Goal: Task Accomplishment & Management: Complete application form

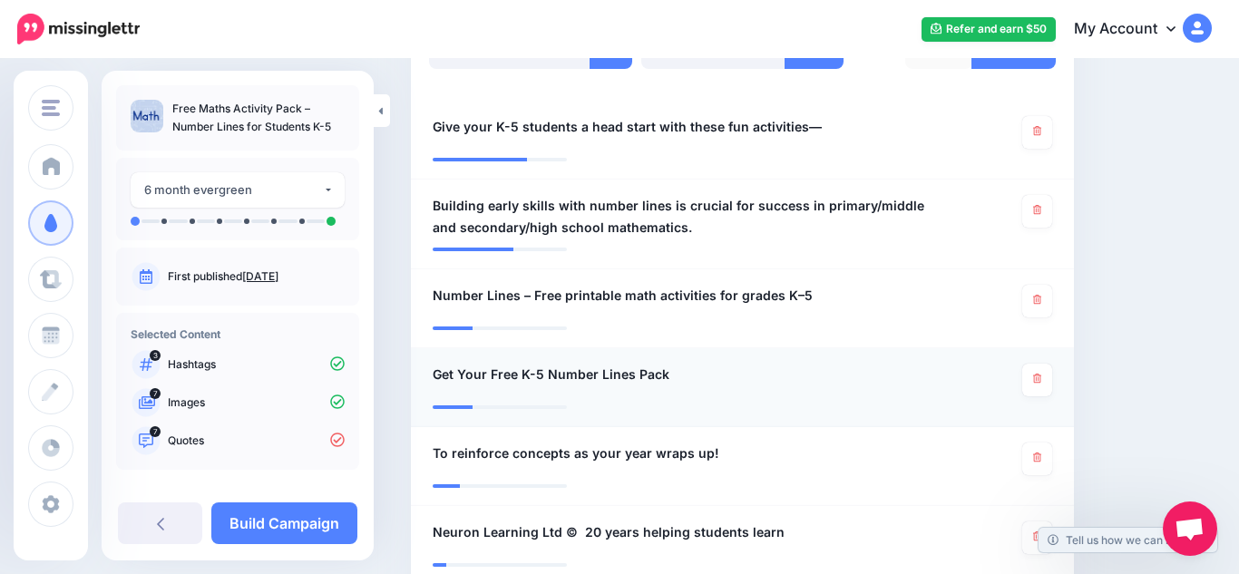
scroll to position [531, 0]
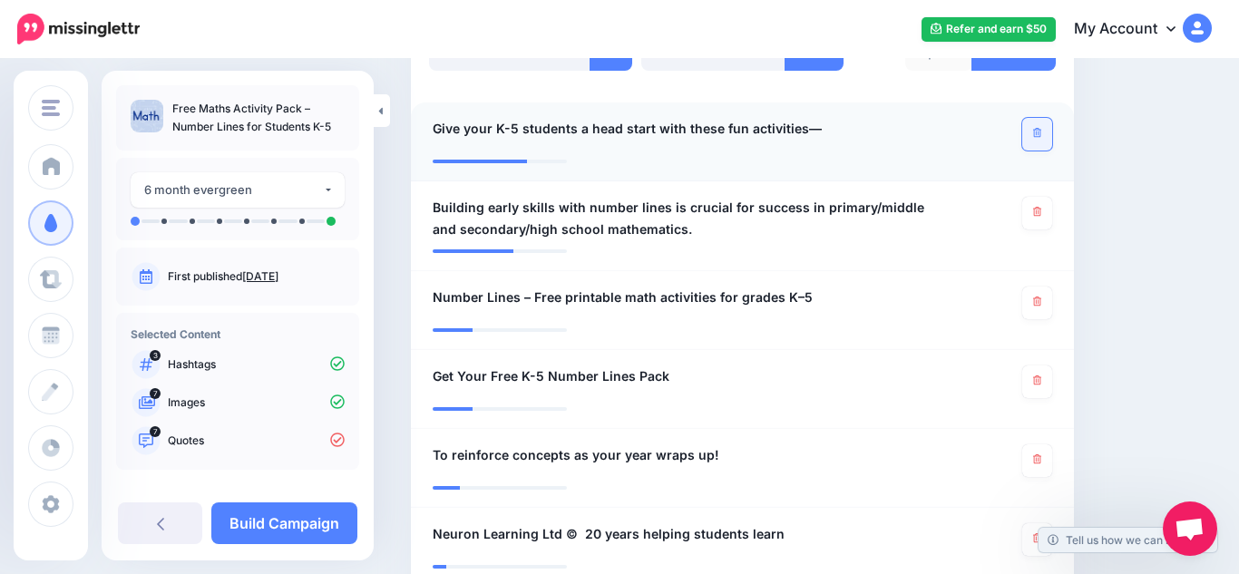
click at [1036, 132] on icon at bounding box center [1037, 133] width 8 height 10
click at [1033, 211] on icon at bounding box center [1037, 212] width 8 height 10
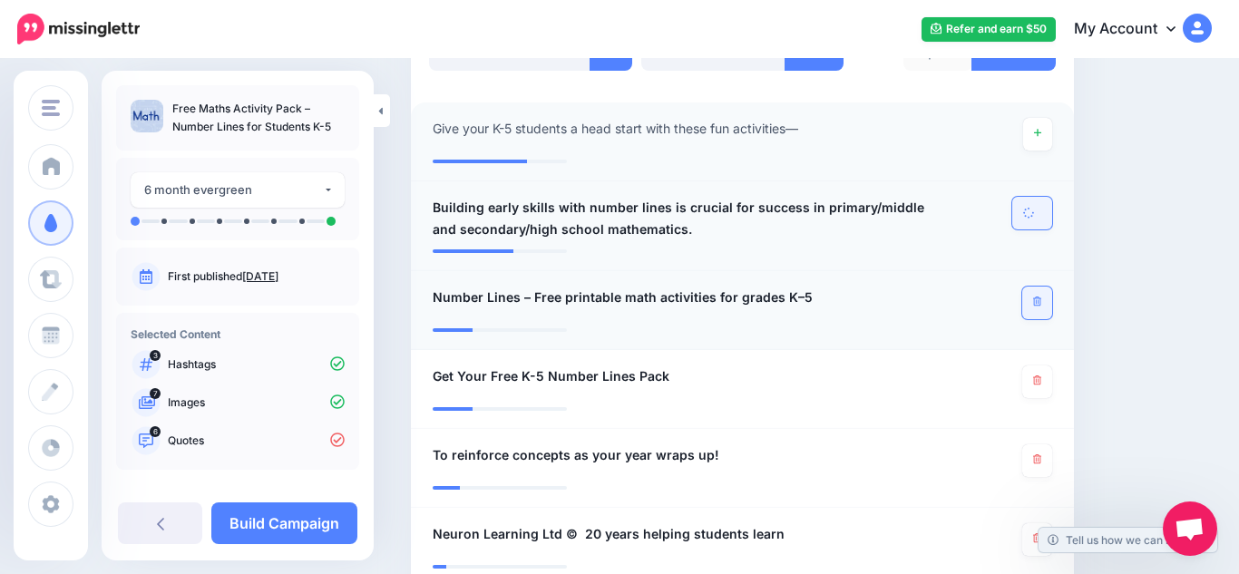
click at [1035, 302] on icon at bounding box center [1037, 302] width 8 height 10
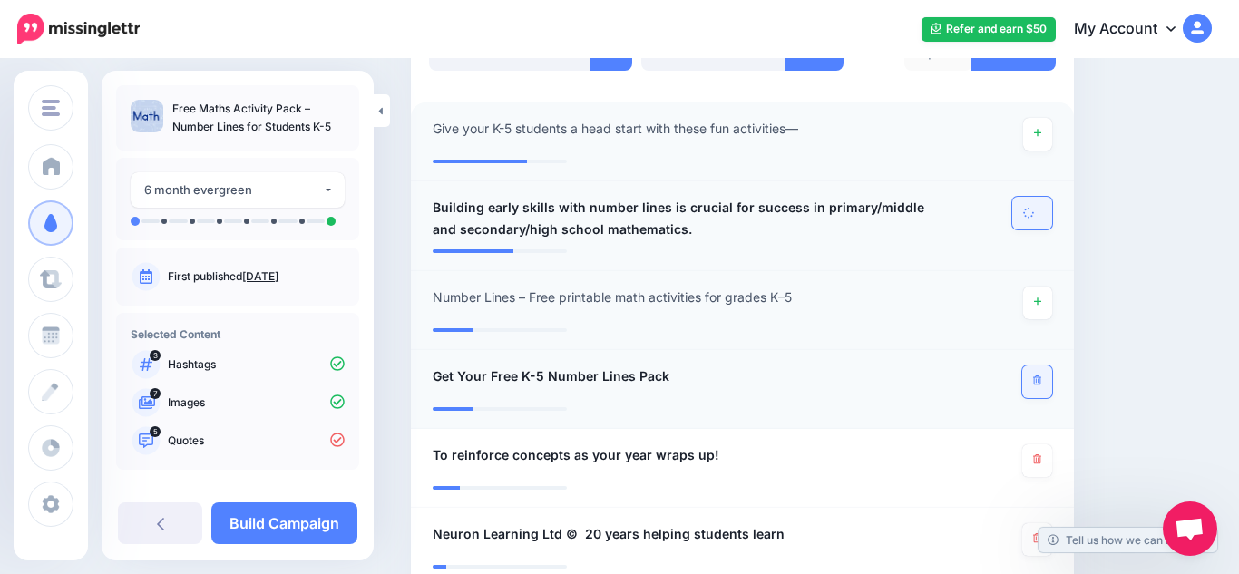
click at [1036, 386] on link at bounding box center [1037, 381] width 30 height 33
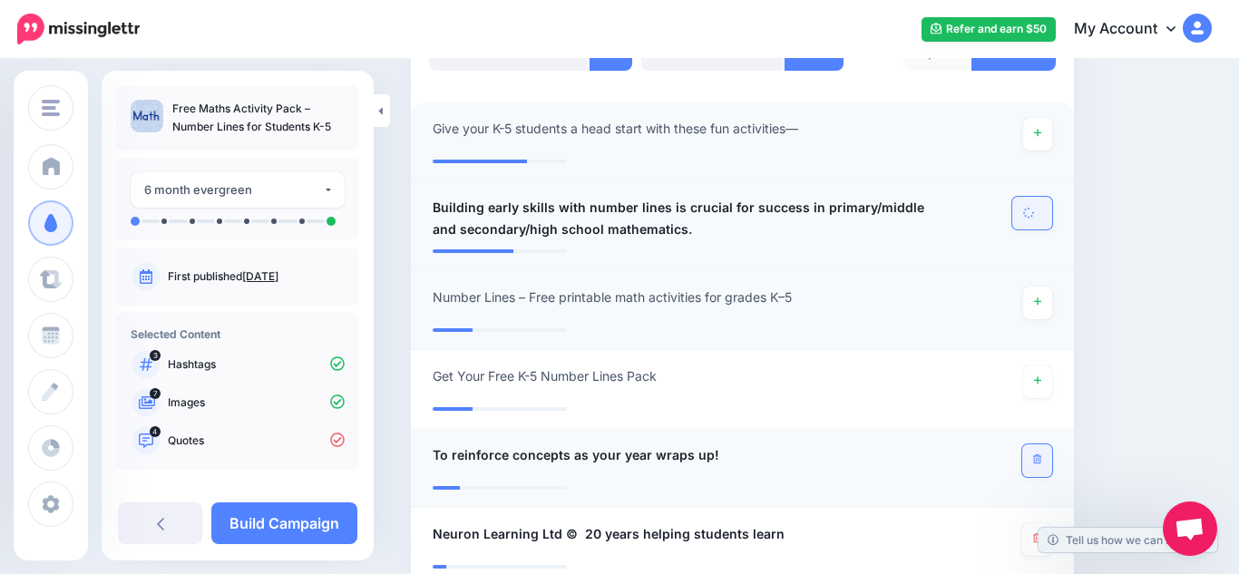
click at [1037, 457] on icon at bounding box center [1037, 459] width 8 height 10
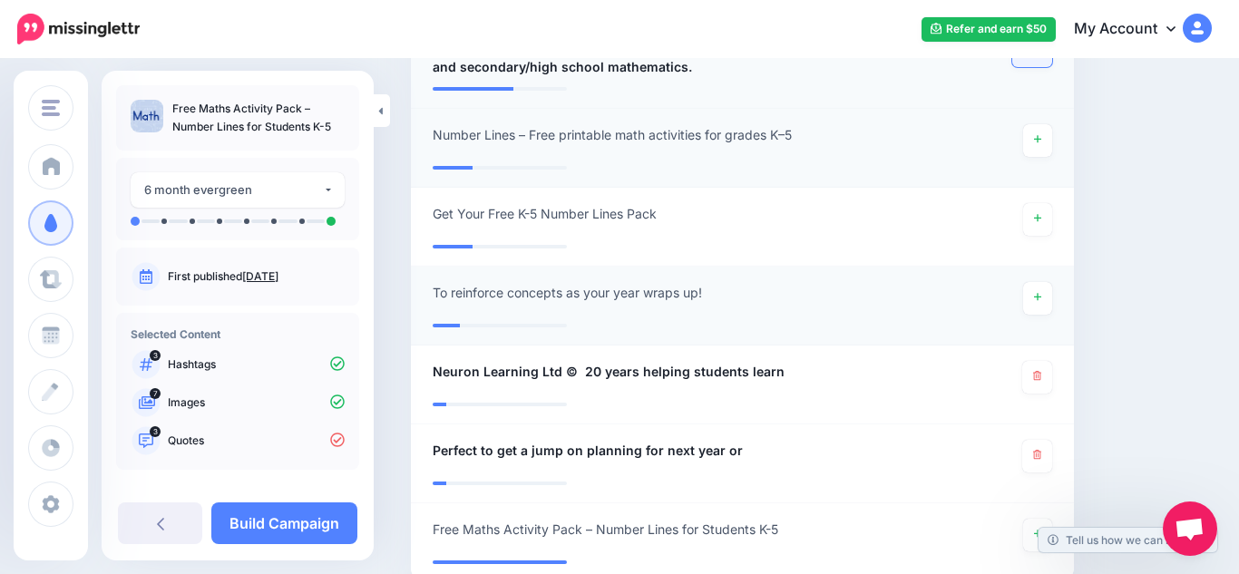
scroll to position [697, 0]
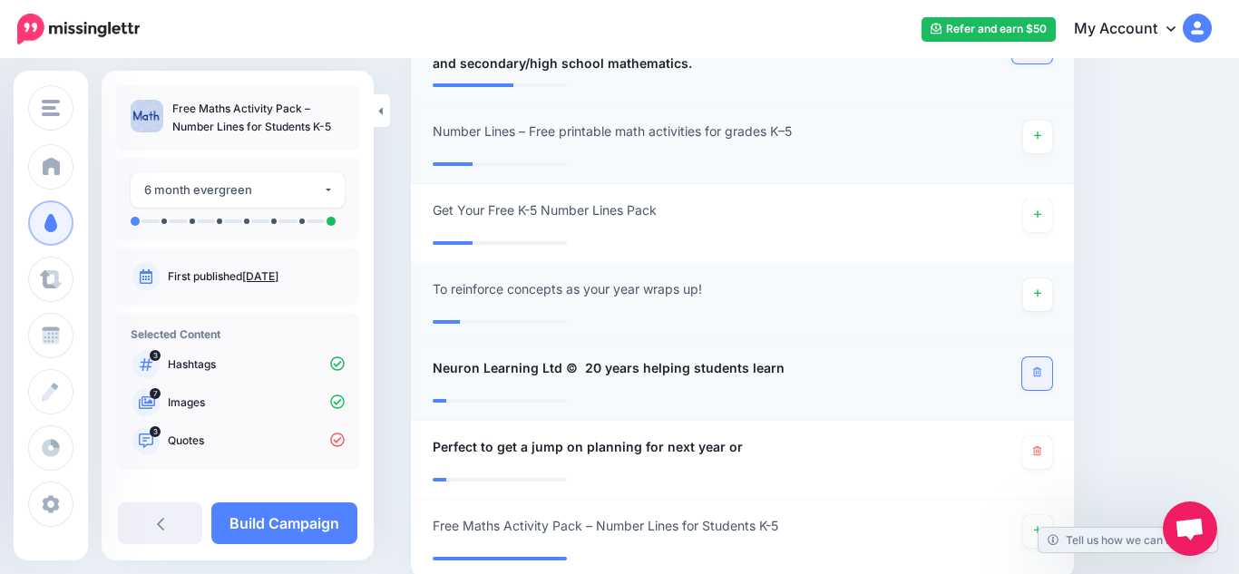
click at [1037, 372] on icon at bounding box center [1037, 372] width 8 height 10
click at [1036, 453] on icon at bounding box center [1037, 451] width 8 height 10
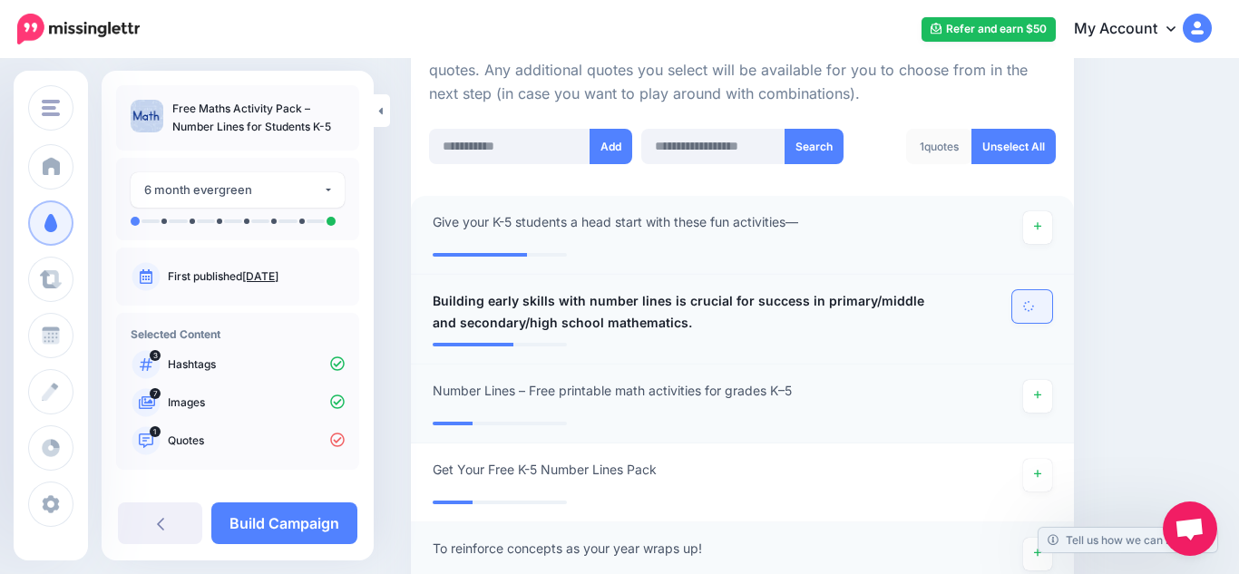
scroll to position [433, 0]
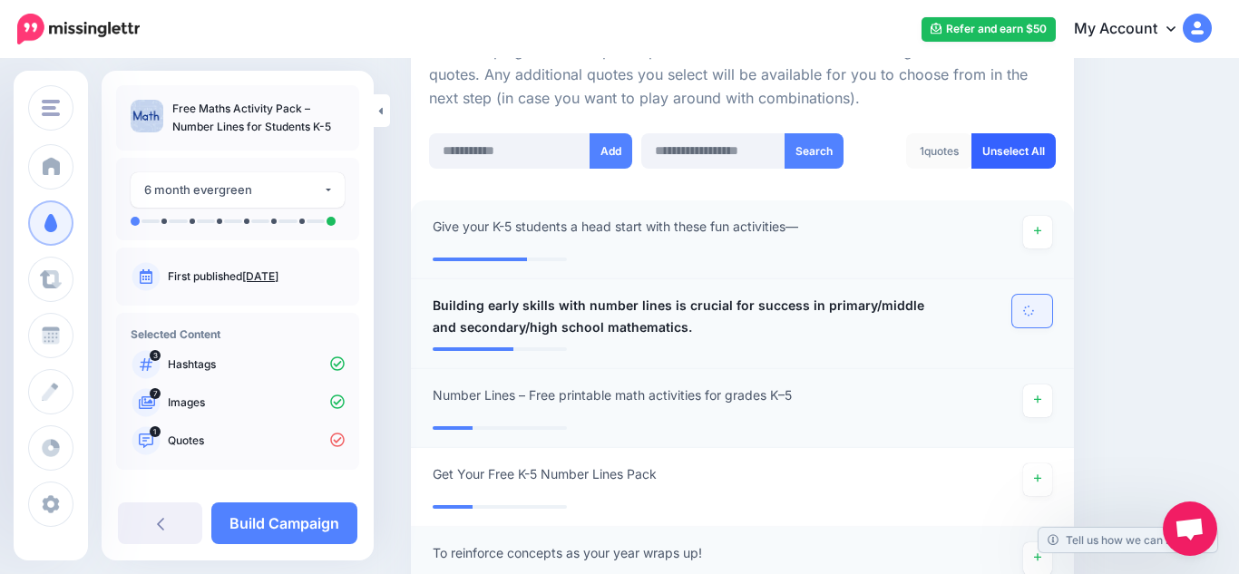
click at [990, 161] on link "Unselect All" at bounding box center [1013, 150] width 84 height 35
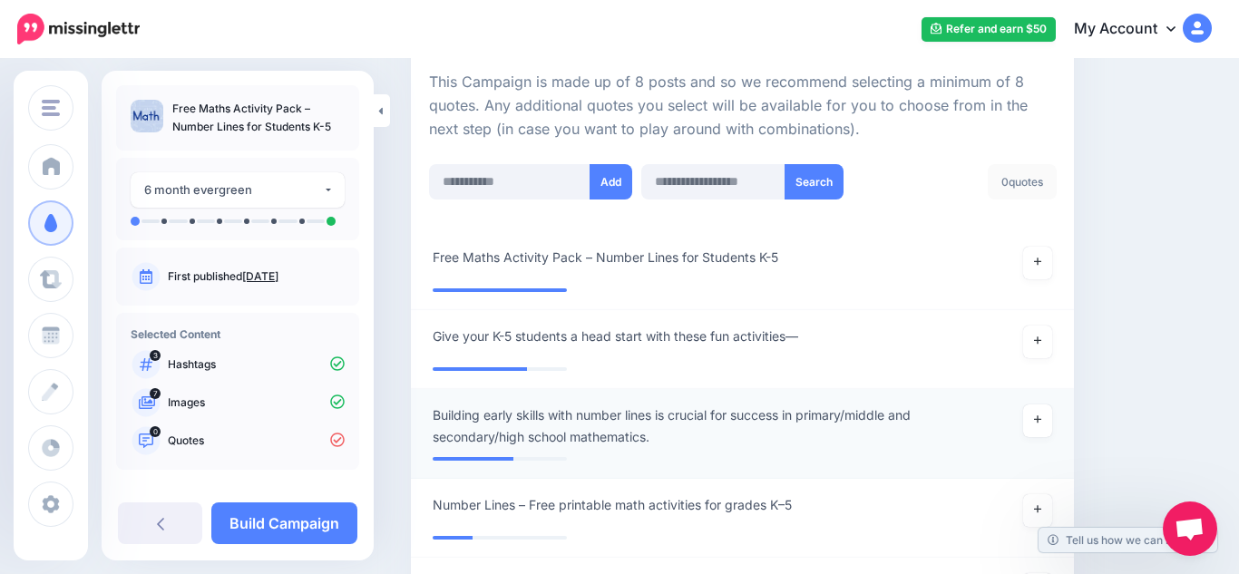
scroll to position [400, 0]
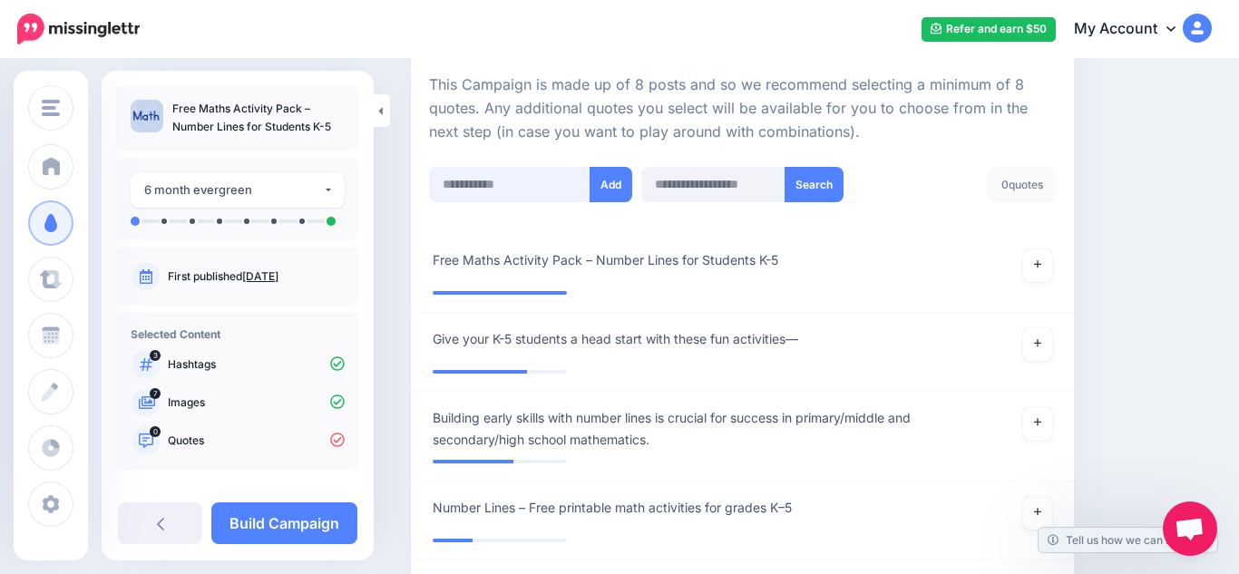
click at [519, 191] on input "text" at bounding box center [509, 184] width 161 height 35
paste input "**********"
type input "**********"
click at [621, 183] on button "Add" at bounding box center [610, 184] width 43 height 35
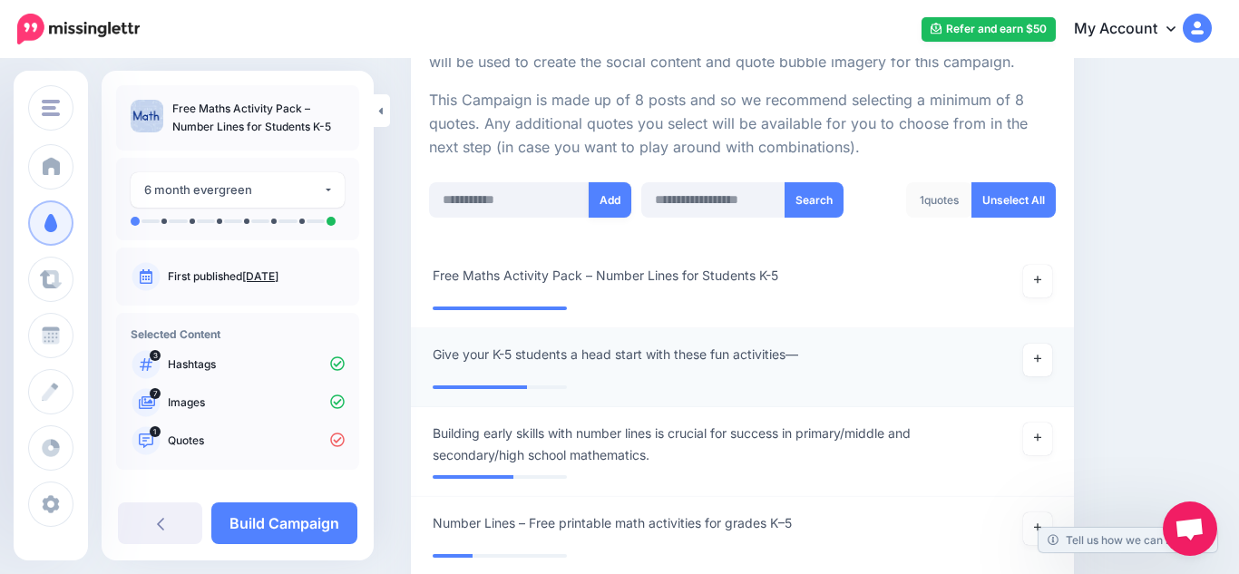
scroll to position [384, 0]
click at [558, 209] on input "text" at bounding box center [509, 200] width 161 height 35
paste input "**********"
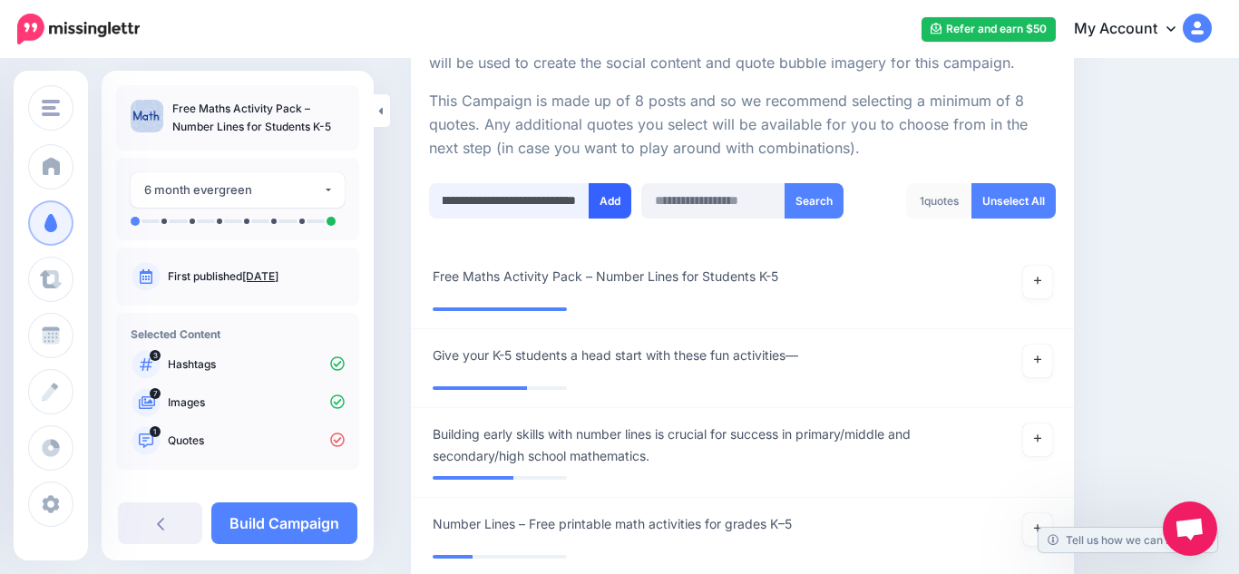
type input "**********"
click at [614, 209] on button "Add" at bounding box center [610, 200] width 43 height 35
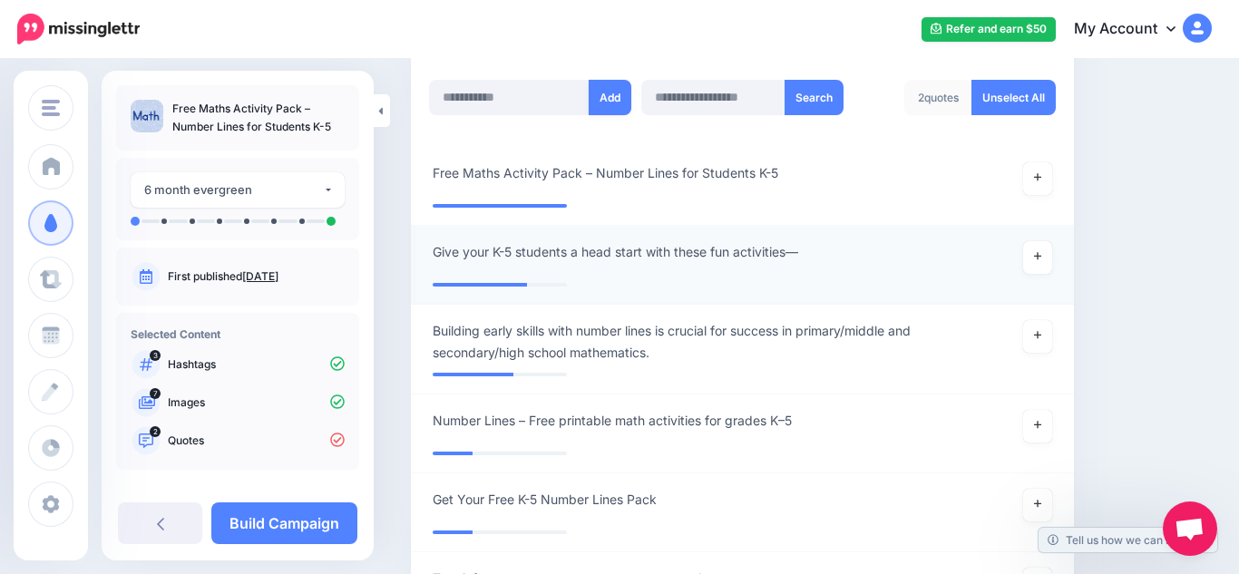
scroll to position [486, 0]
click at [534, 103] on input "text" at bounding box center [509, 98] width 161 height 35
paste input "**********"
type input "**********"
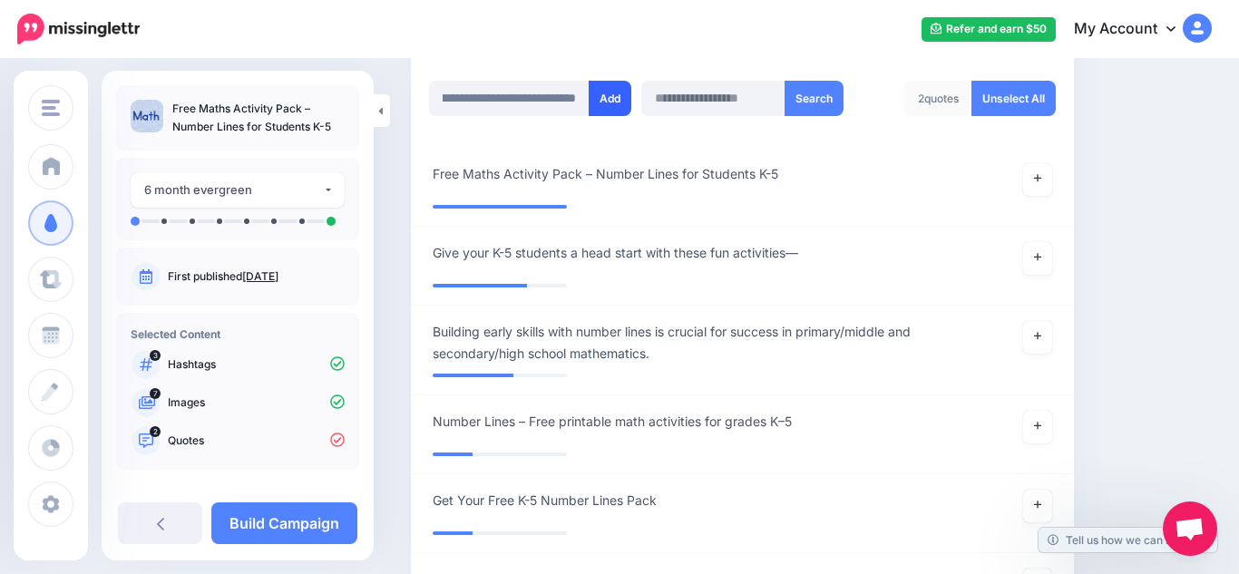
click at [597, 103] on button "Add" at bounding box center [610, 98] width 43 height 35
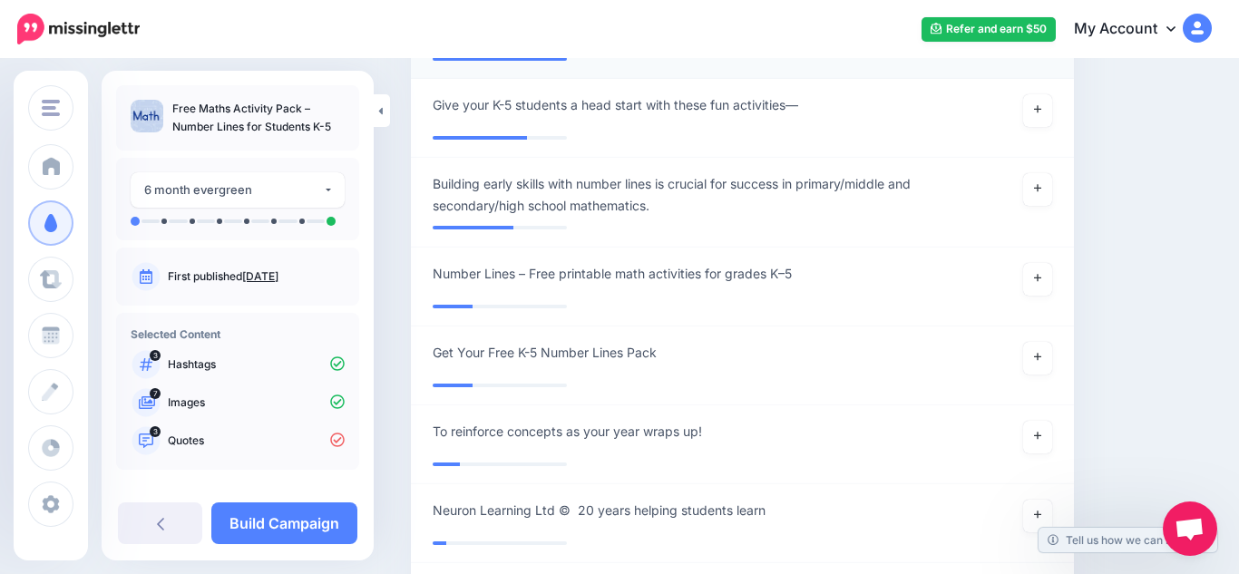
scroll to position [487, 0]
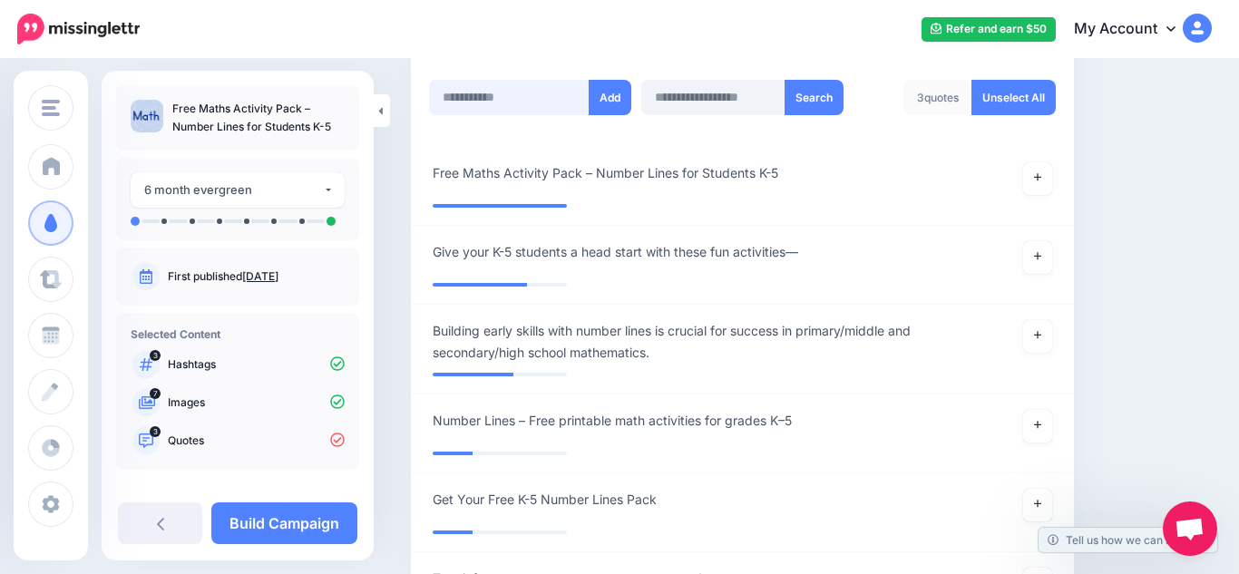
click at [527, 104] on input "text" at bounding box center [509, 97] width 161 height 35
paste input "**********"
type input "**********"
click at [604, 107] on button "Add" at bounding box center [610, 97] width 43 height 35
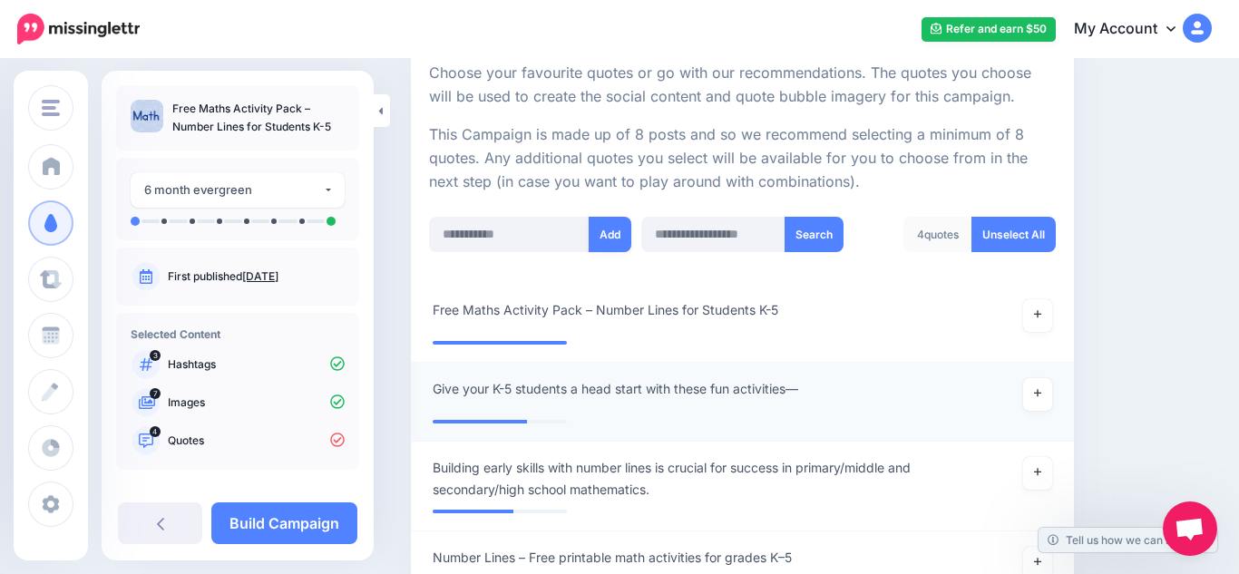
scroll to position [336, 0]
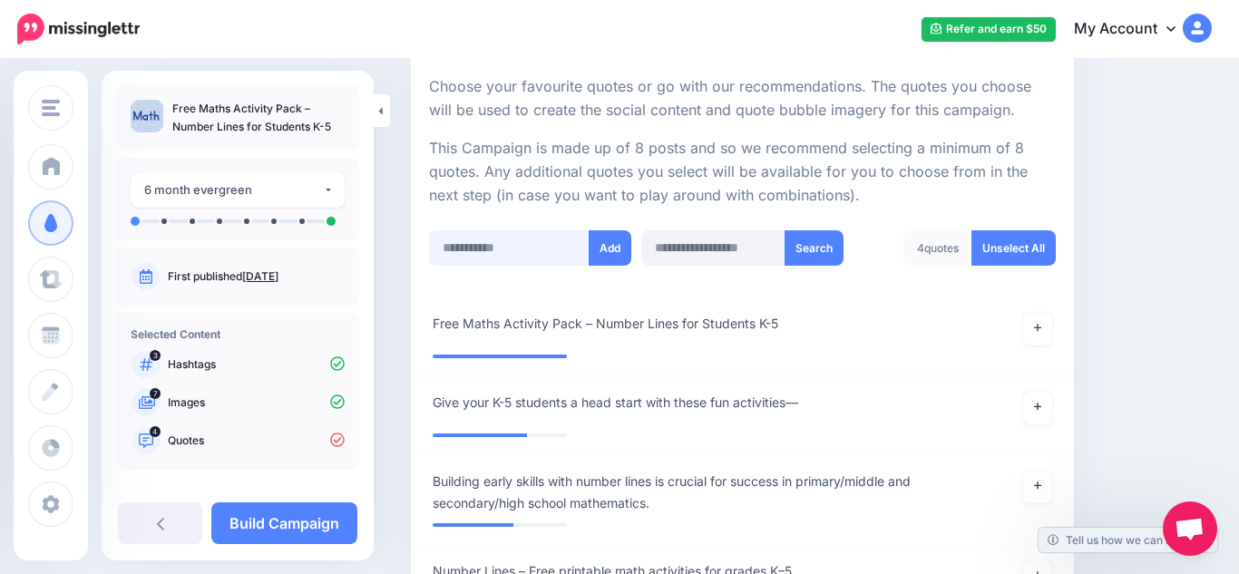
click at [504, 251] on input "text" at bounding box center [509, 247] width 161 height 35
paste input "**********"
type input "**********"
click at [620, 252] on button "Add" at bounding box center [610, 247] width 43 height 35
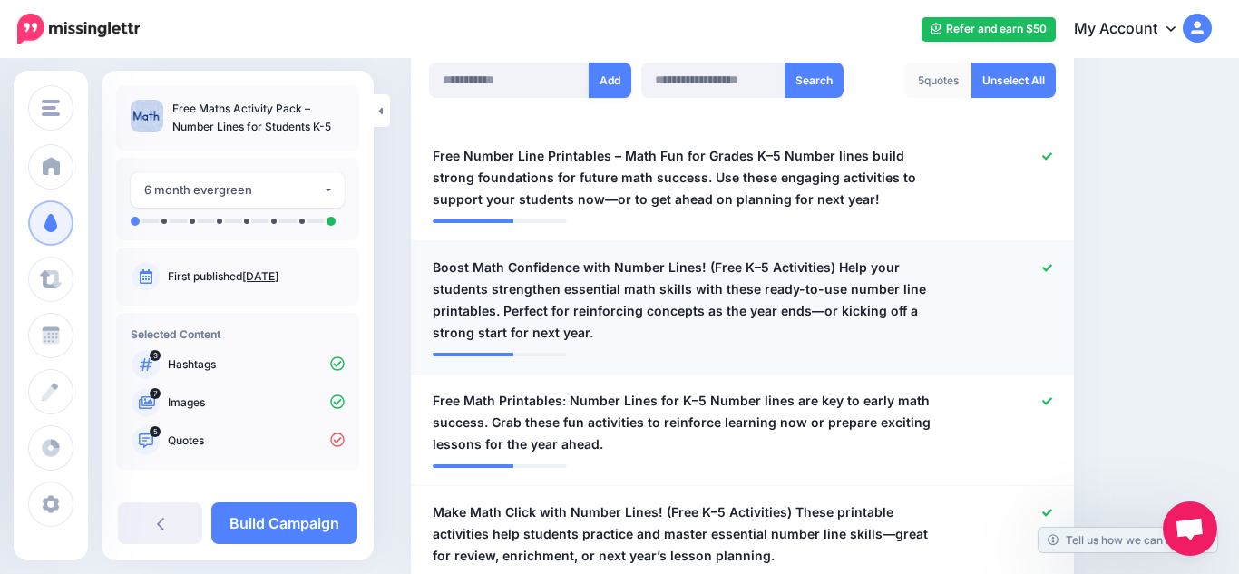
scroll to position [494, 0]
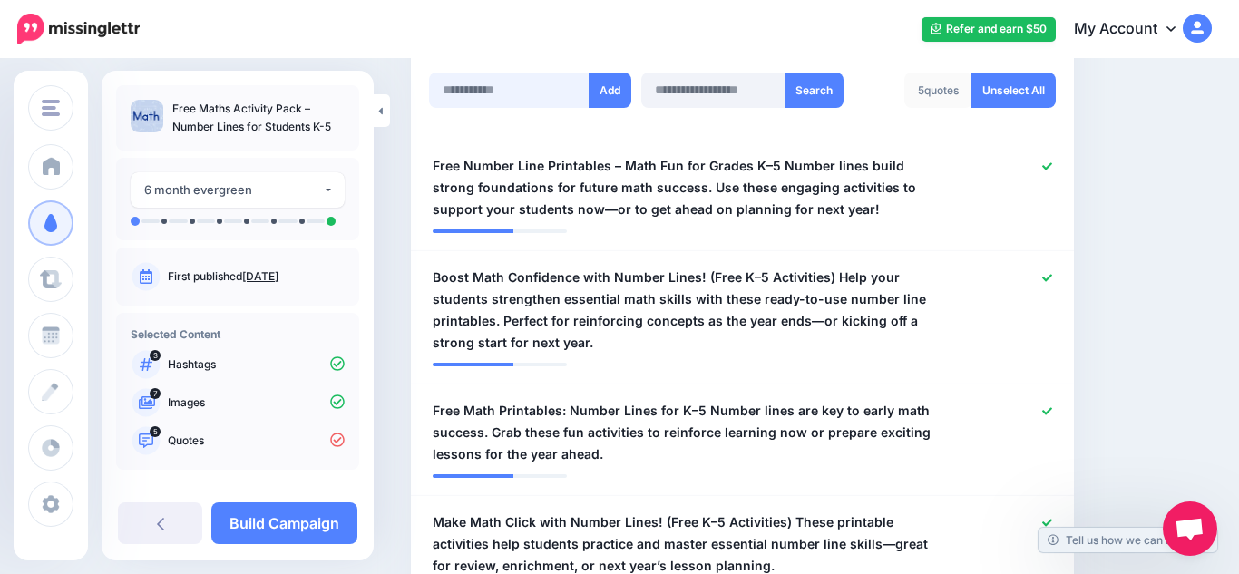
click at [553, 94] on input "text" at bounding box center [509, 90] width 161 height 35
paste input "**********"
type input "**********"
click at [619, 98] on button "Add" at bounding box center [610, 90] width 43 height 35
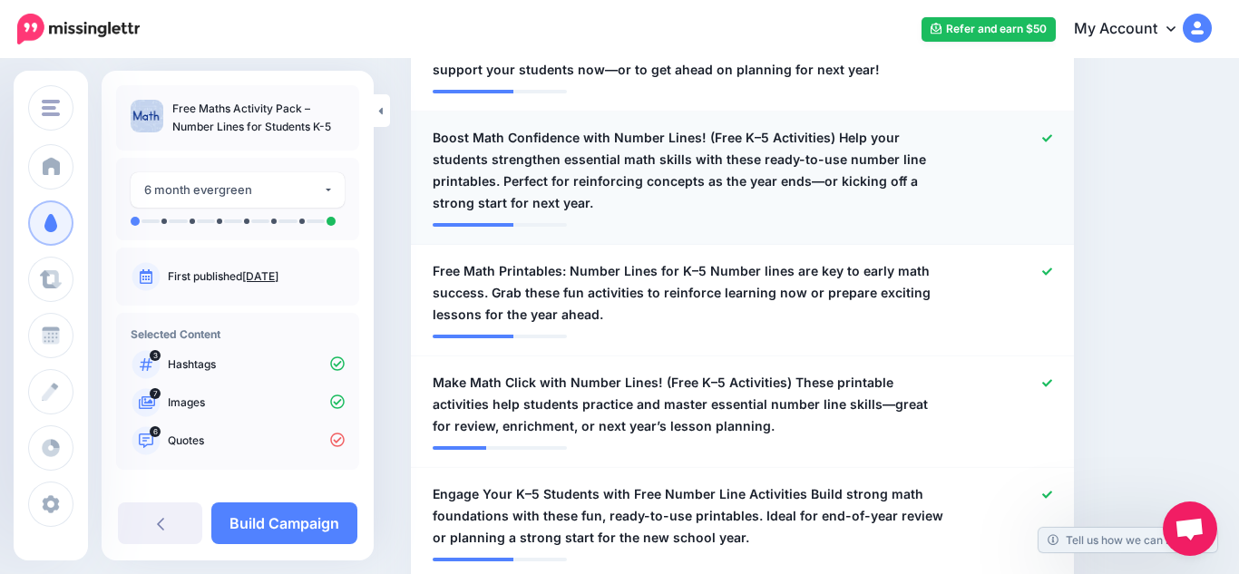
scroll to position [482, 0]
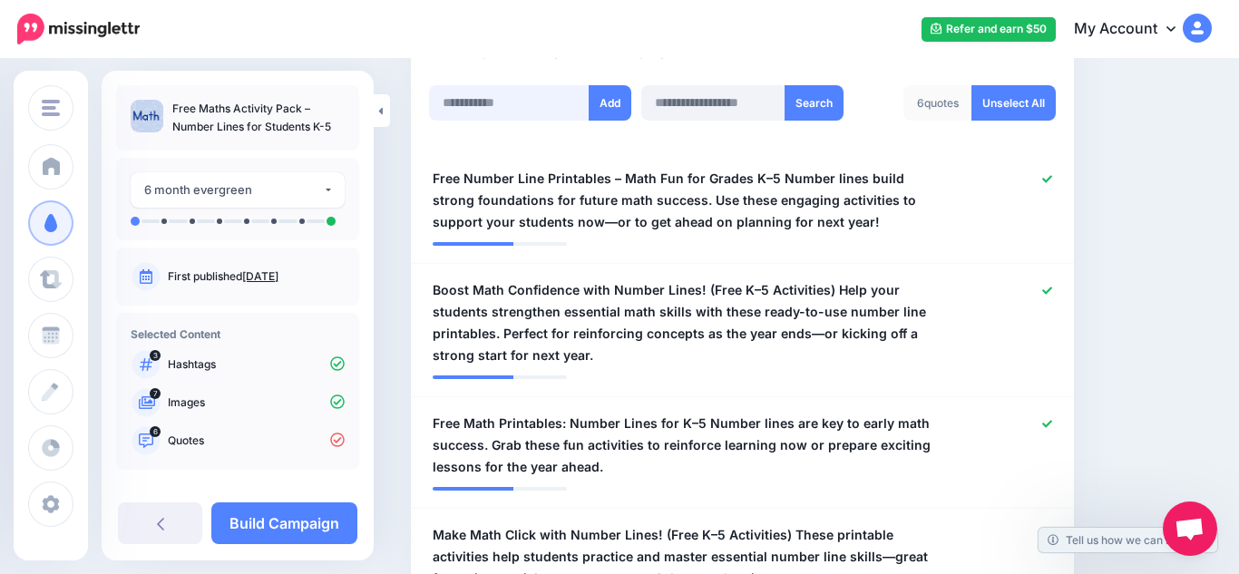
click at [519, 112] on input "text" at bounding box center [509, 102] width 161 height 35
paste input "**********"
type input "**********"
click at [604, 110] on button "Add" at bounding box center [610, 102] width 43 height 35
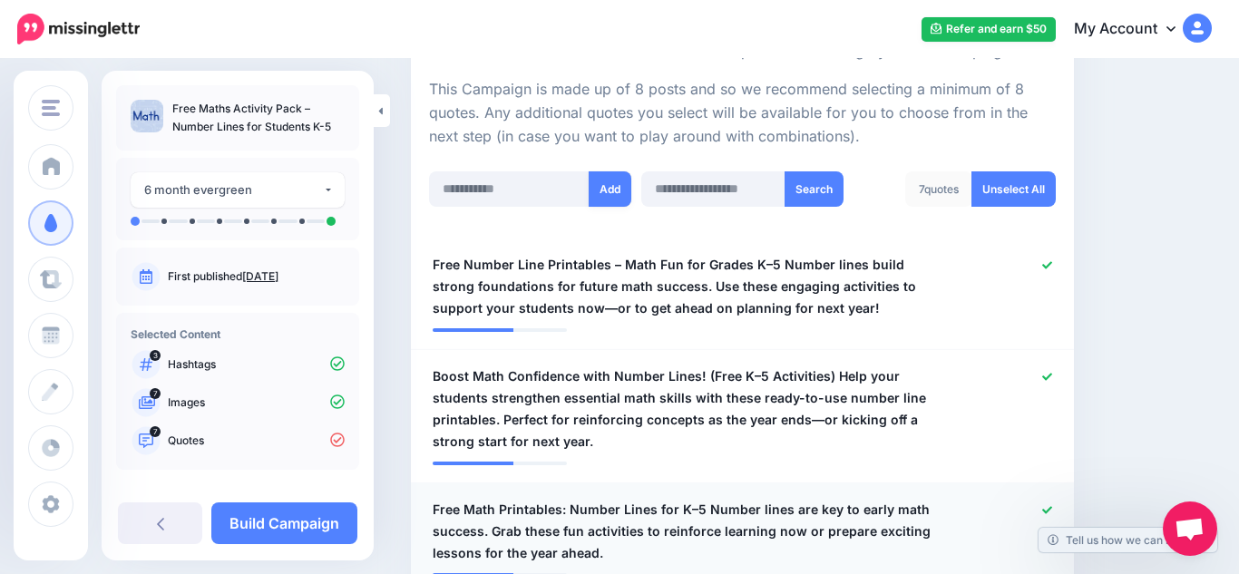
scroll to position [388, 0]
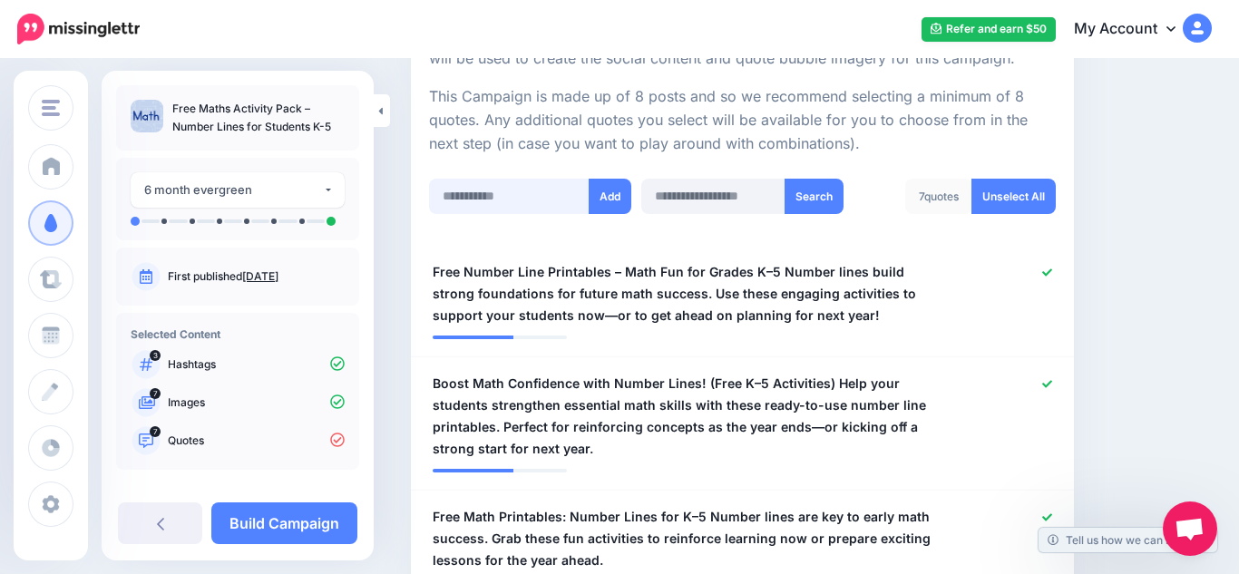
click at [521, 198] on input "text" at bounding box center [509, 196] width 161 height 35
paste input "**********"
type input "**********"
click at [604, 204] on button "Add" at bounding box center [610, 196] width 43 height 35
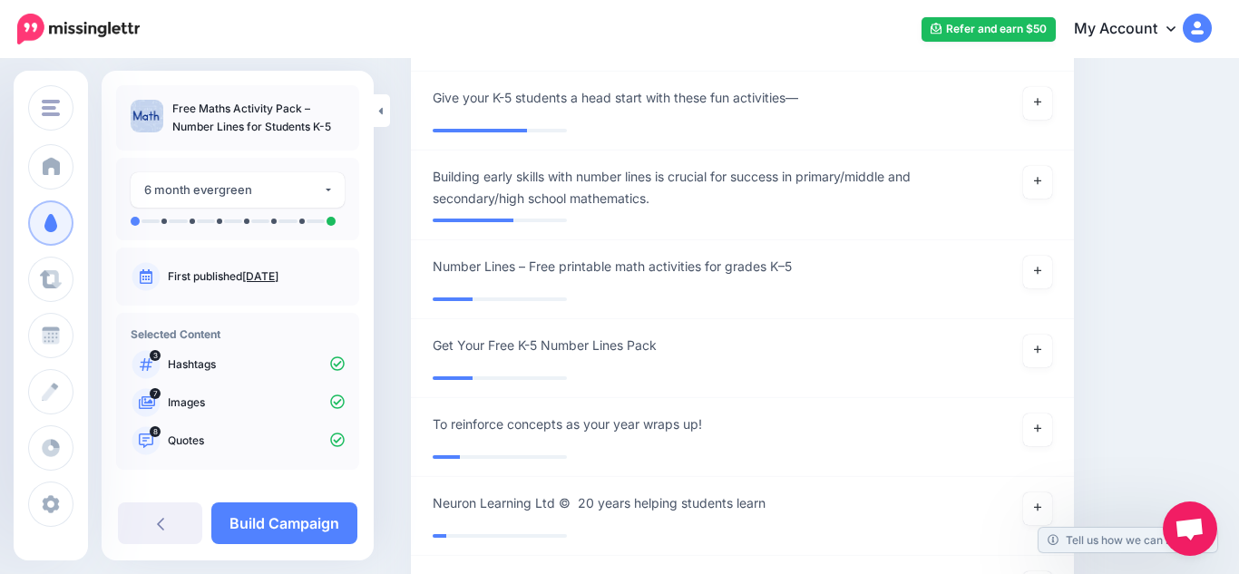
scroll to position [1216, 0]
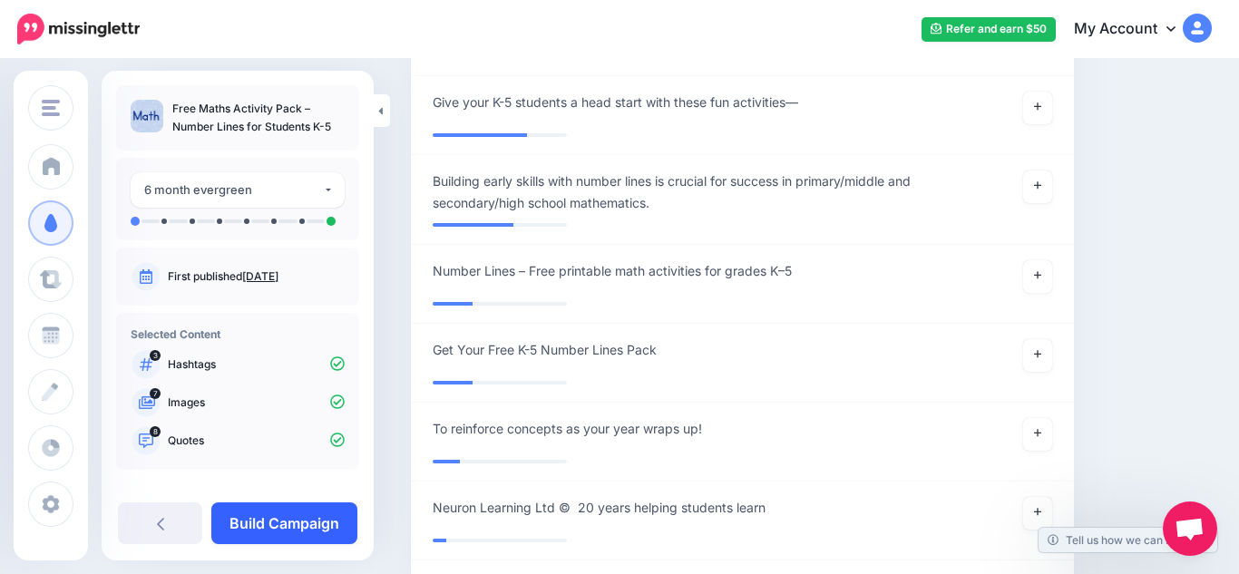
click at [289, 521] on link "Build Campaign" at bounding box center [284, 523] width 146 height 42
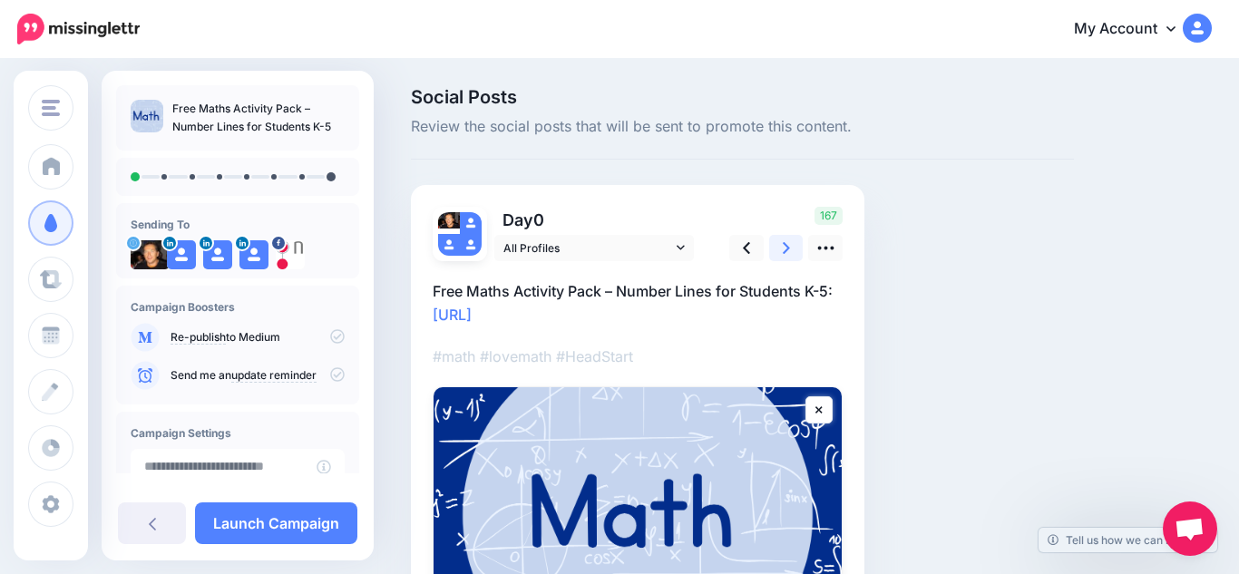
click at [782, 258] on link at bounding box center [786, 248] width 34 height 26
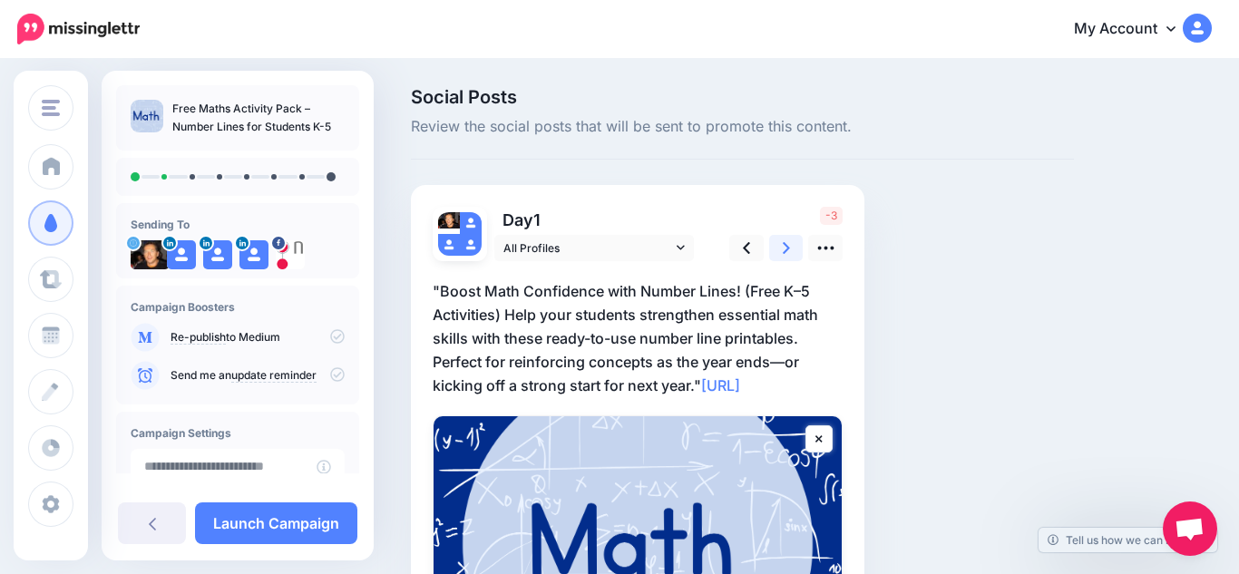
click at [782, 258] on link at bounding box center [786, 248] width 34 height 26
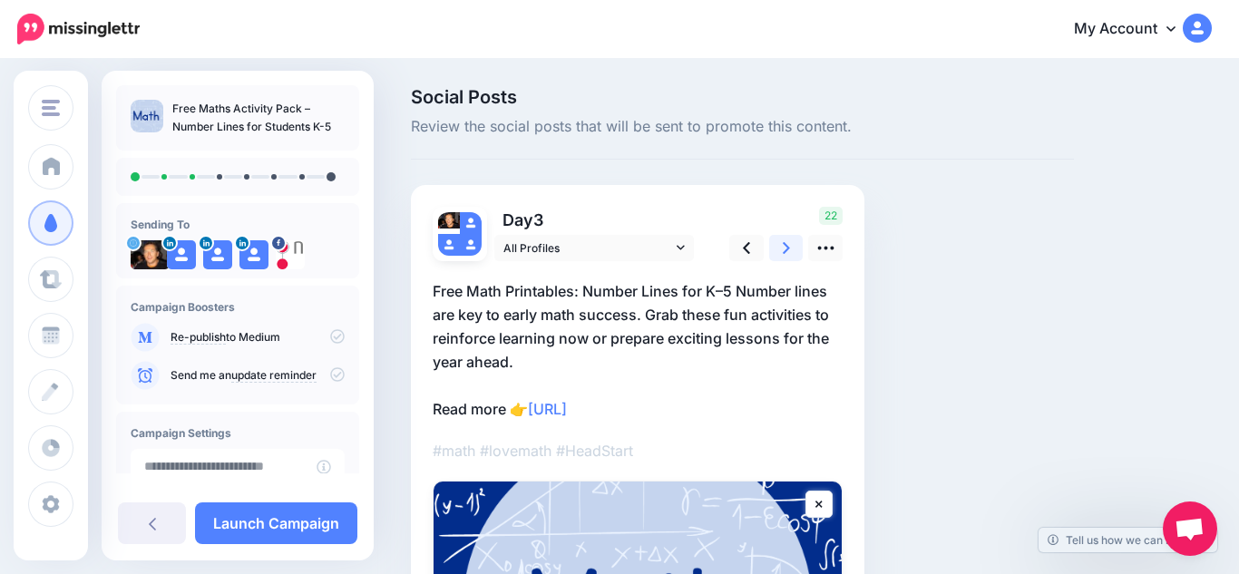
click at [782, 258] on link at bounding box center [786, 248] width 34 height 26
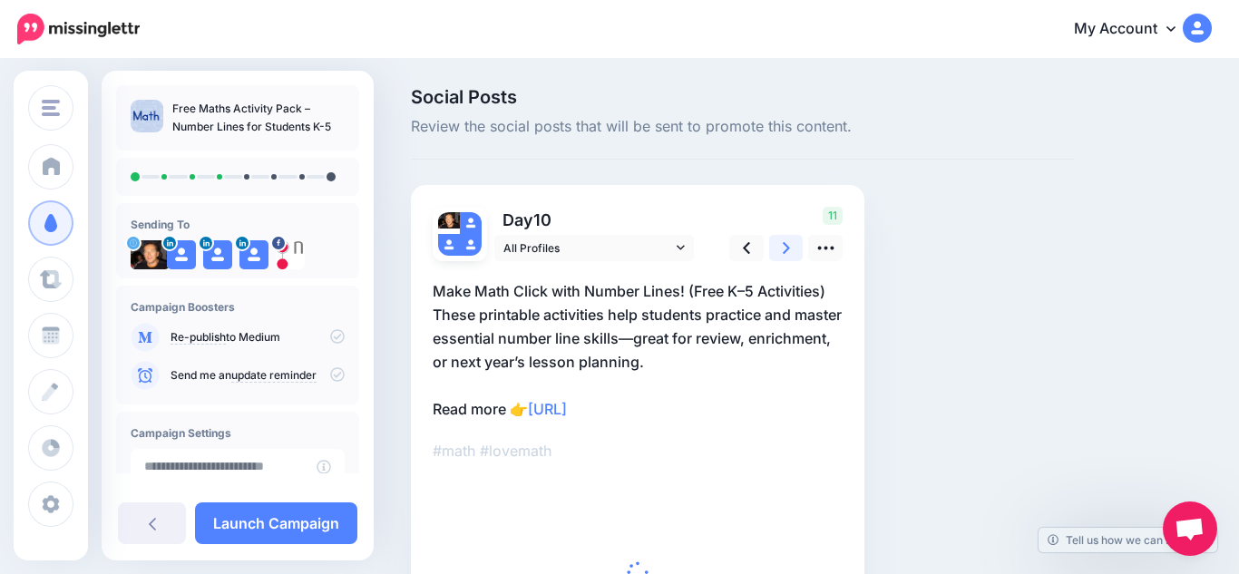
click at [782, 258] on link at bounding box center [786, 248] width 34 height 26
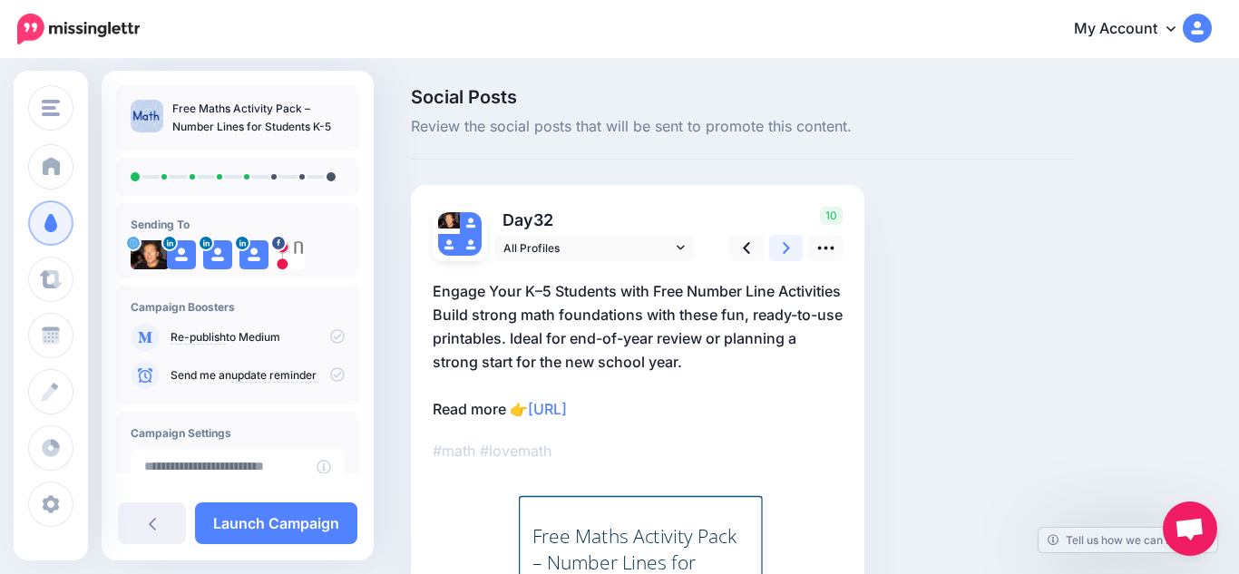
click at [782, 258] on link at bounding box center [786, 248] width 34 height 26
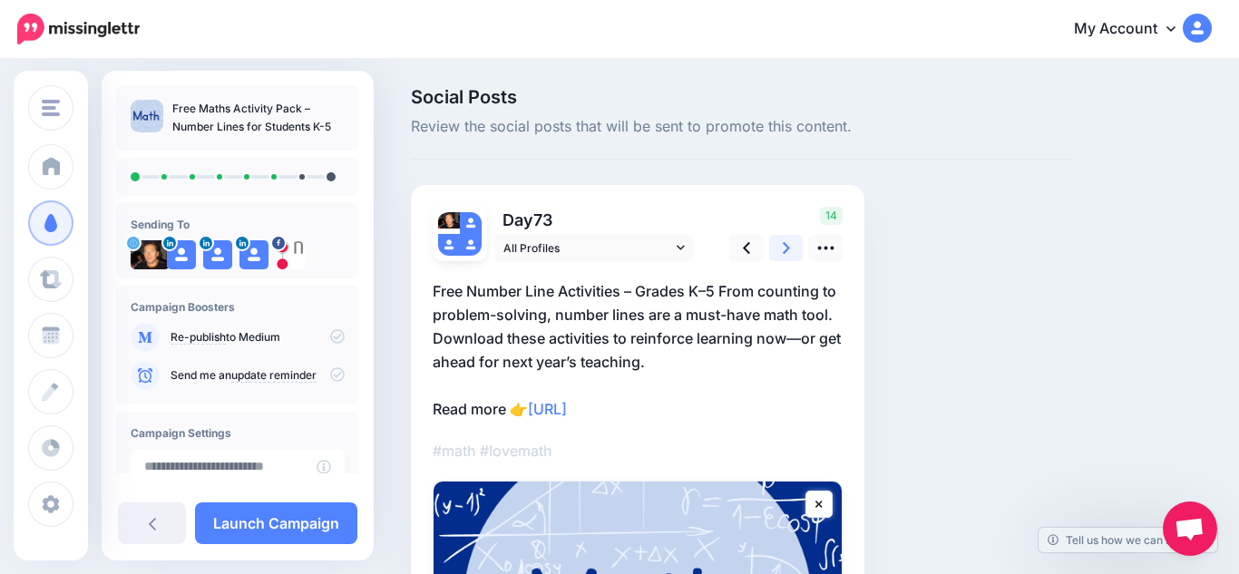
click at [782, 258] on link at bounding box center [786, 248] width 34 height 26
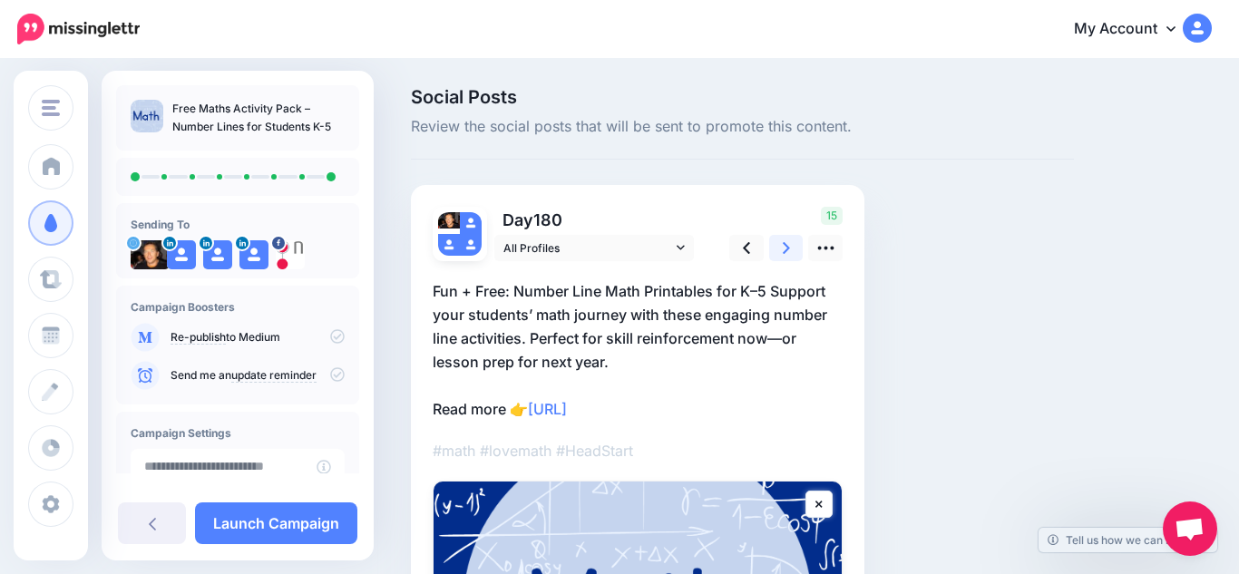
click at [782, 258] on link at bounding box center [786, 248] width 34 height 26
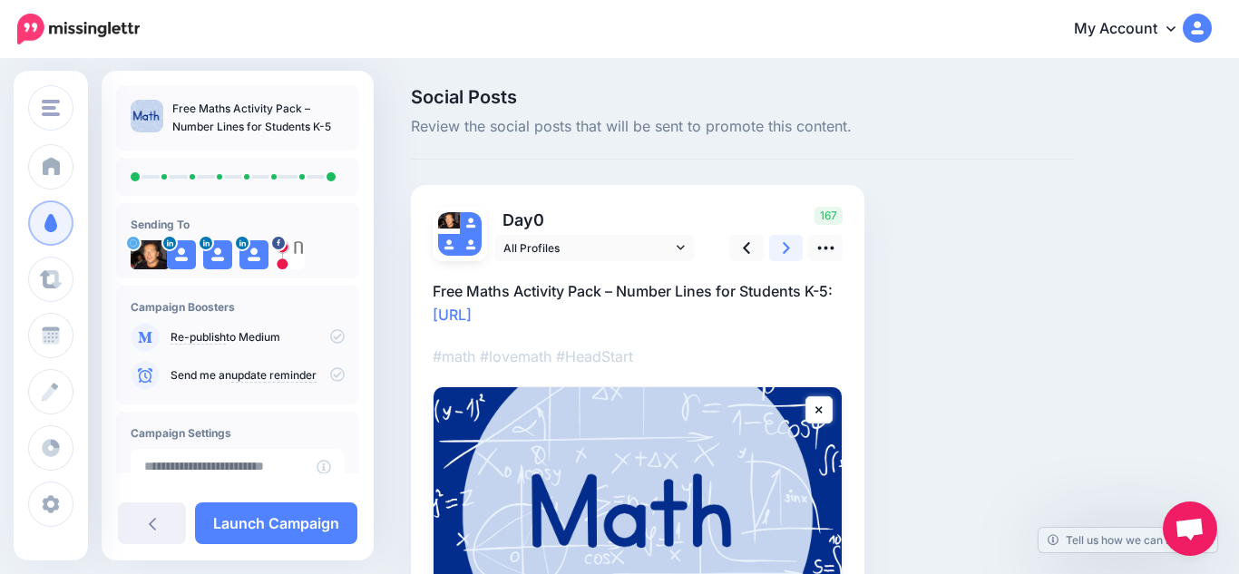
click at [782, 258] on link at bounding box center [786, 248] width 34 height 26
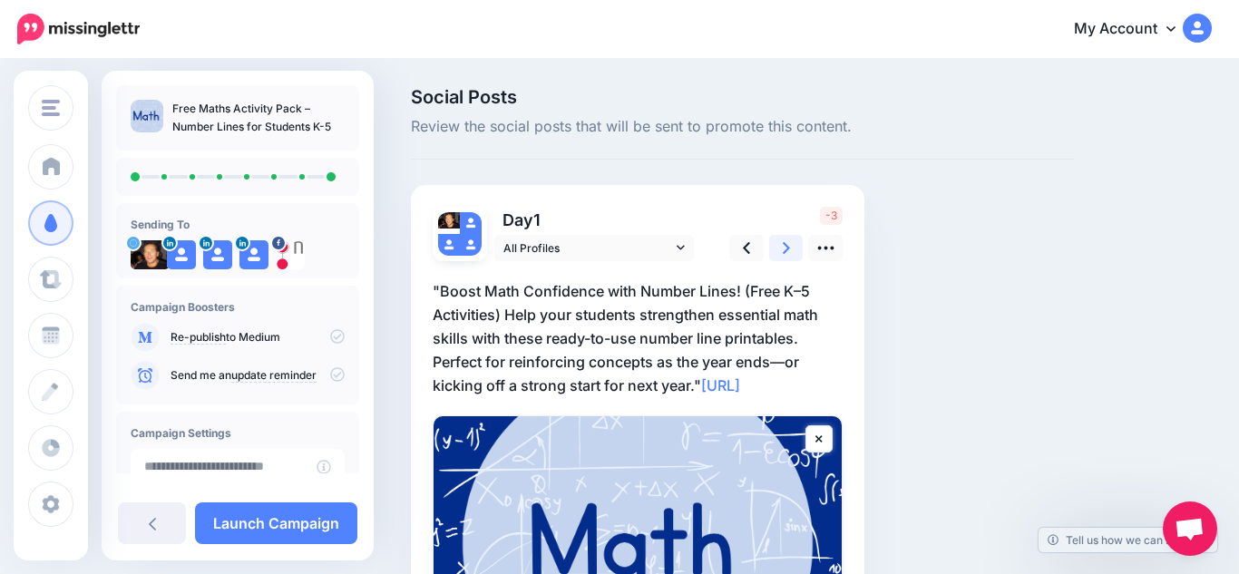
click at [782, 258] on link at bounding box center [786, 248] width 34 height 26
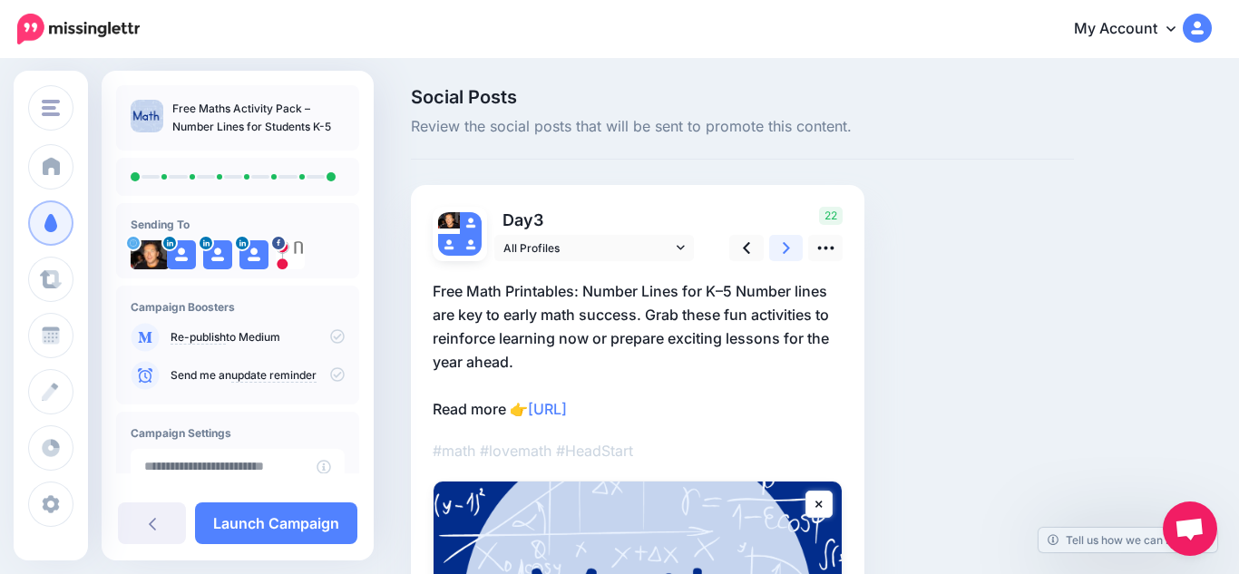
click at [782, 258] on link at bounding box center [786, 248] width 34 height 26
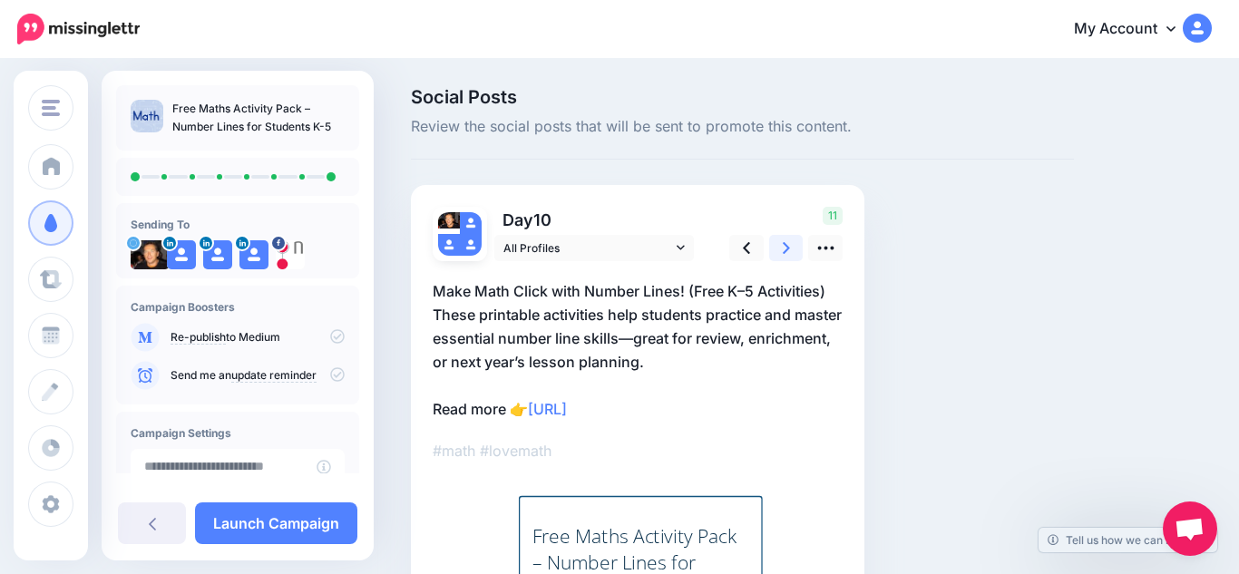
click at [782, 258] on link at bounding box center [786, 248] width 34 height 26
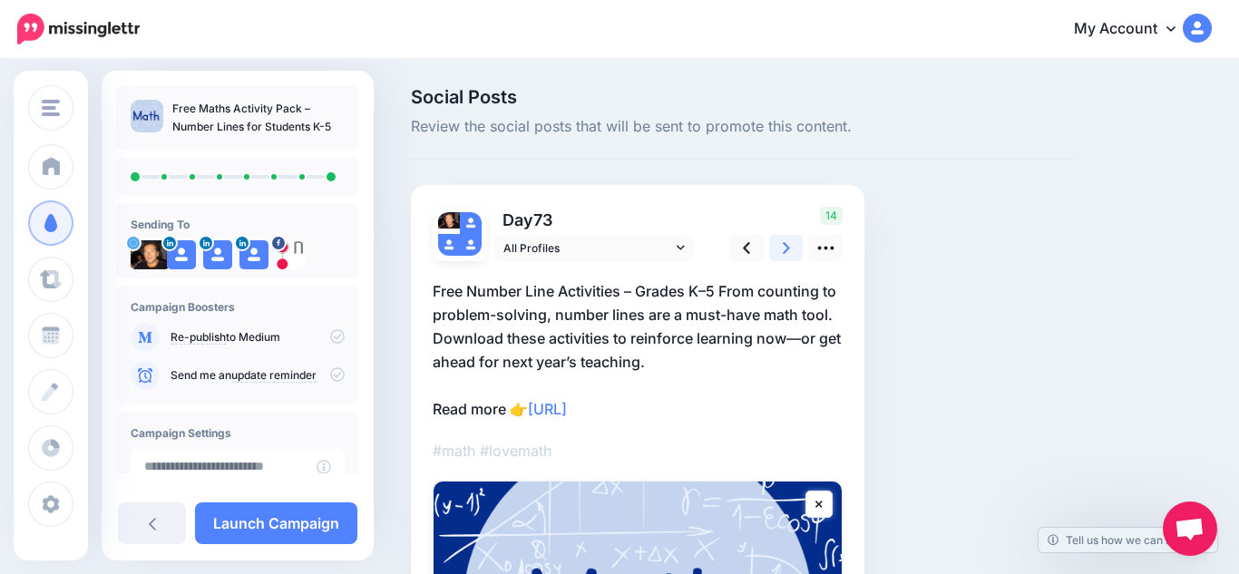
click at [782, 258] on link at bounding box center [786, 248] width 34 height 26
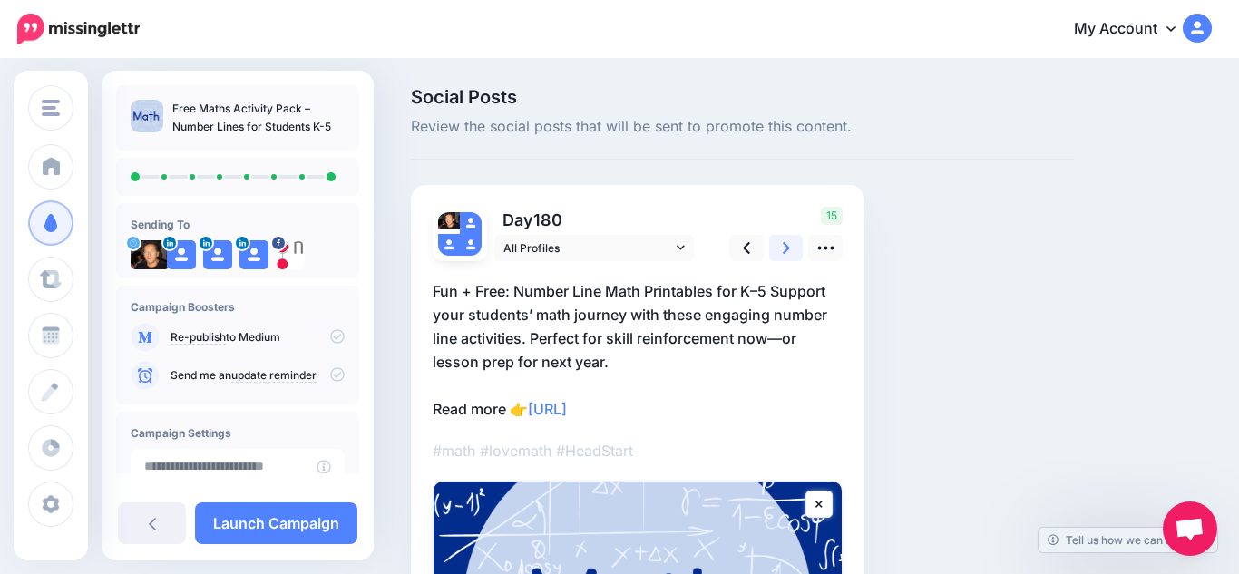
click at [782, 258] on link at bounding box center [786, 248] width 34 height 26
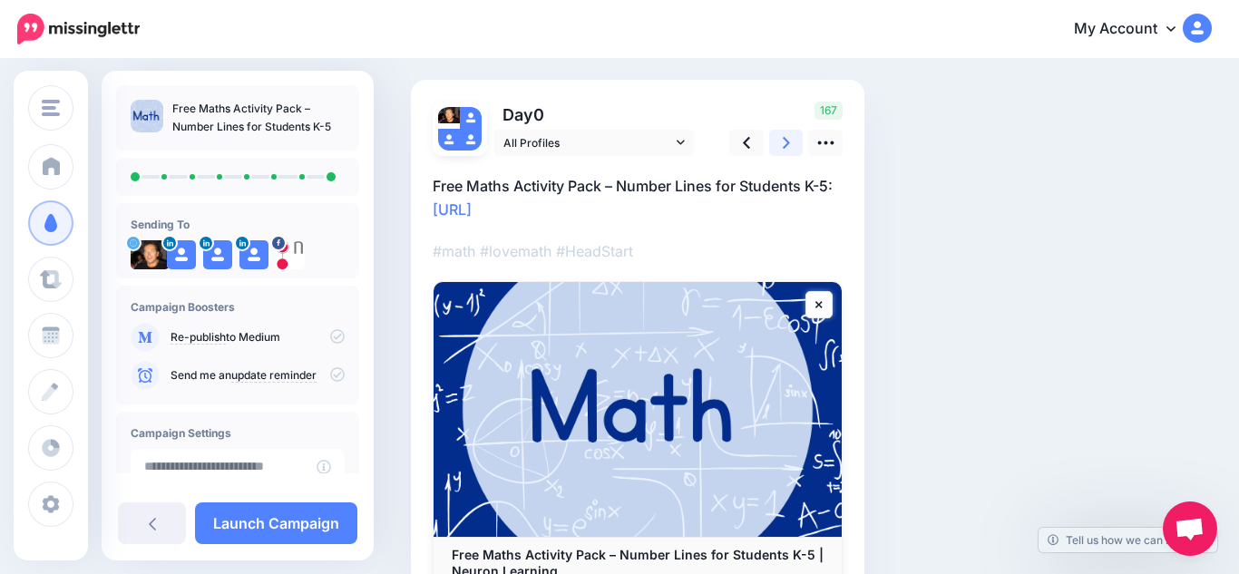
scroll to position [113, 0]
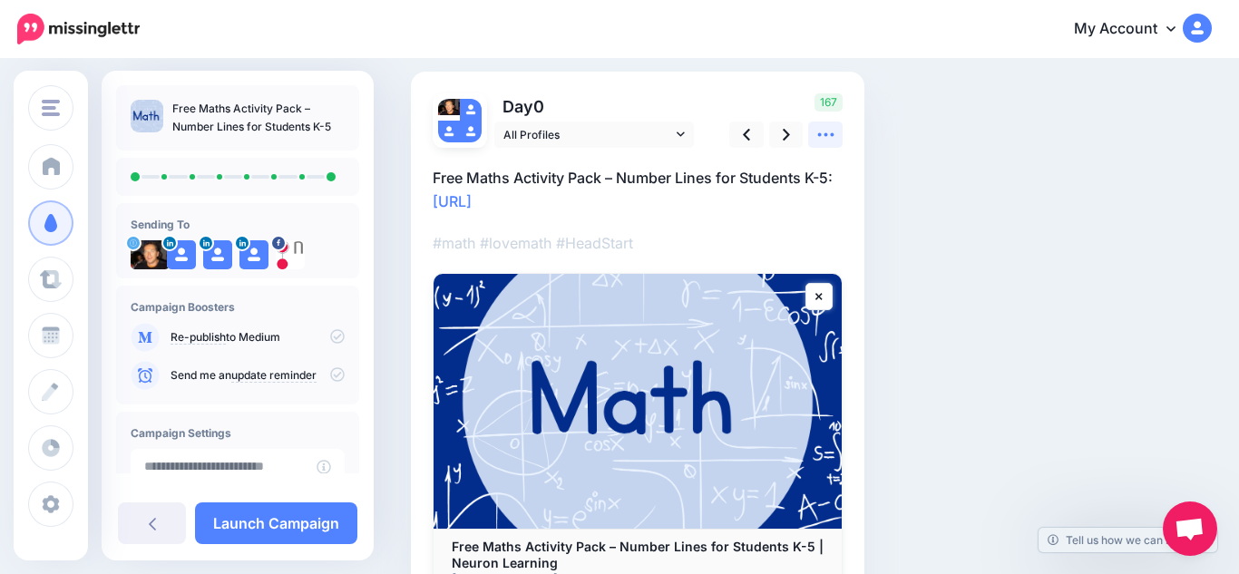
click at [820, 135] on icon at bounding box center [825, 135] width 16 height 4
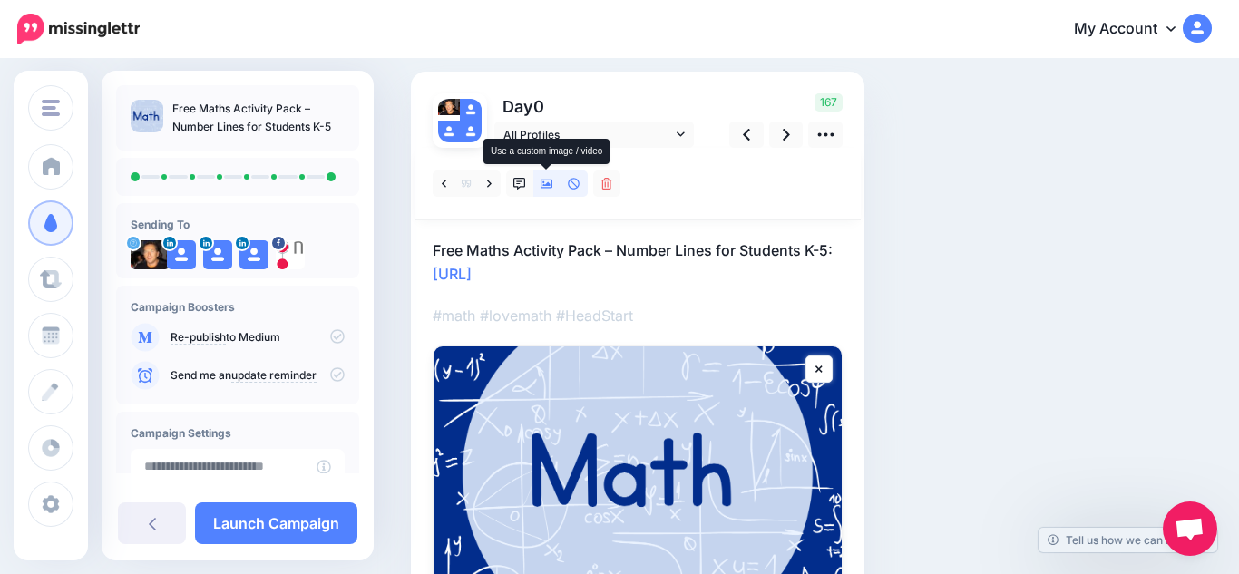
click at [542, 185] on icon at bounding box center [546, 184] width 13 height 13
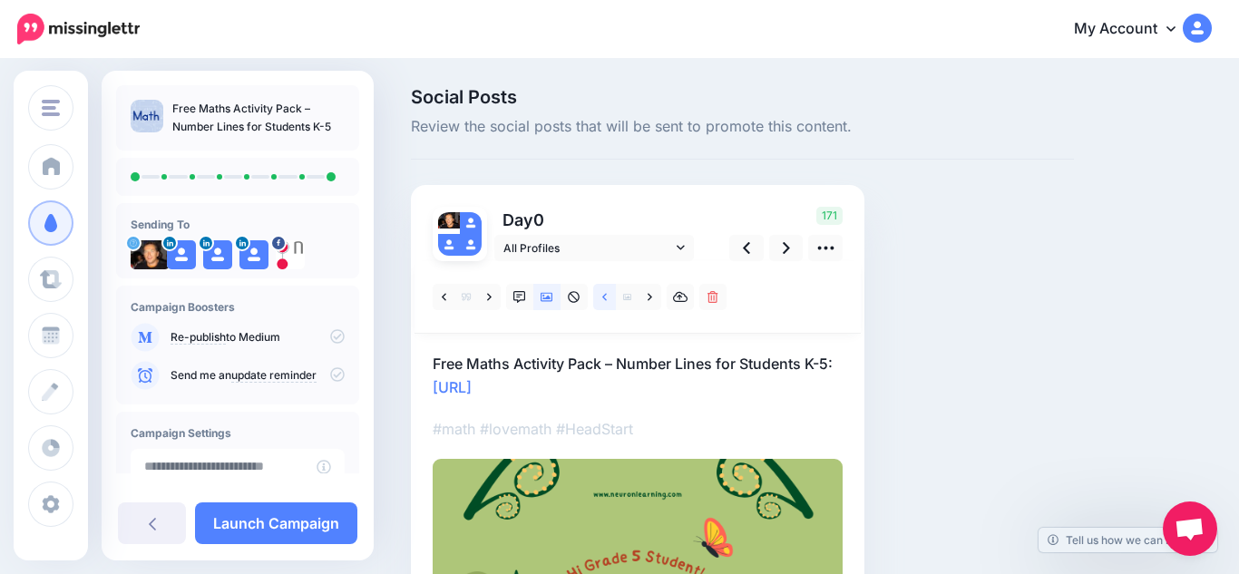
click at [602, 296] on icon at bounding box center [604, 297] width 5 height 13
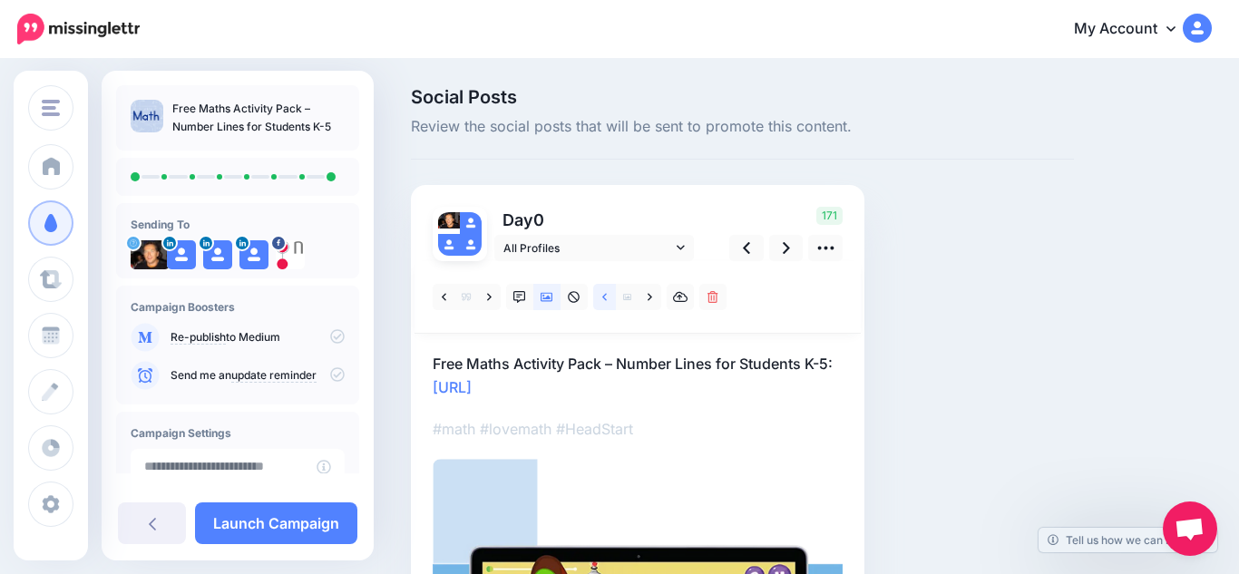
click at [602, 296] on icon at bounding box center [604, 297] width 5 height 13
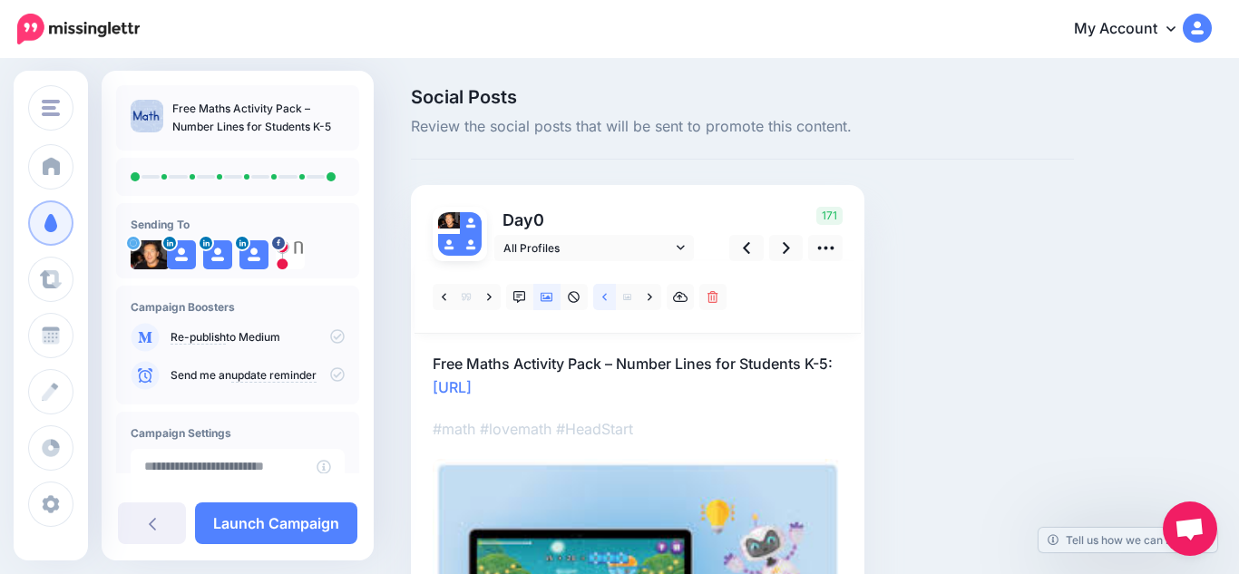
click at [604, 299] on icon at bounding box center [604, 297] width 5 height 13
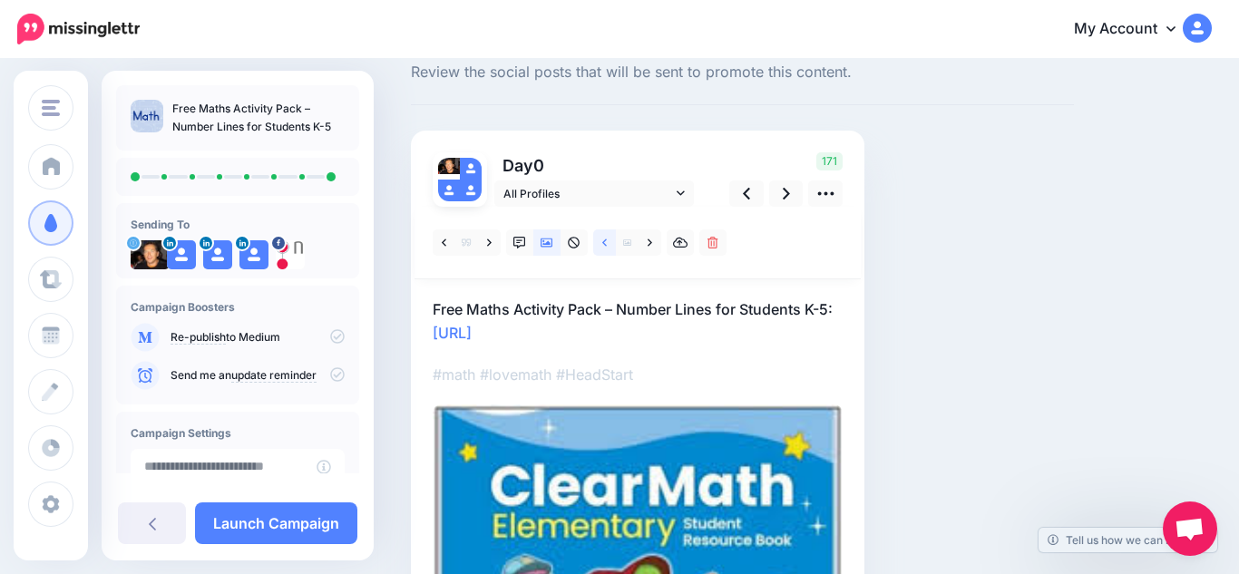
scroll to position [68, 0]
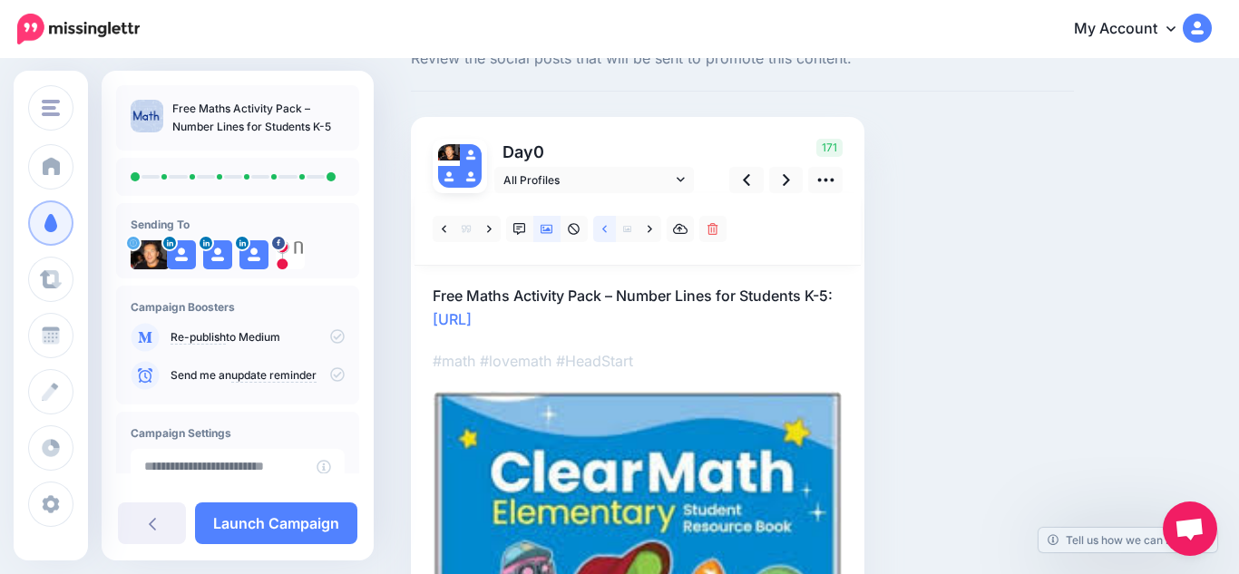
click at [604, 221] on link at bounding box center [604, 229] width 23 height 26
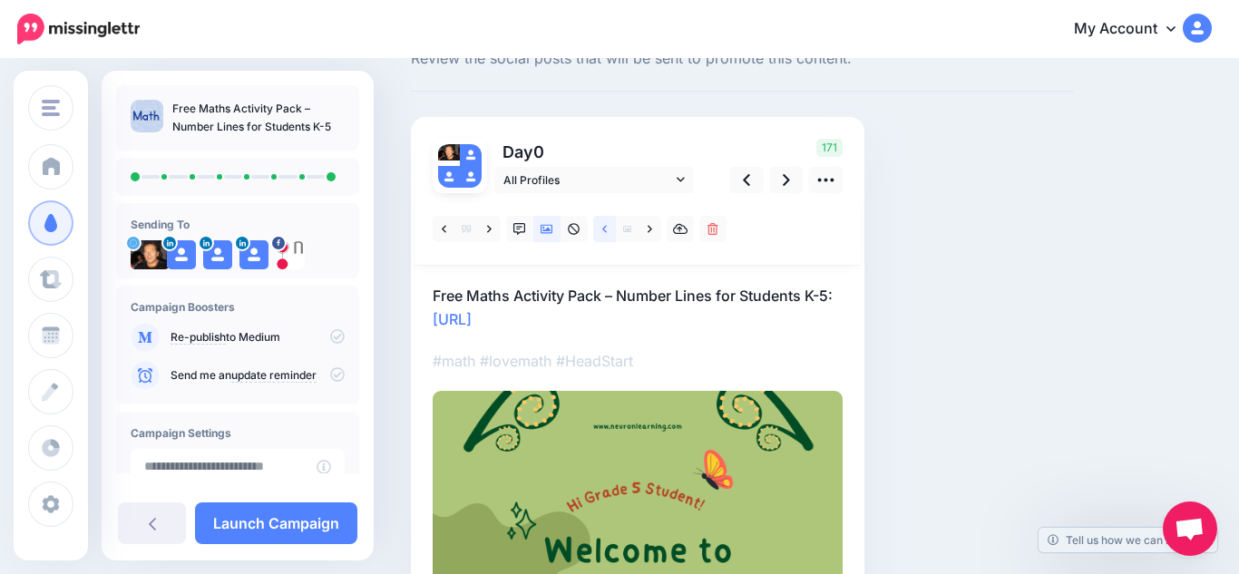
click at [604, 221] on link at bounding box center [604, 229] width 23 height 26
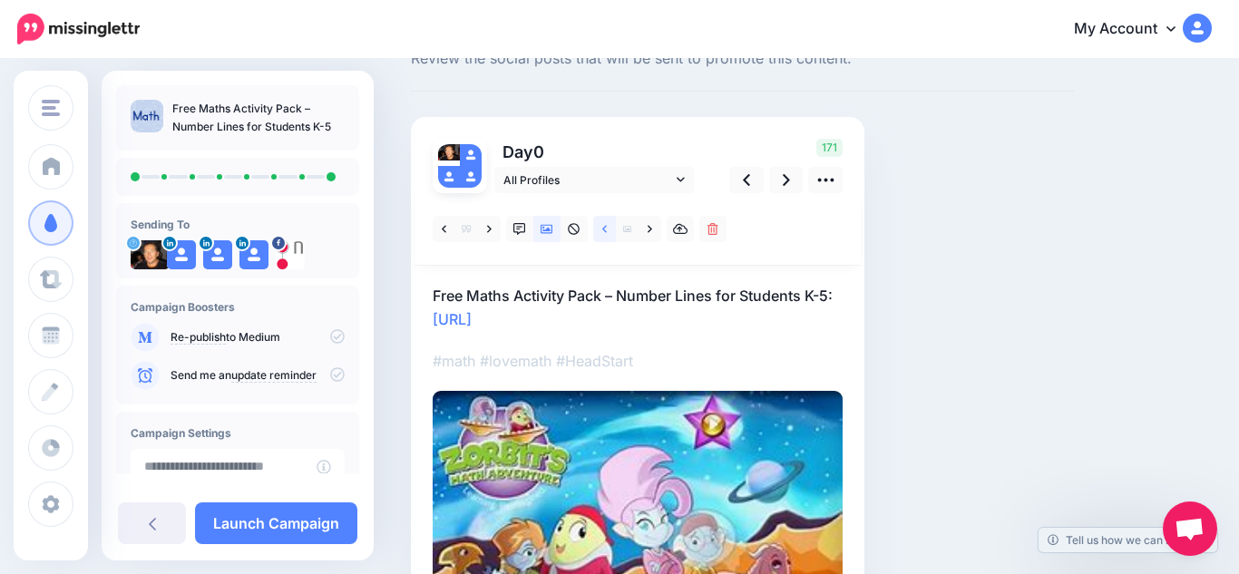
click at [604, 221] on link at bounding box center [604, 229] width 23 height 26
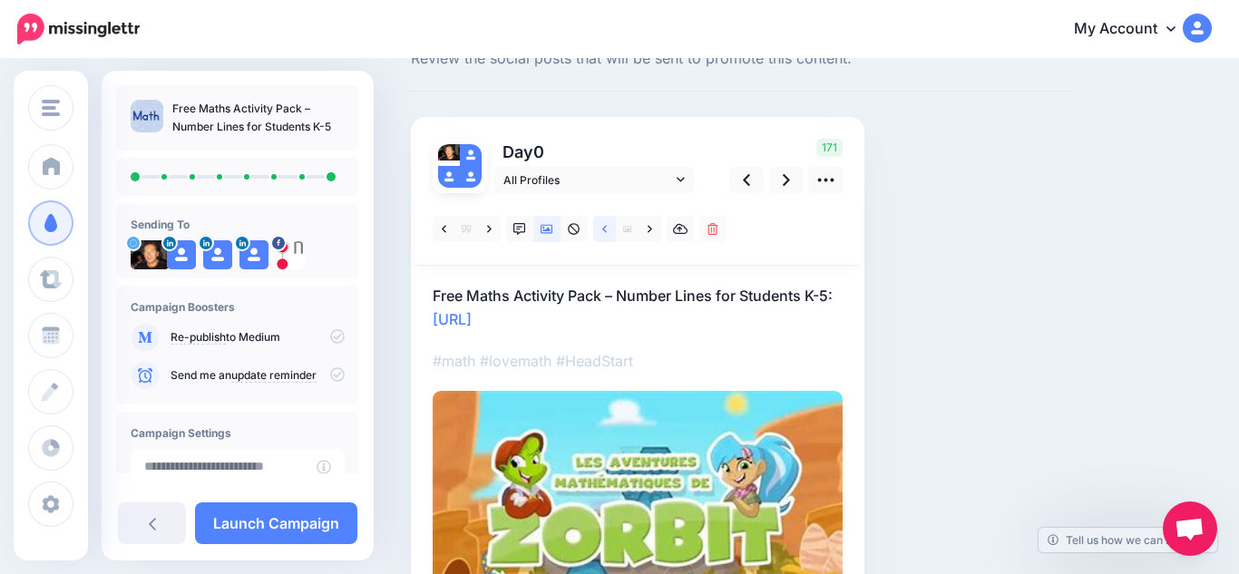
click at [602, 237] on link at bounding box center [604, 229] width 23 height 26
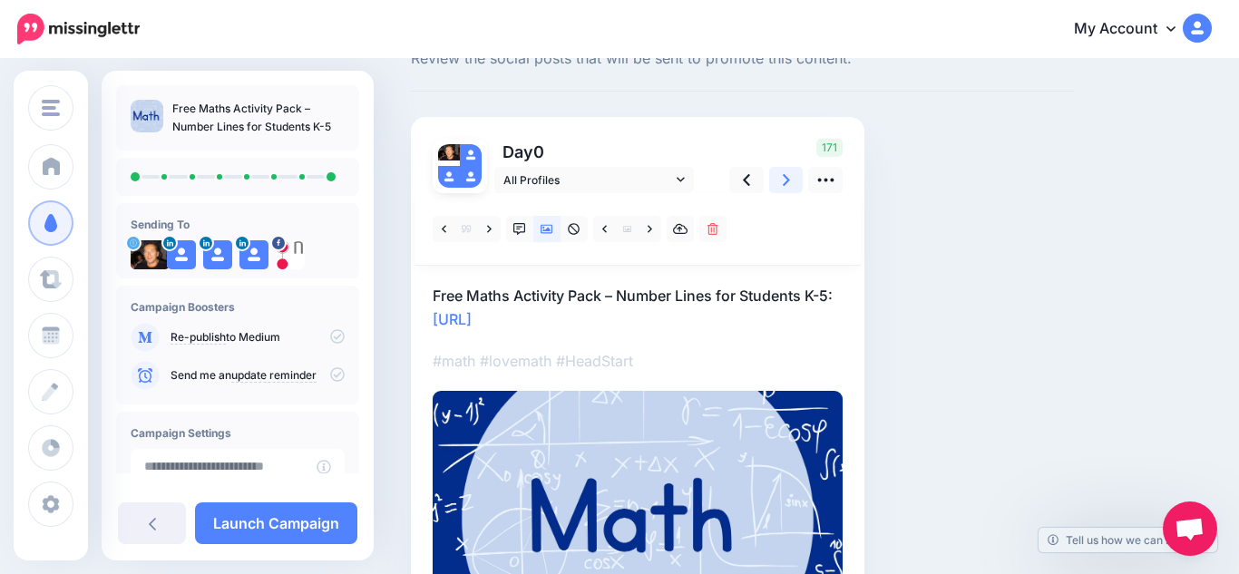
click at [786, 187] on icon at bounding box center [786, 179] width 7 height 19
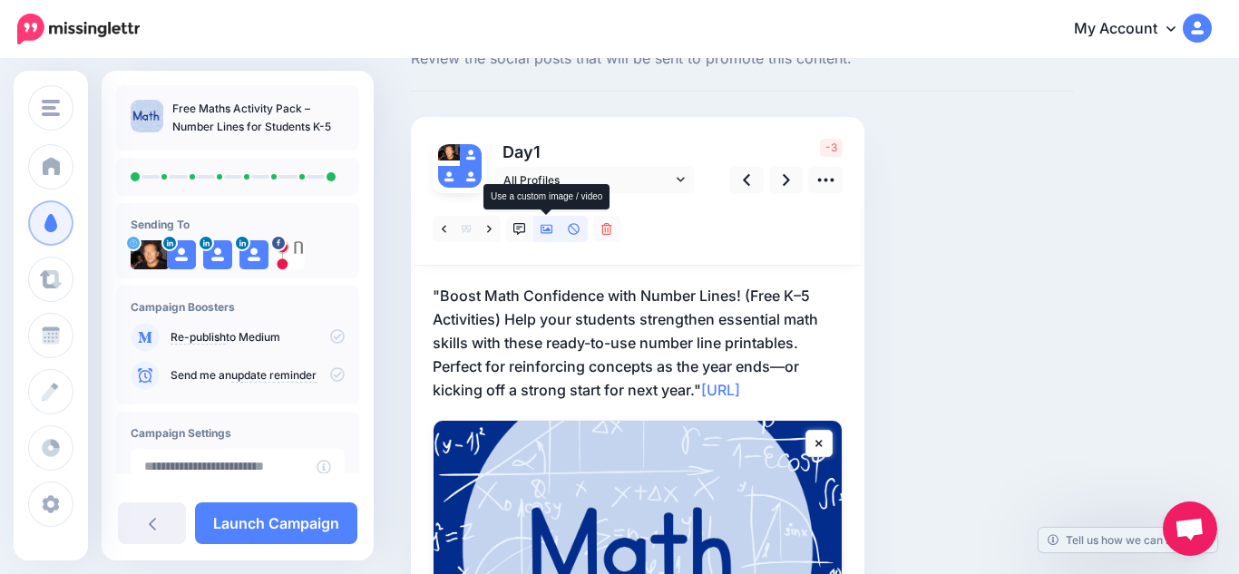
click at [547, 235] on link at bounding box center [546, 229] width 27 height 26
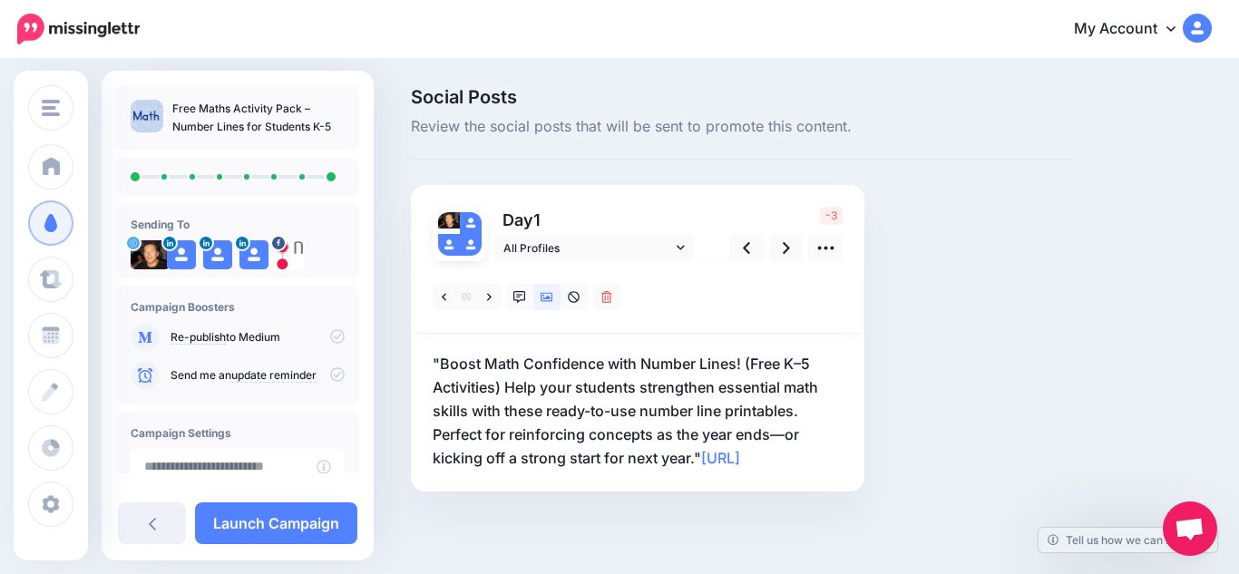
scroll to position [0, 0]
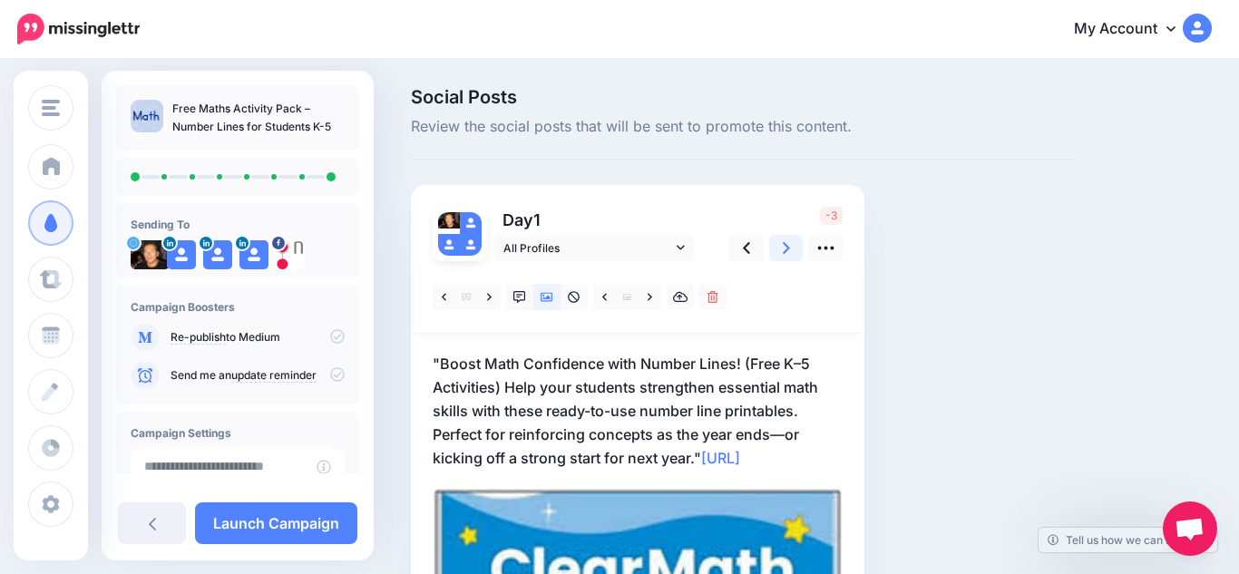
click at [792, 243] on link at bounding box center [786, 248] width 34 height 26
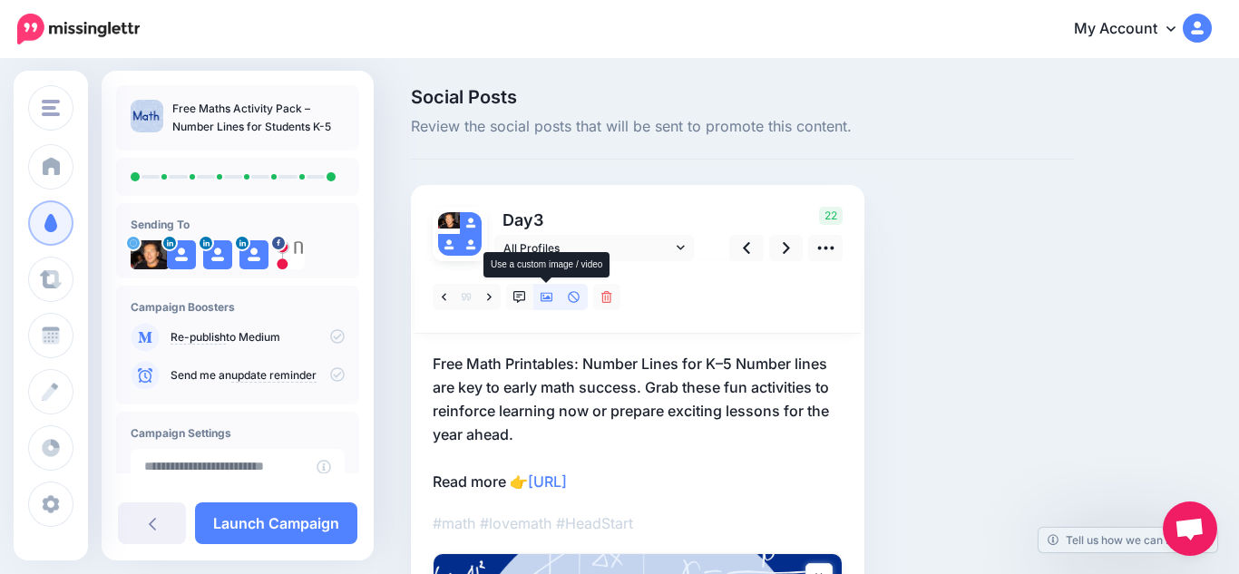
click at [540, 300] on icon at bounding box center [546, 297] width 13 height 9
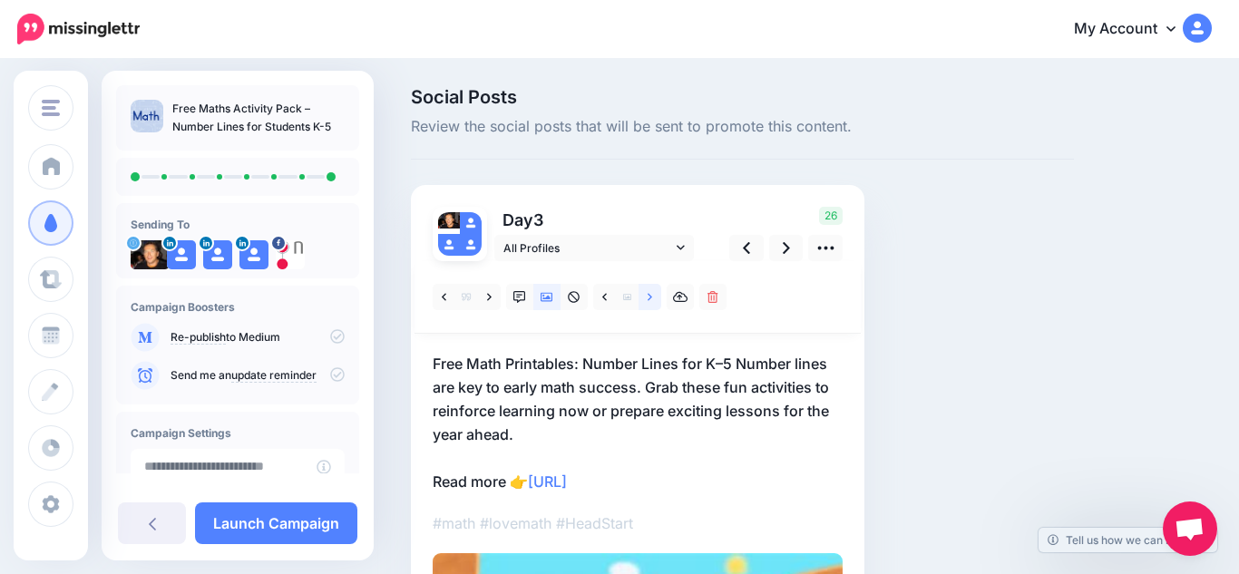
click at [651, 301] on icon at bounding box center [650, 297] width 5 height 13
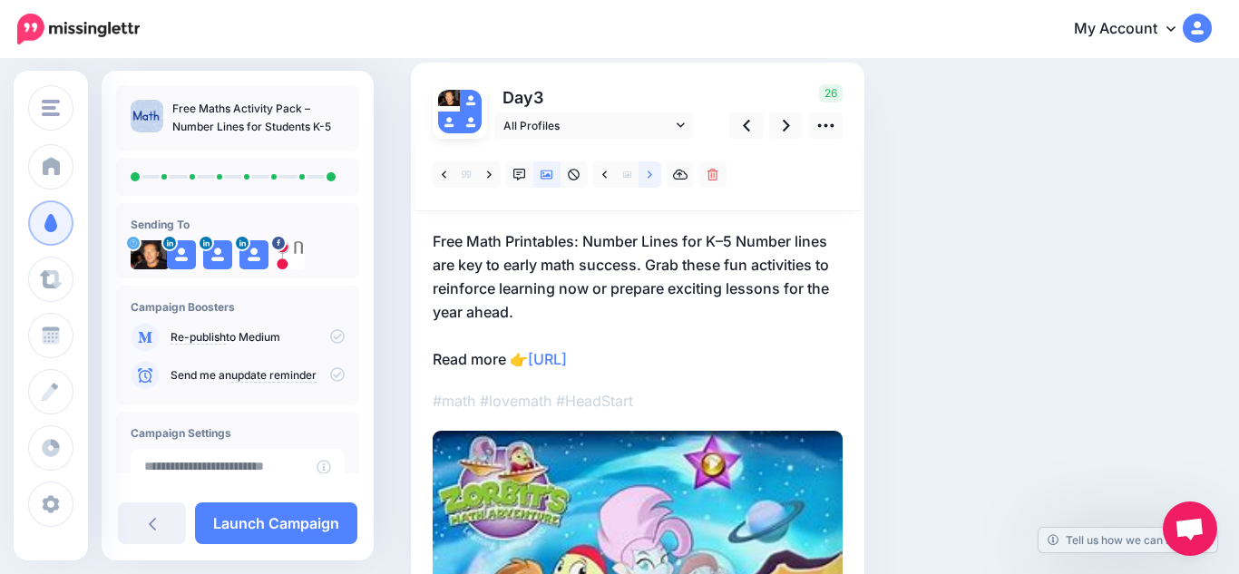
scroll to position [125, 0]
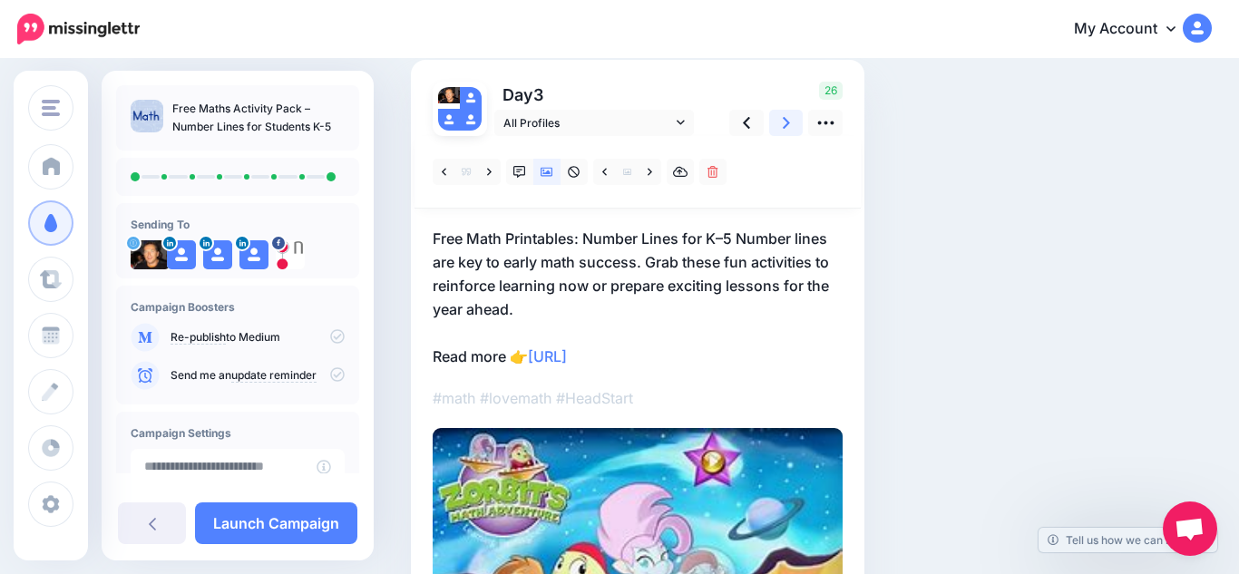
click at [779, 127] on link at bounding box center [786, 123] width 34 height 26
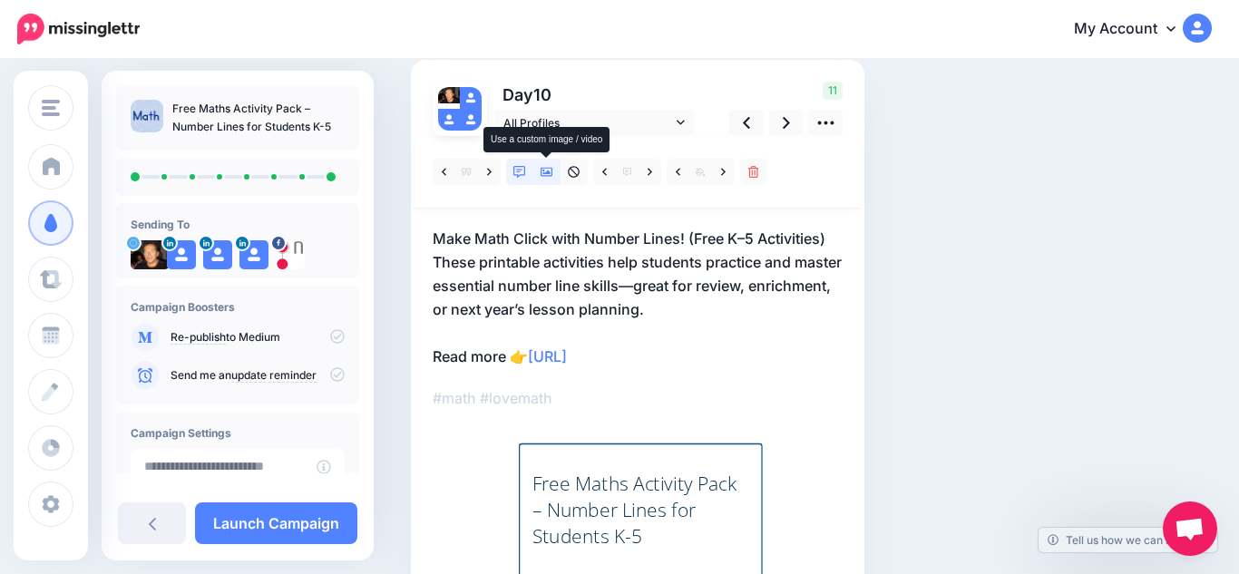
click at [550, 176] on icon at bounding box center [546, 172] width 13 height 13
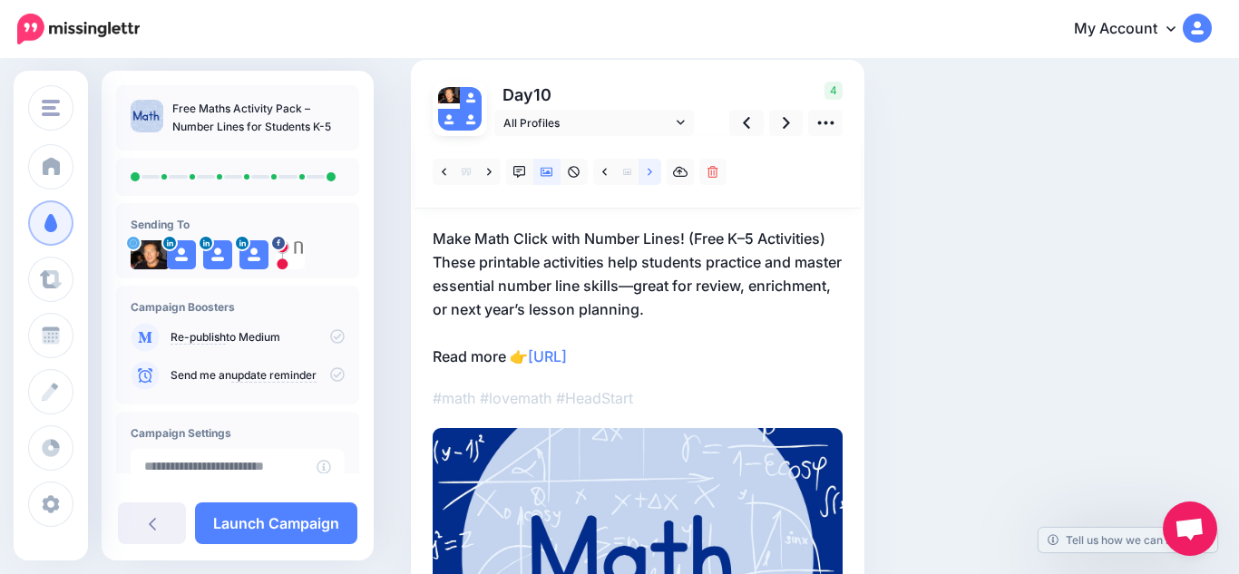
click at [648, 166] on icon at bounding box center [650, 172] width 5 height 13
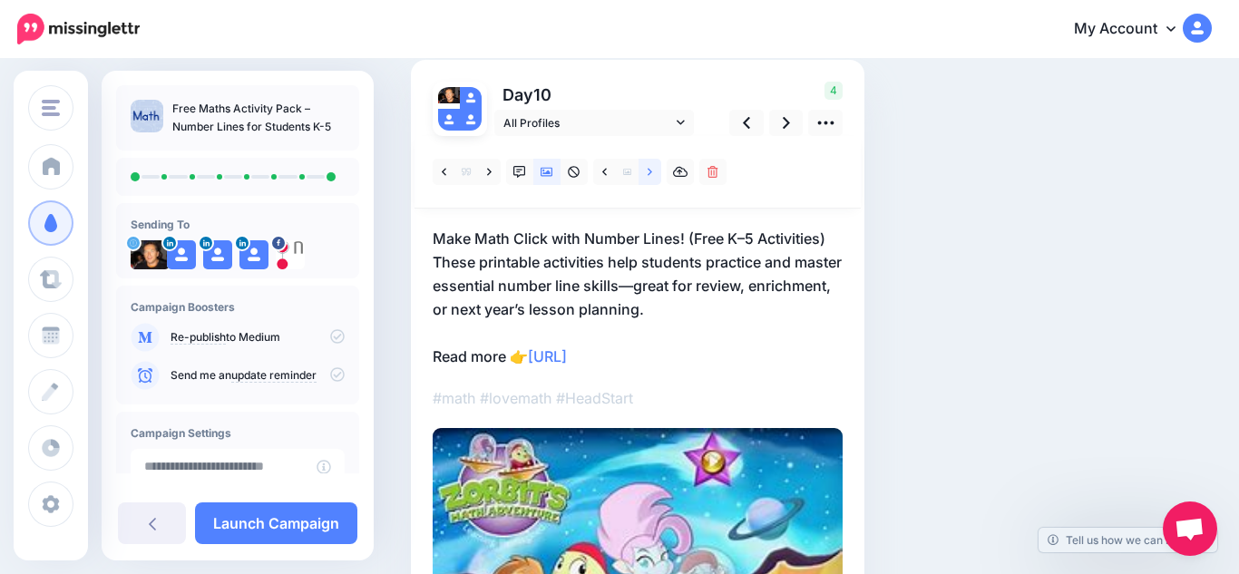
click at [648, 166] on icon at bounding box center [650, 172] width 5 height 13
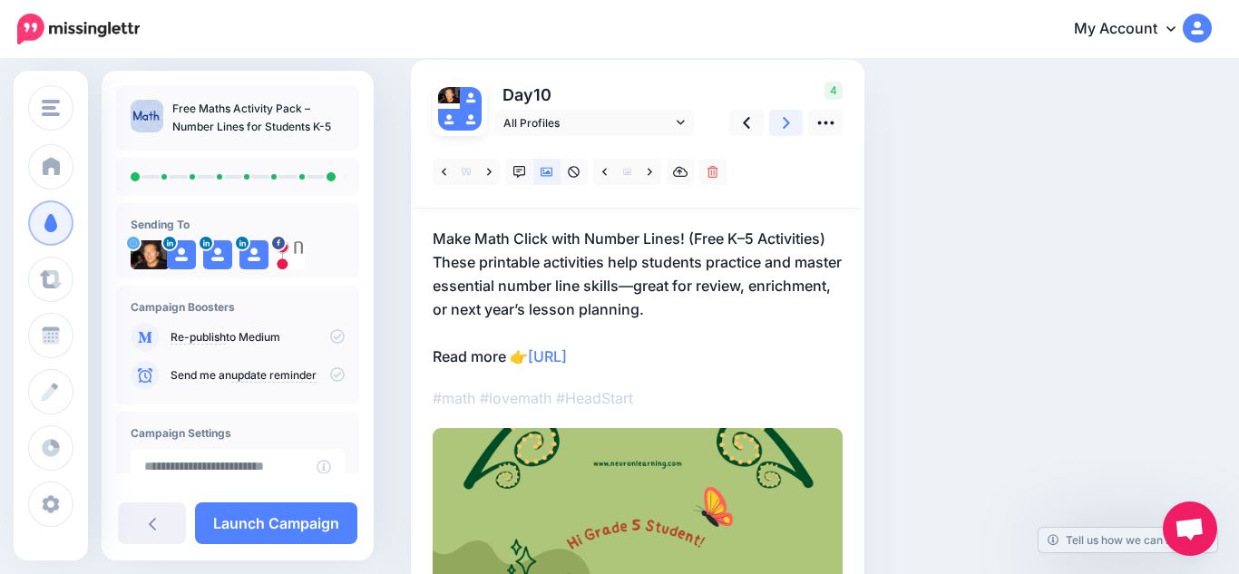
click at [778, 128] on link at bounding box center [786, 123] width 34 height 26
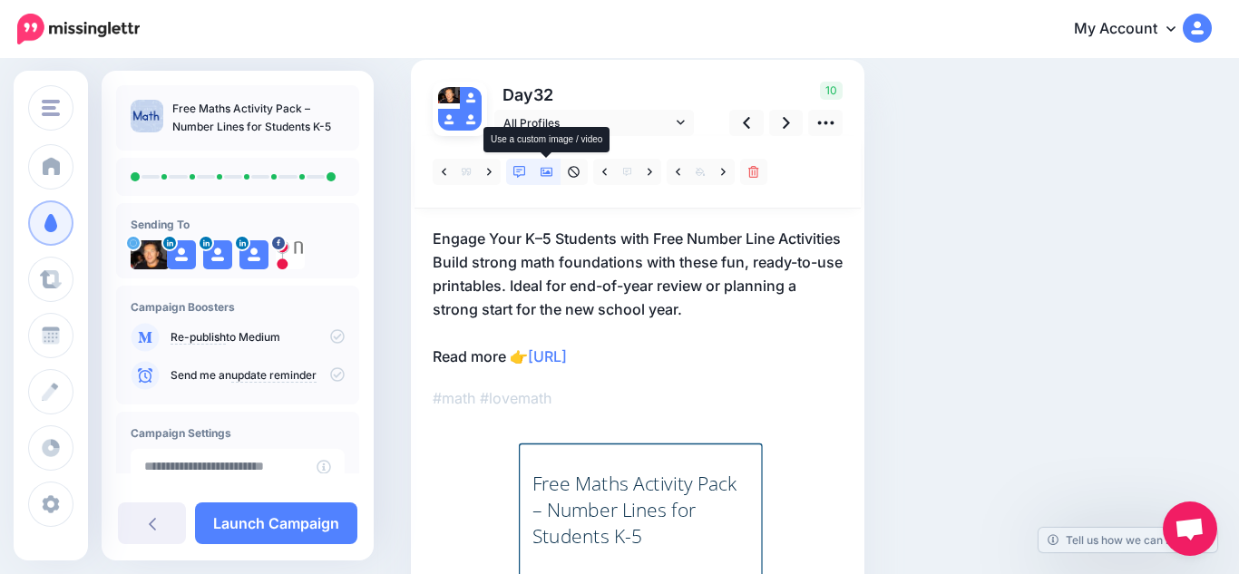
click at [543, 178] on link at bounding box center [546, 172] width 27 height 26
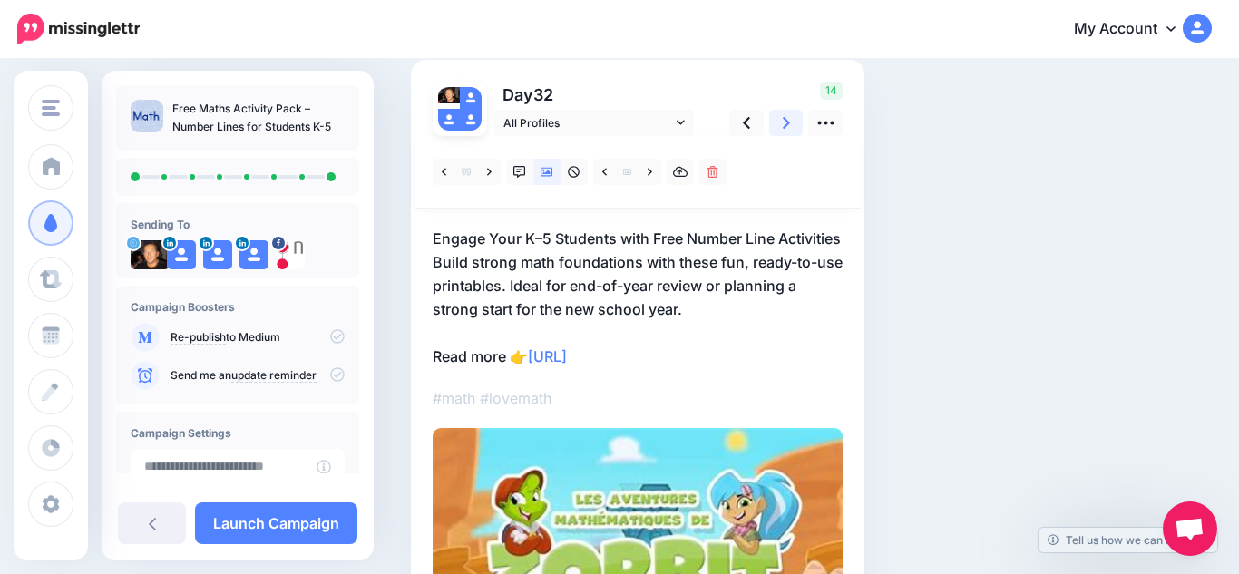
click at [788, 125] on icon at bounding box center [786, 122] width 7 height 19
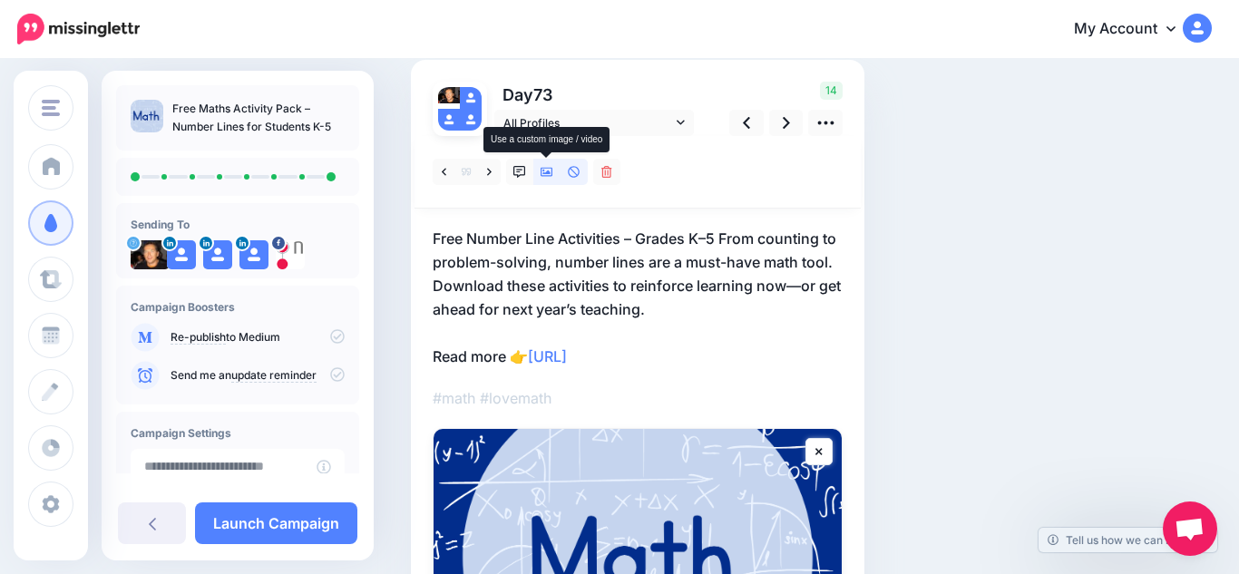
click at [547, 178] on link at bounding box center [546, 172] width 27 height 26
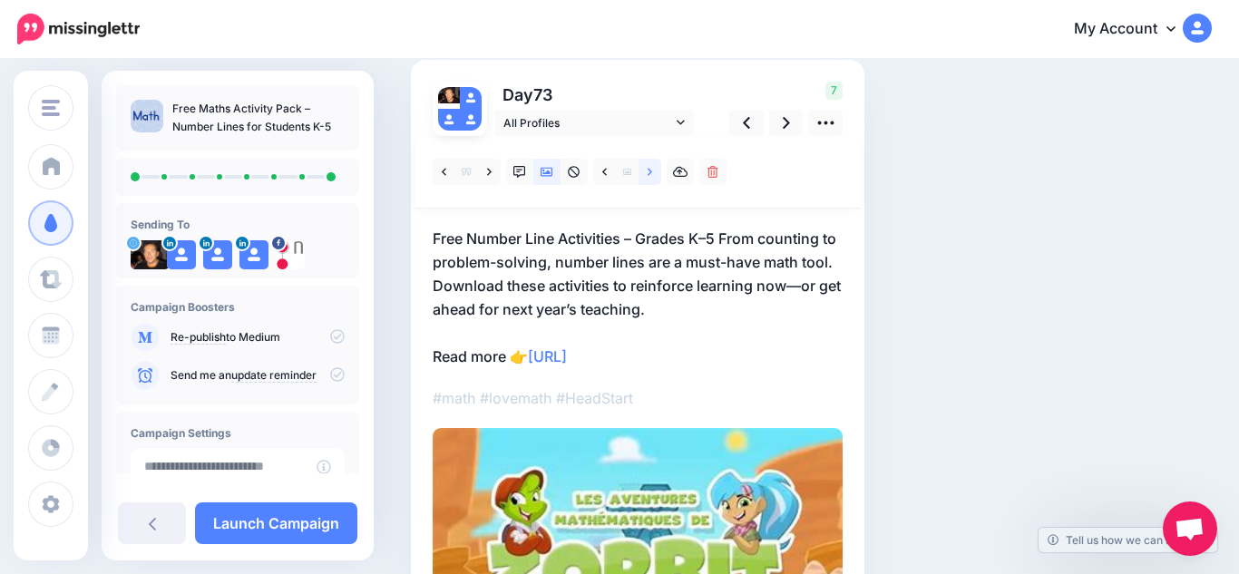
click at [648, 177] on icon at bounding box center [650, 172] width 5 height 13
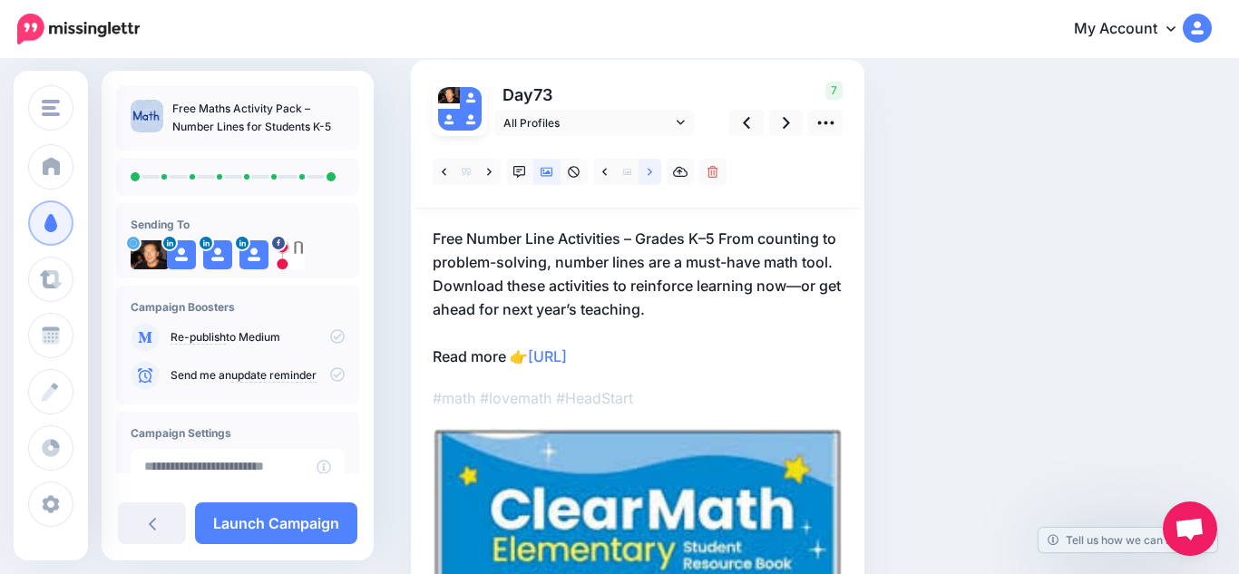
click at [648, 177] on icon at bounding box center [650, 172] width 5 height 13
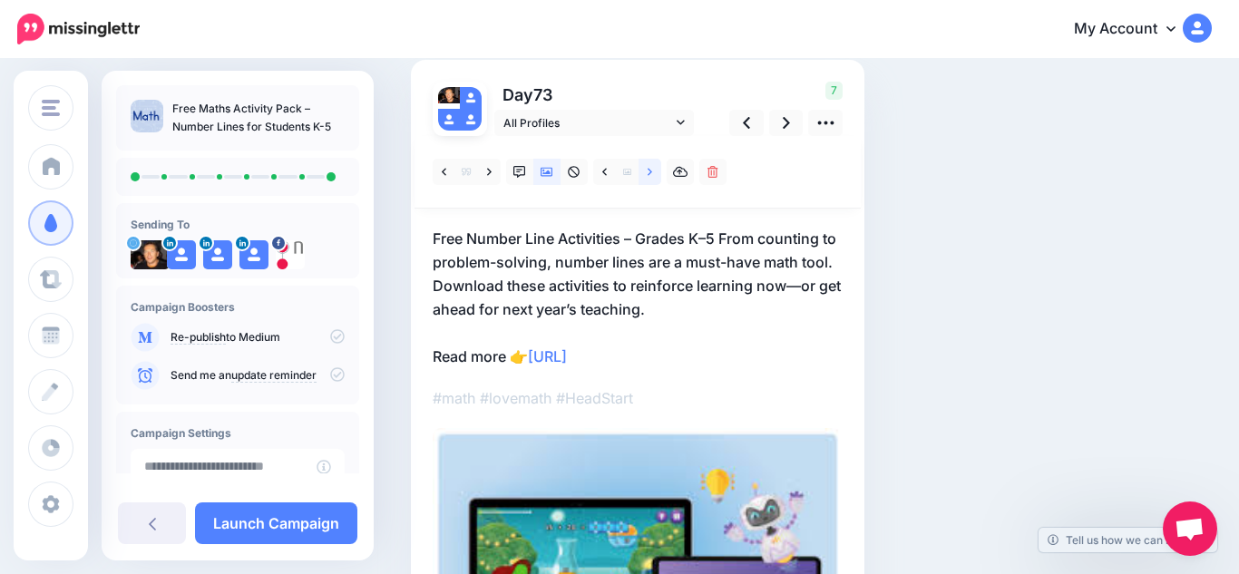
click at [648, 177] on icon at bounding box center [650, 172] width 5 height 13
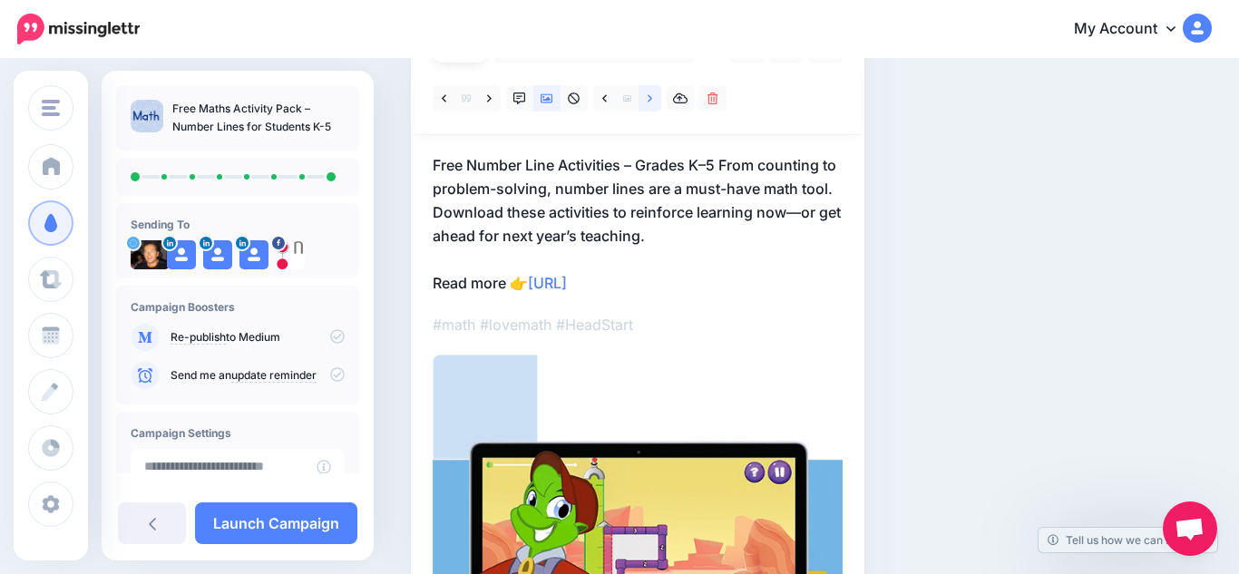
scroll to position [194, 0]
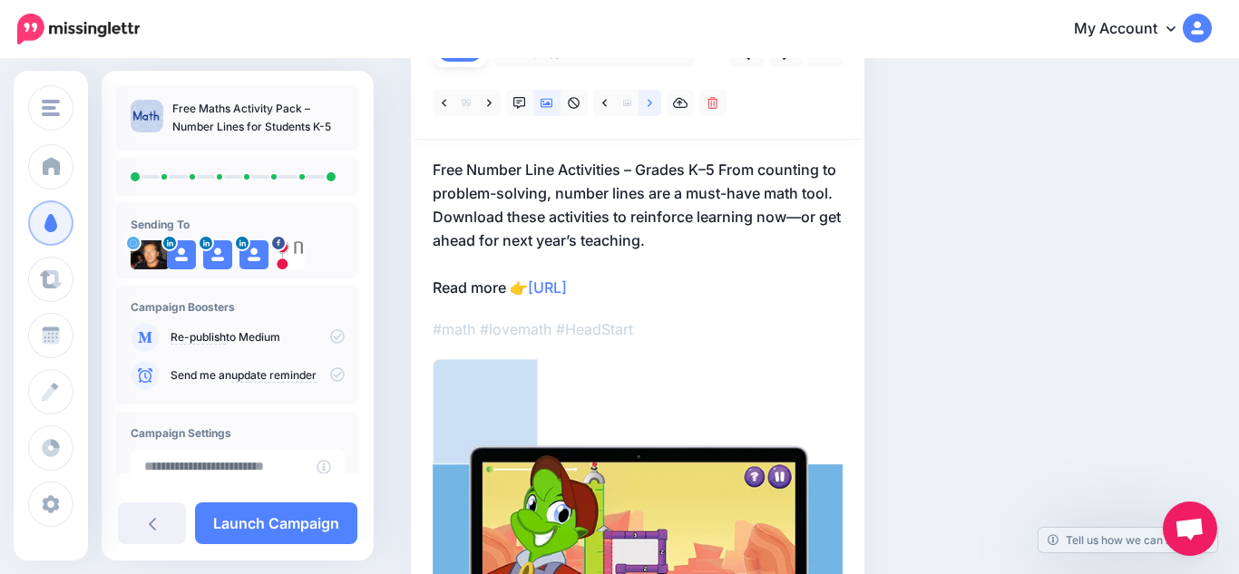
click at [646, 100] on link at bounding box center [649, 103] width 23 height 26
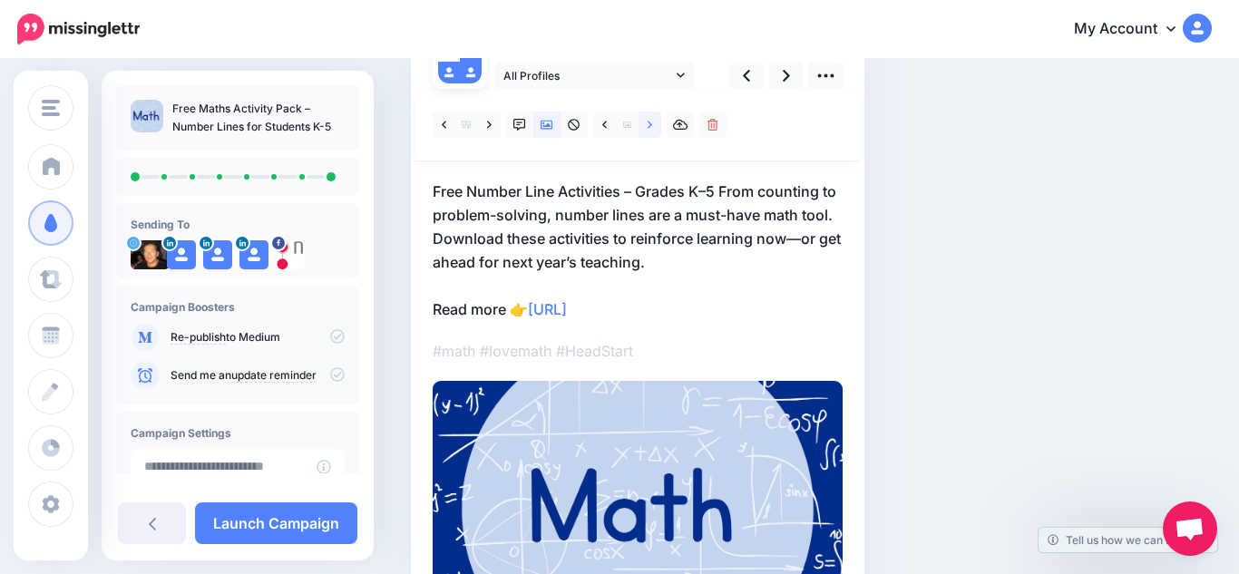
scroll to position [174, 0]
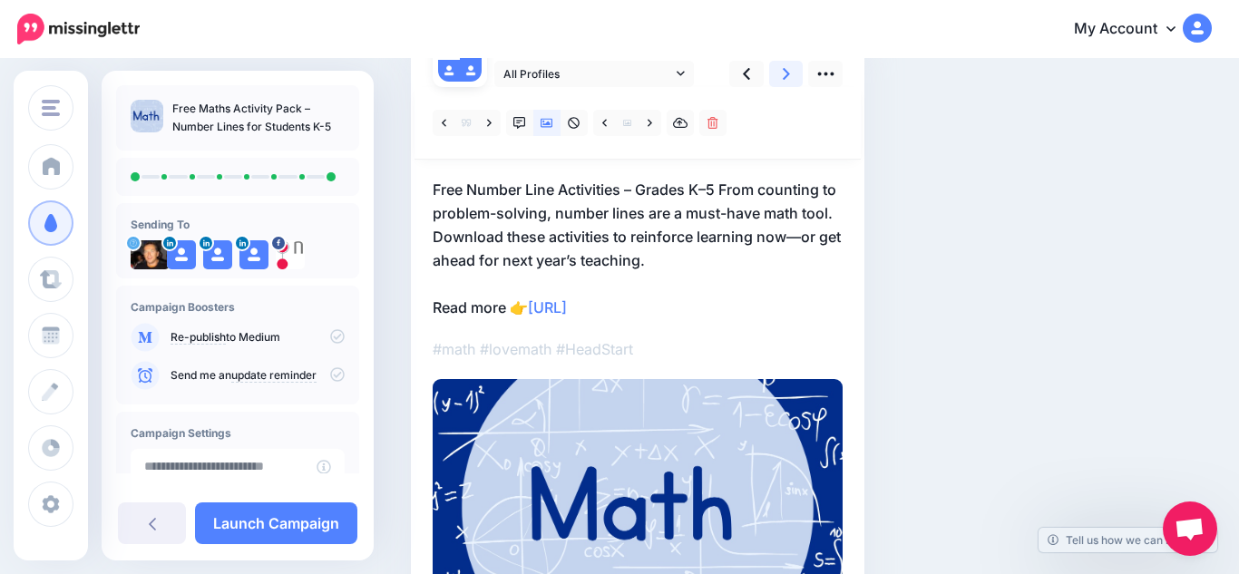
click at [783, 74] on icon at bounding box center [786, 73] width 7 height 19
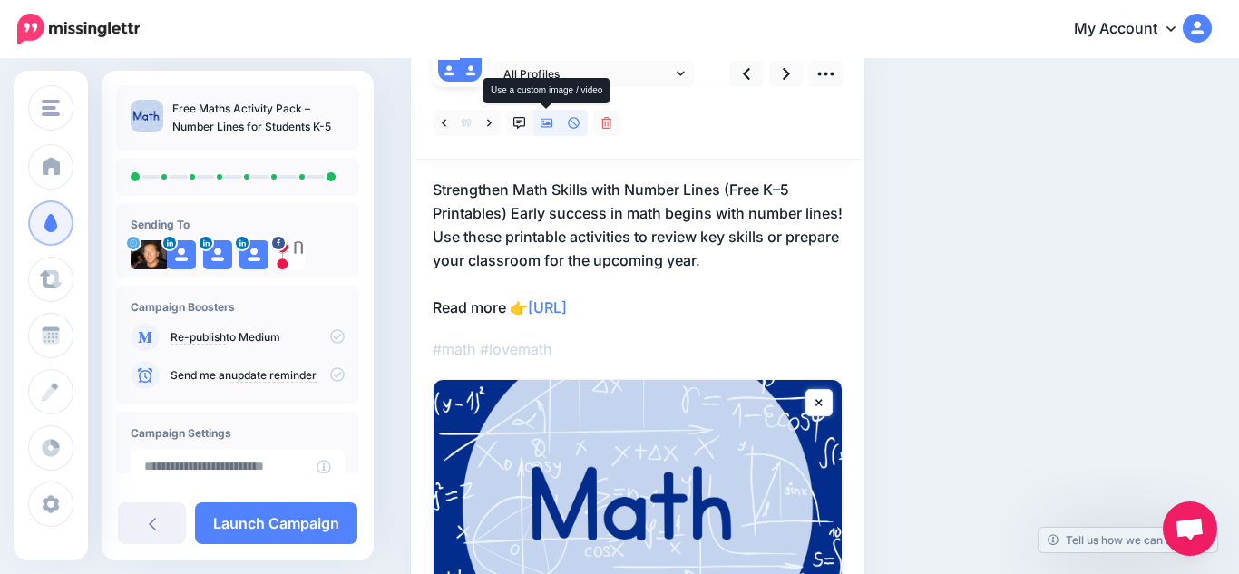
click at [548, 127] on icon at bounding box center [546, 123] width 13 height 13
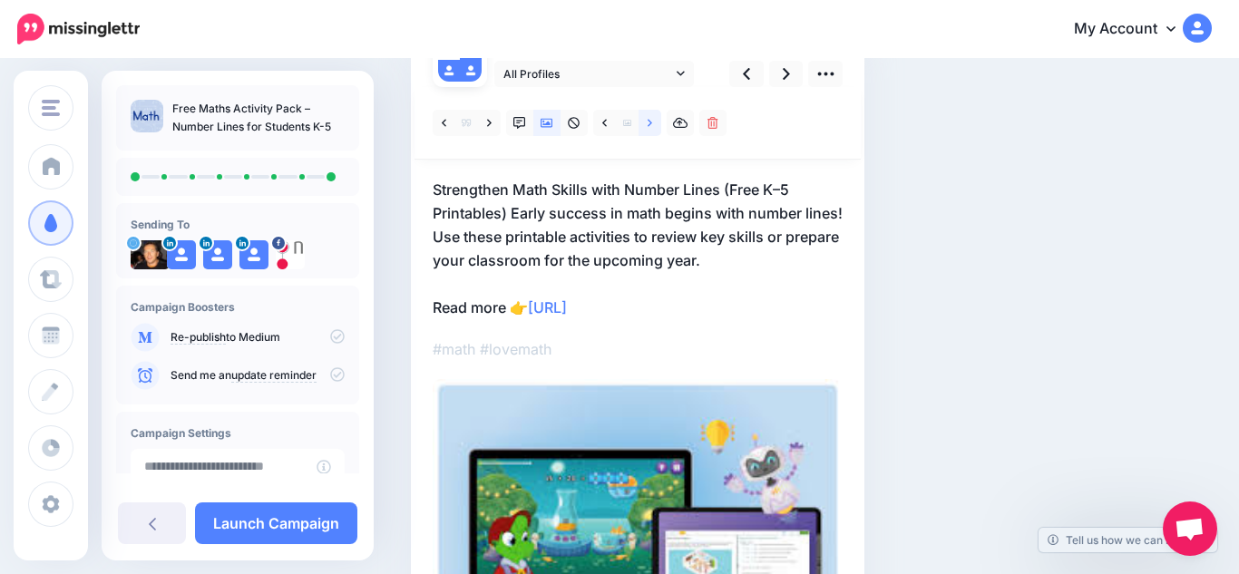
click at [648, 123] on icon at bounding box center [650, 123] width 5 height 13
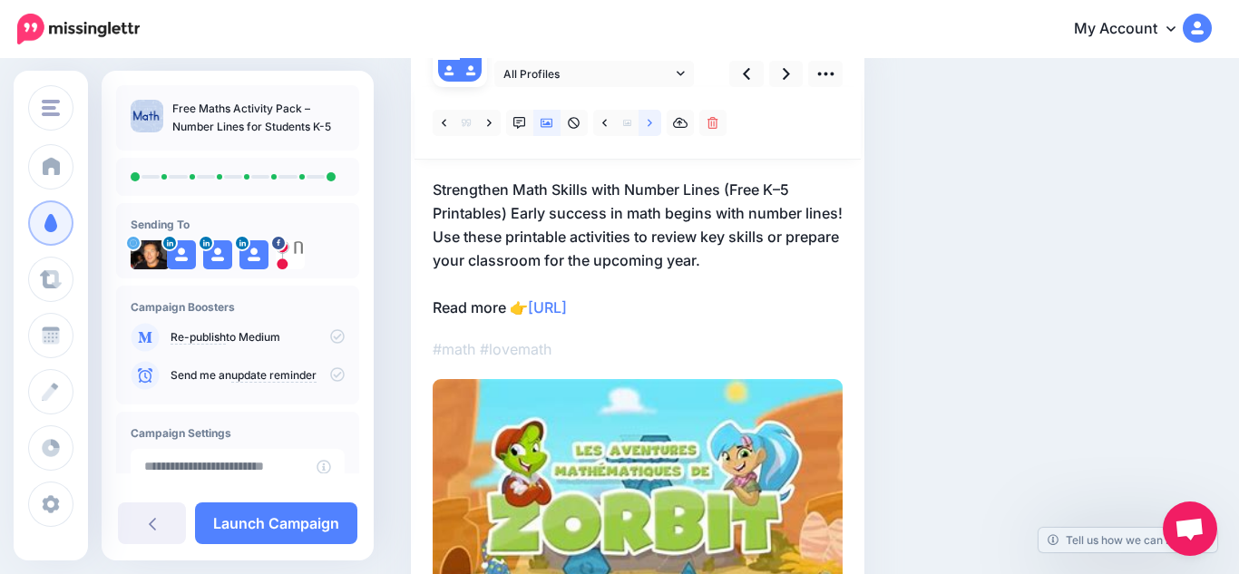
click at [648, 123] on icon at bounding box center [650, 123] width 5 height 13
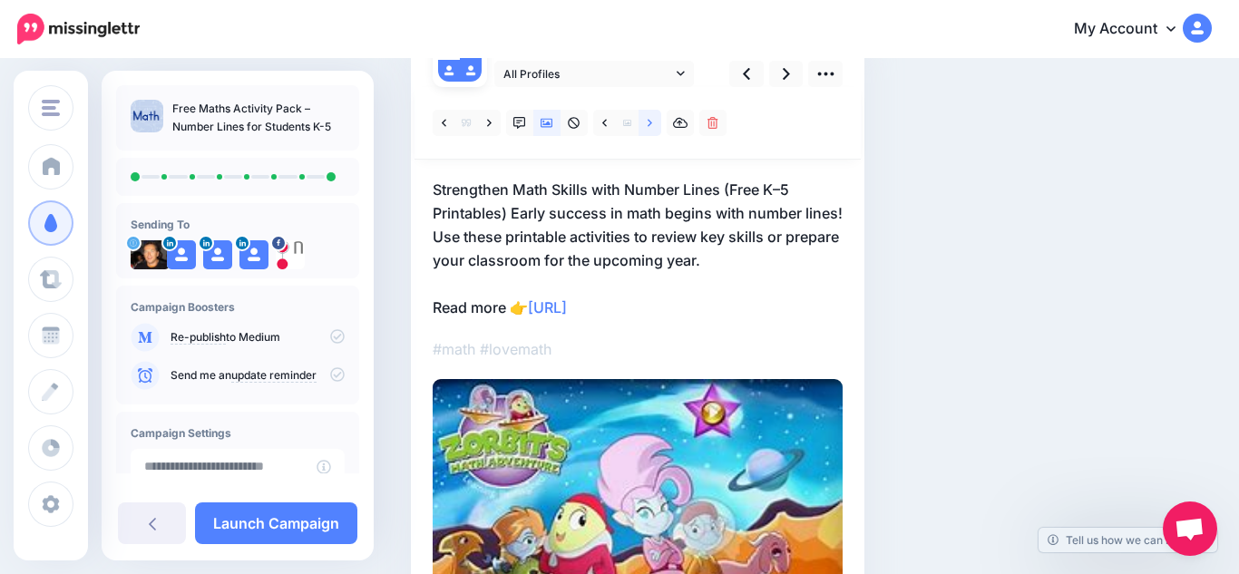
click at [648, 123] on icon at bounding box center [650, 123] width 5 height 13
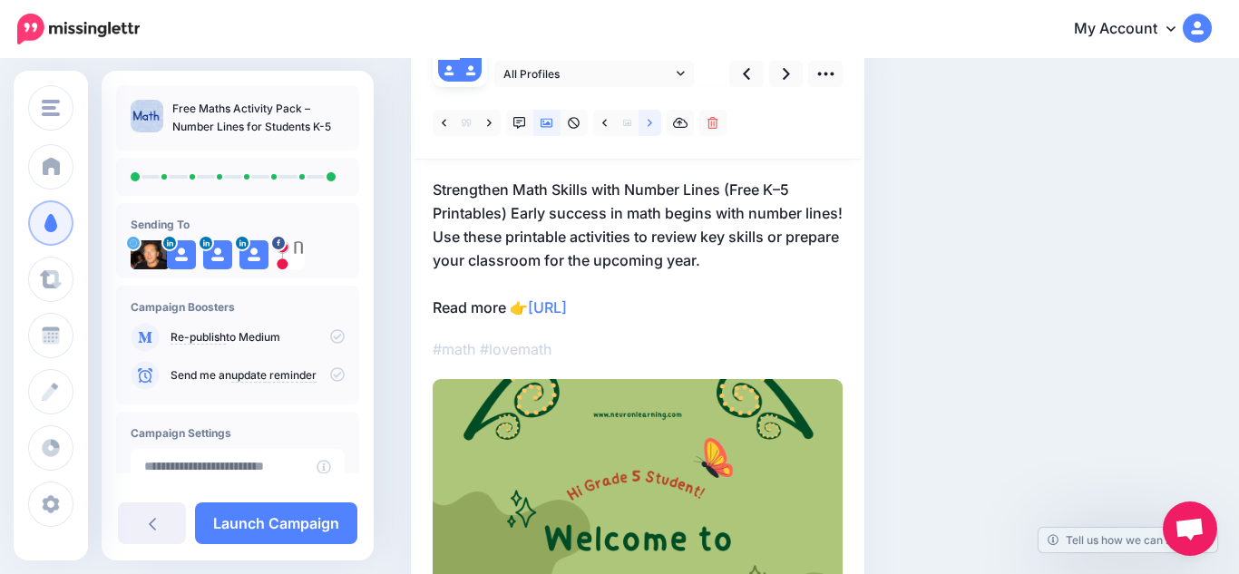
click at [648, 123] on icon at bounding box center [650, 123] width 5 height 13
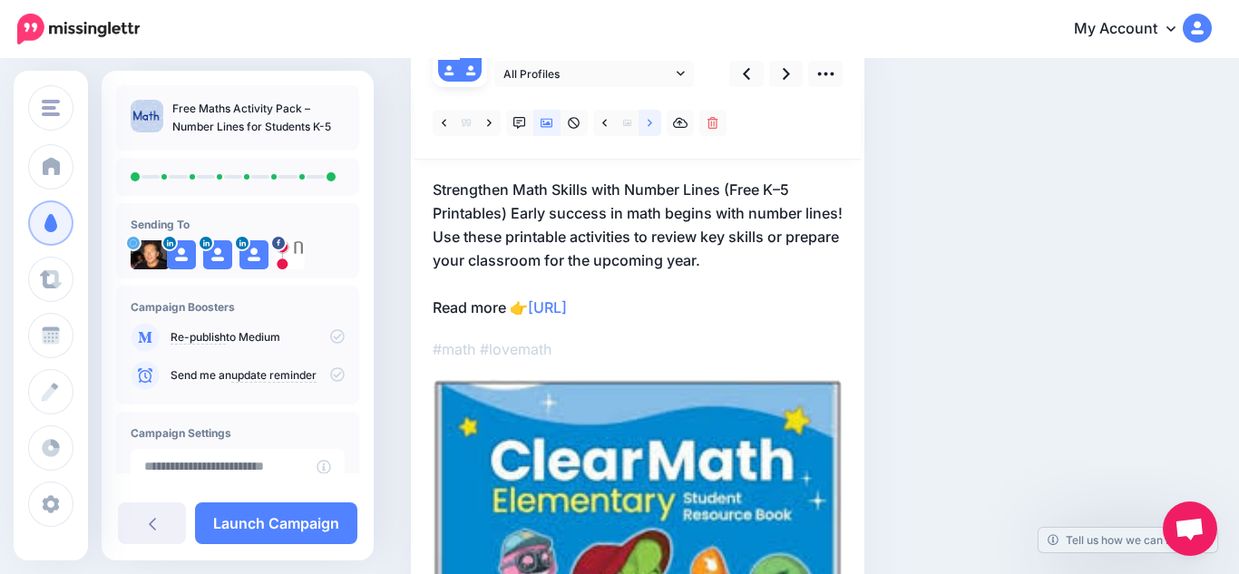
click at [648, 123] on icon at bounding box center [650, 123] width 5 height 13
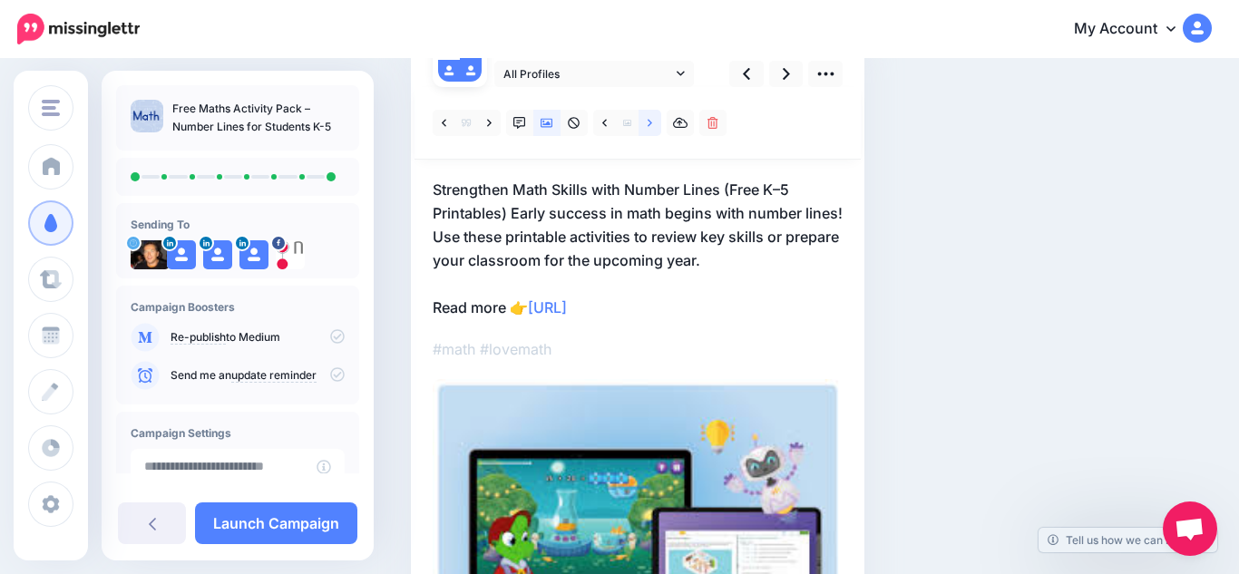
click at [648, 123] on icon at bounding box center [650, 123] width 5 height 13
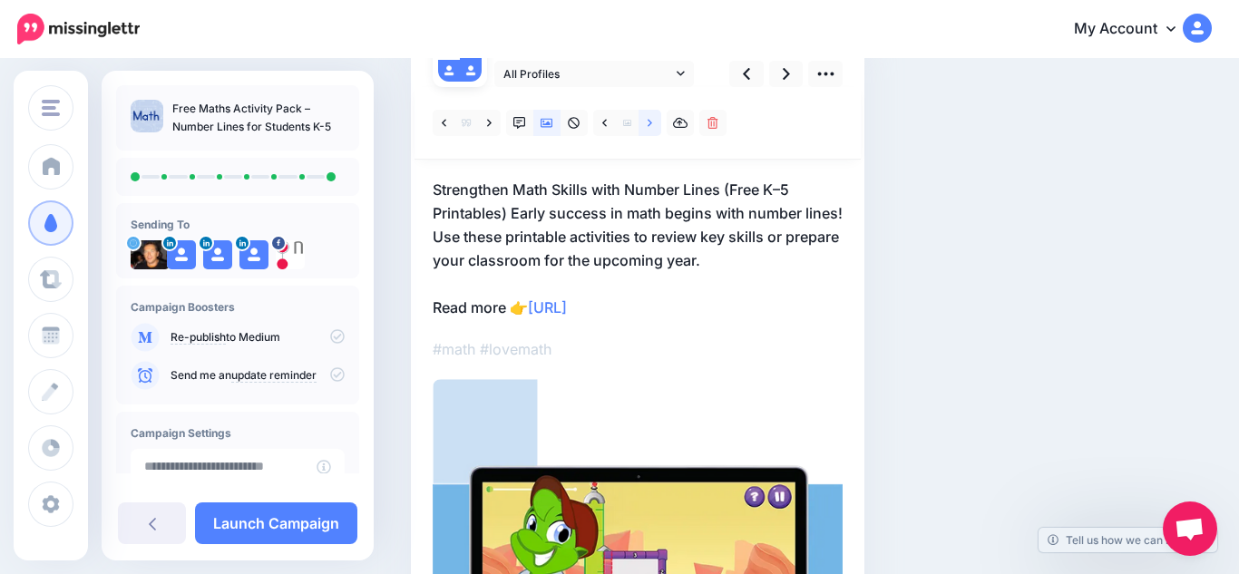
click at [648, 123] on icon at bounding box center [650, 123] width 5 height 13
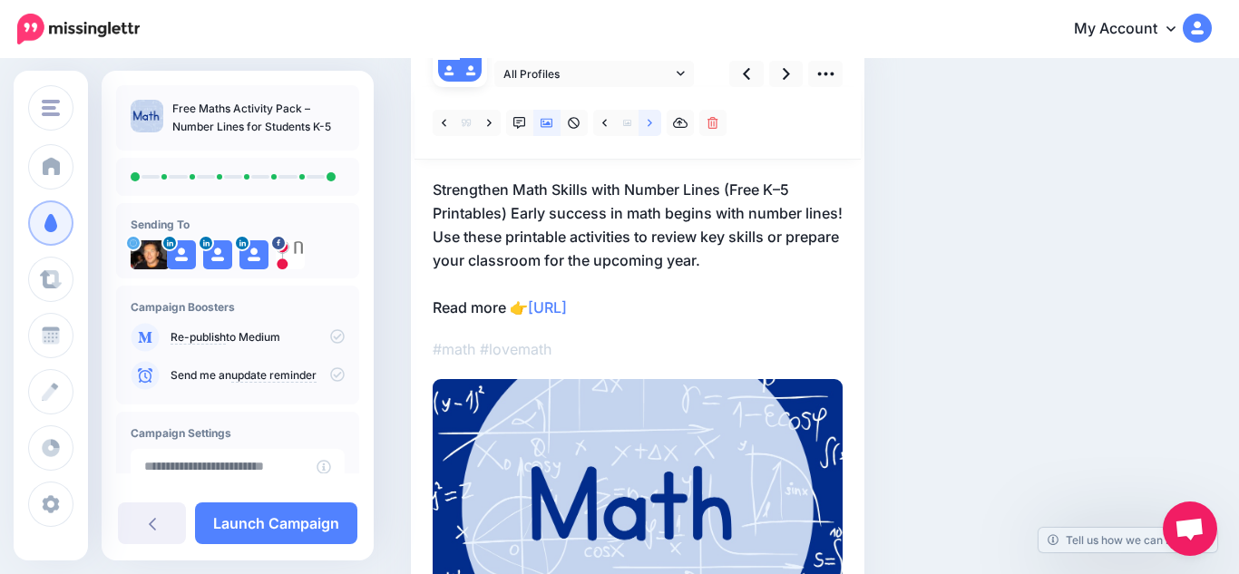
click at [648, 123] on icon at bounding box center [650, 123] width 5 height 13
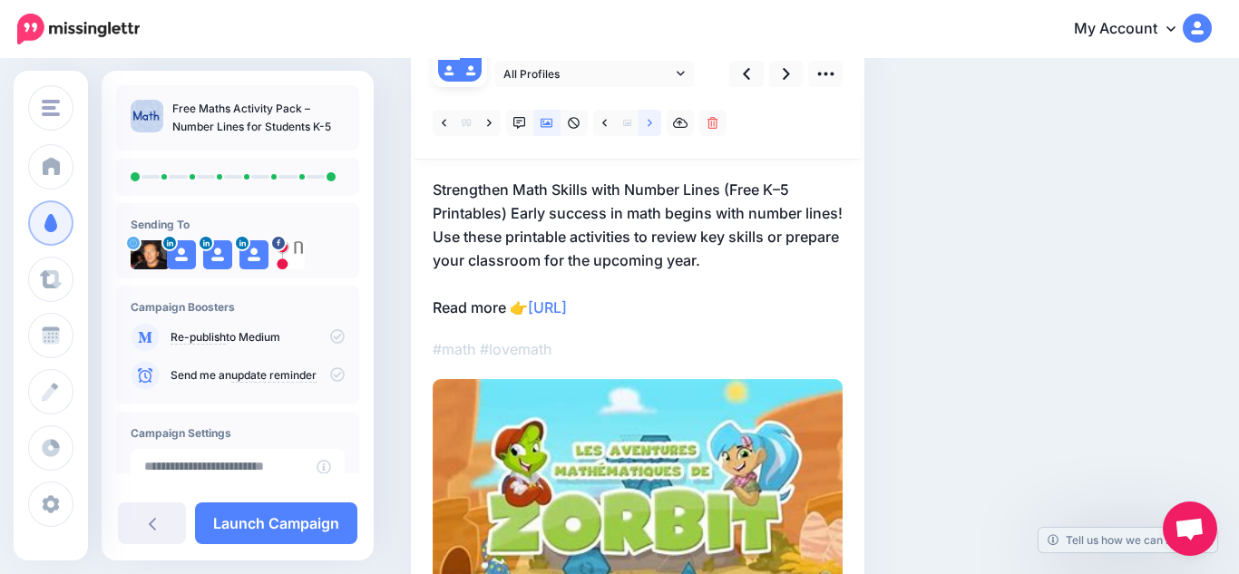
click at [648, 123] on icon at bounding box center [650, 123] width 5 height 13
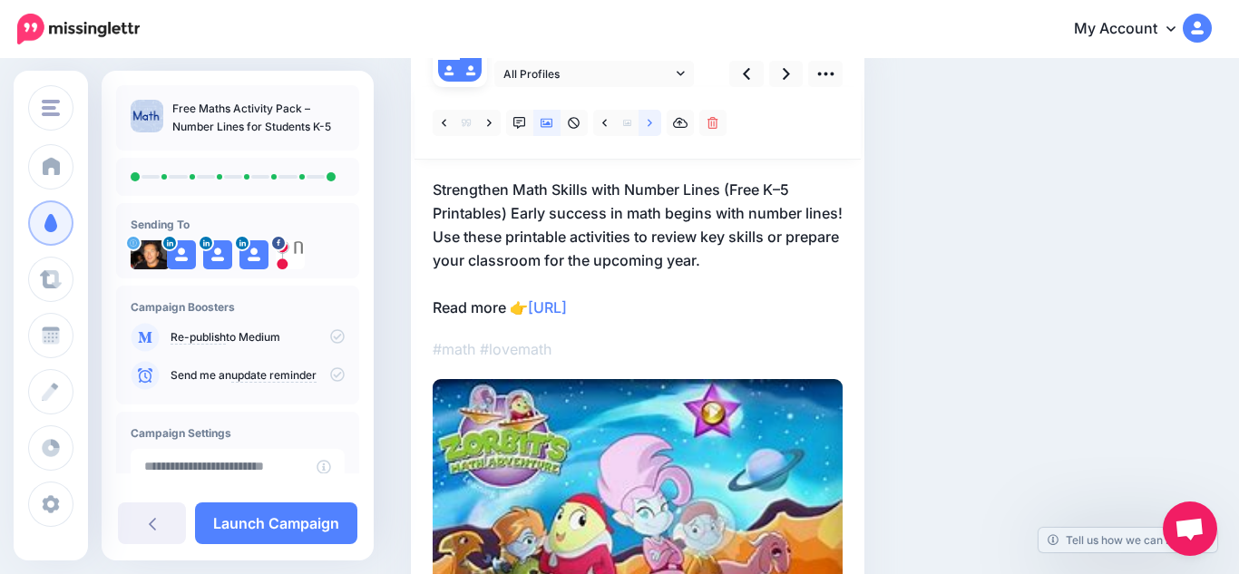
click at [648, 123] on icon at bounding box center [650, 123] width 5 height 13
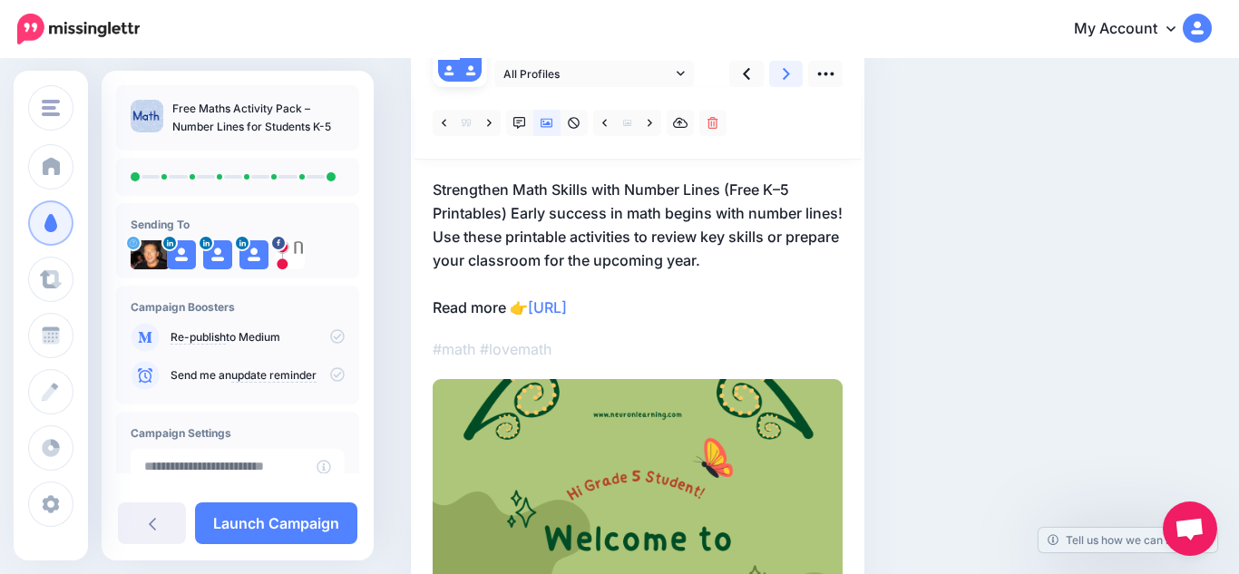
click at [778, 80] on link at bounding box center [786, 74] width 34 height 26
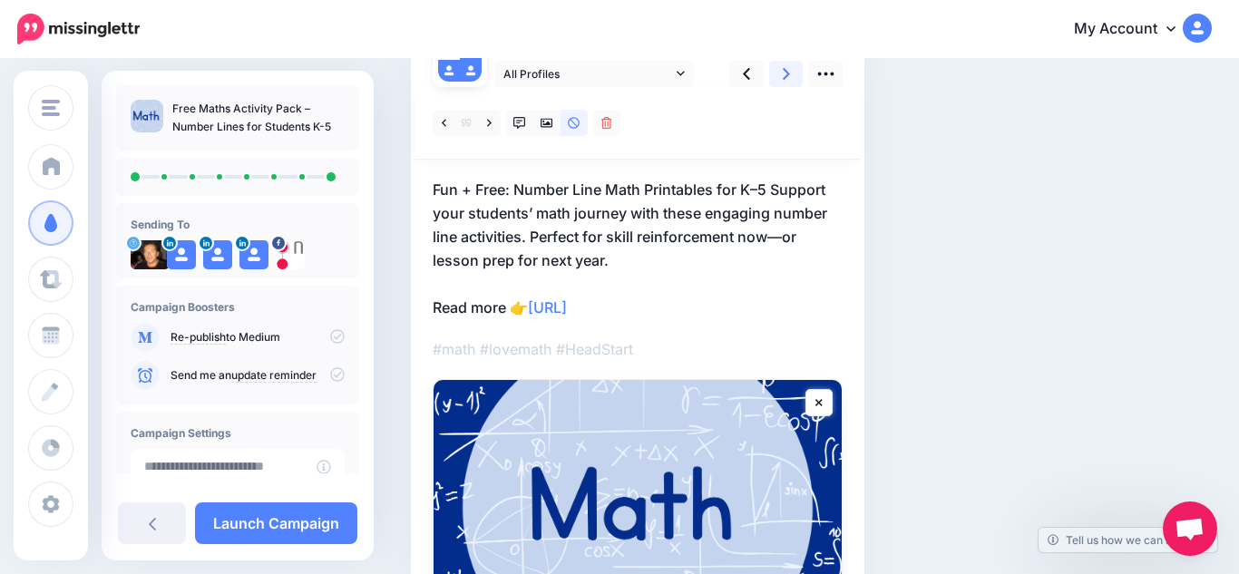
click at [778, 80] on link at bounding box center [786, 74] width 34 height 26
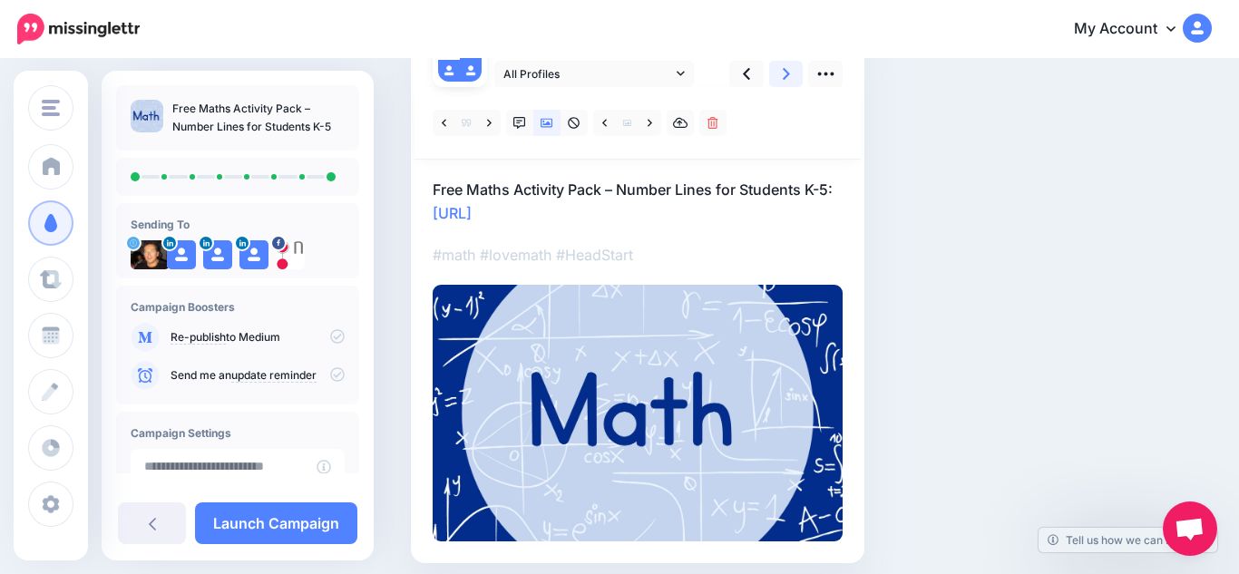
scroll to position [0, 0]
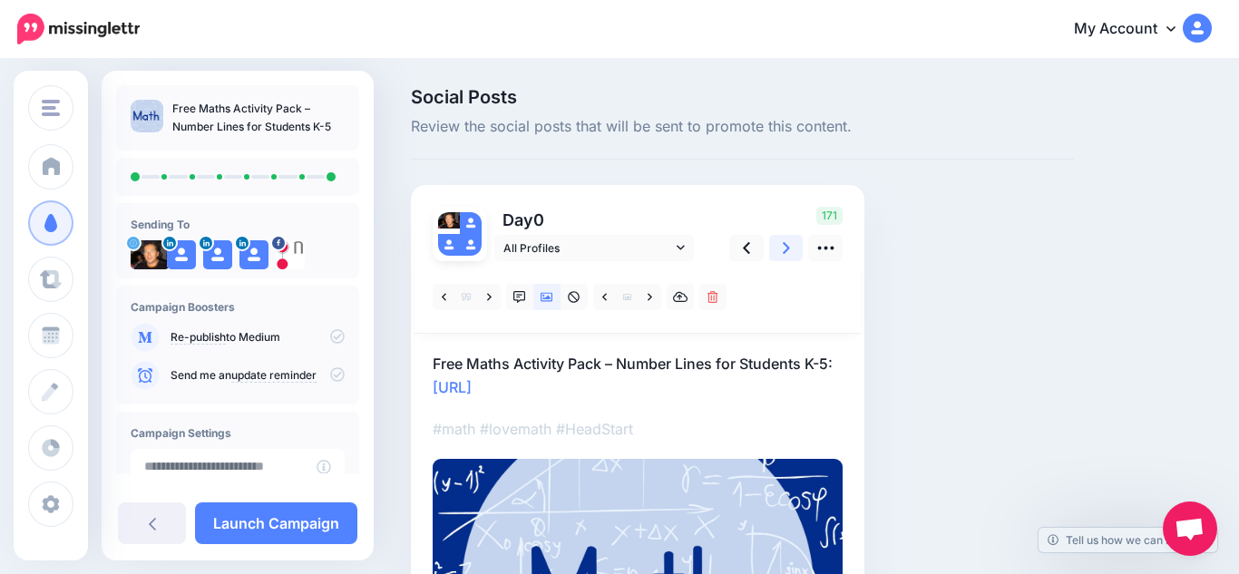
click at [778, 244] on link at bounding box center [786, 248] width 34 height 26
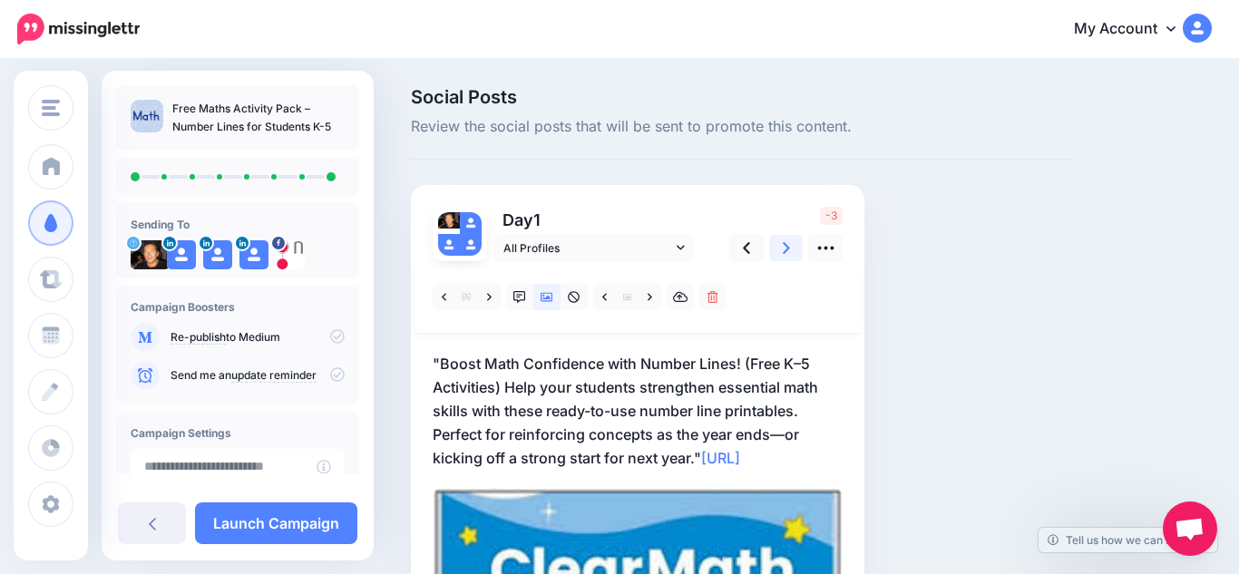
click at [778, 244] on link at bounding box center [786, 248] width 34 height 26
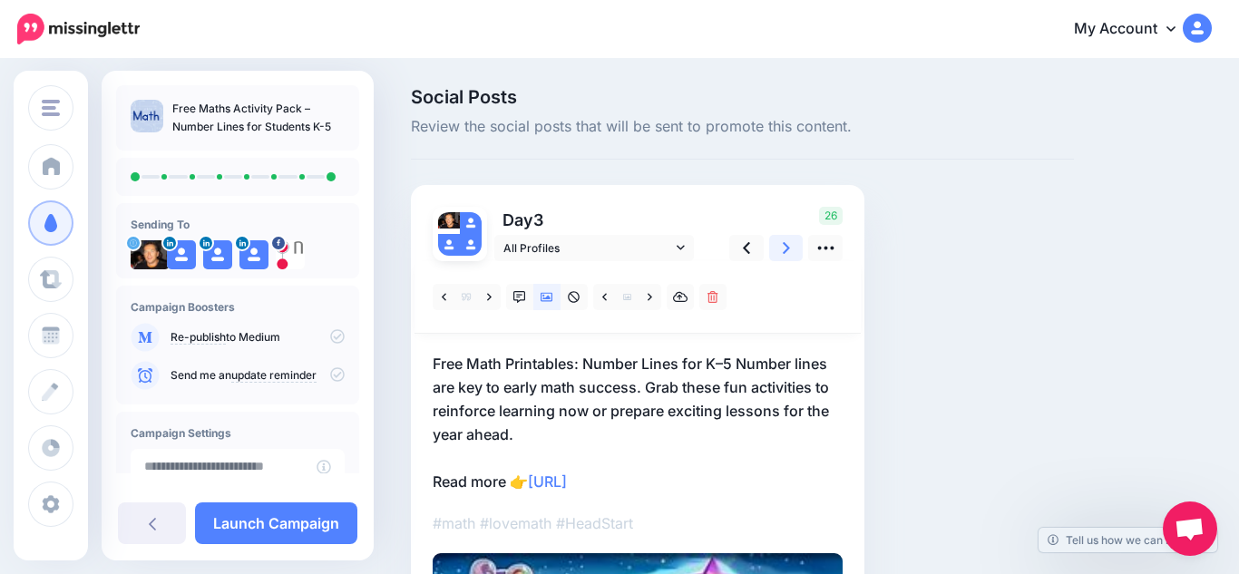
click at [778, 244] on link at bounding box center [786, 248] width 34 height 26
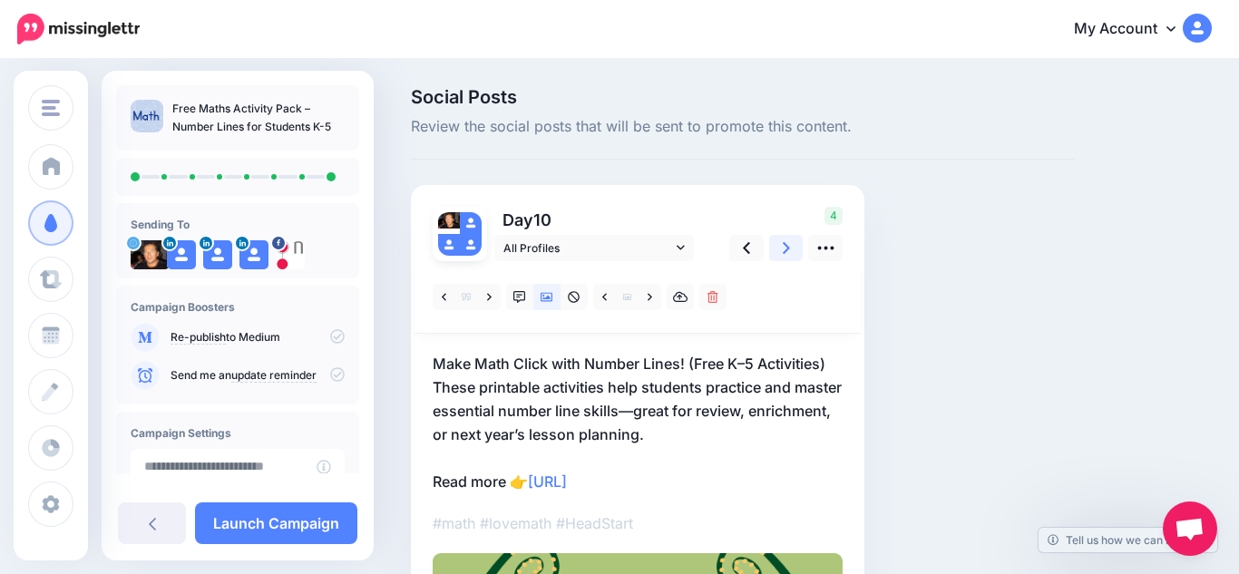
click at [778, 244] on link at bounding box center [786, 248] width 34 height 26
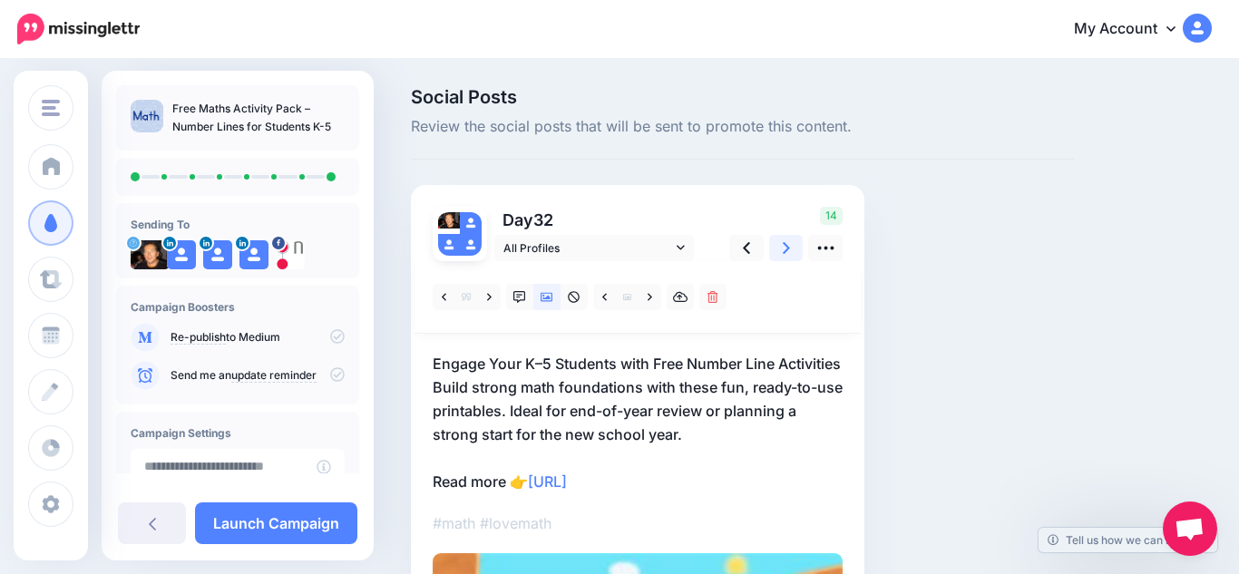
click at [778, 244] on link at bounding box center [786, 248] width 34 height 26
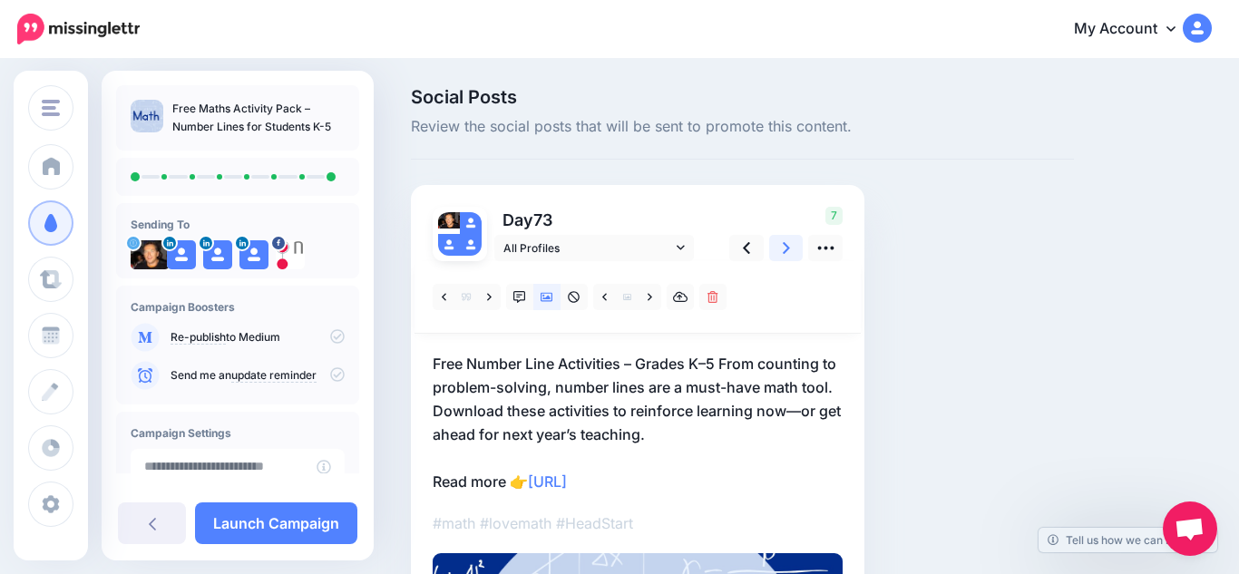
click at [778, 244] on link at bounding box center [786, 248] width 34 height 26
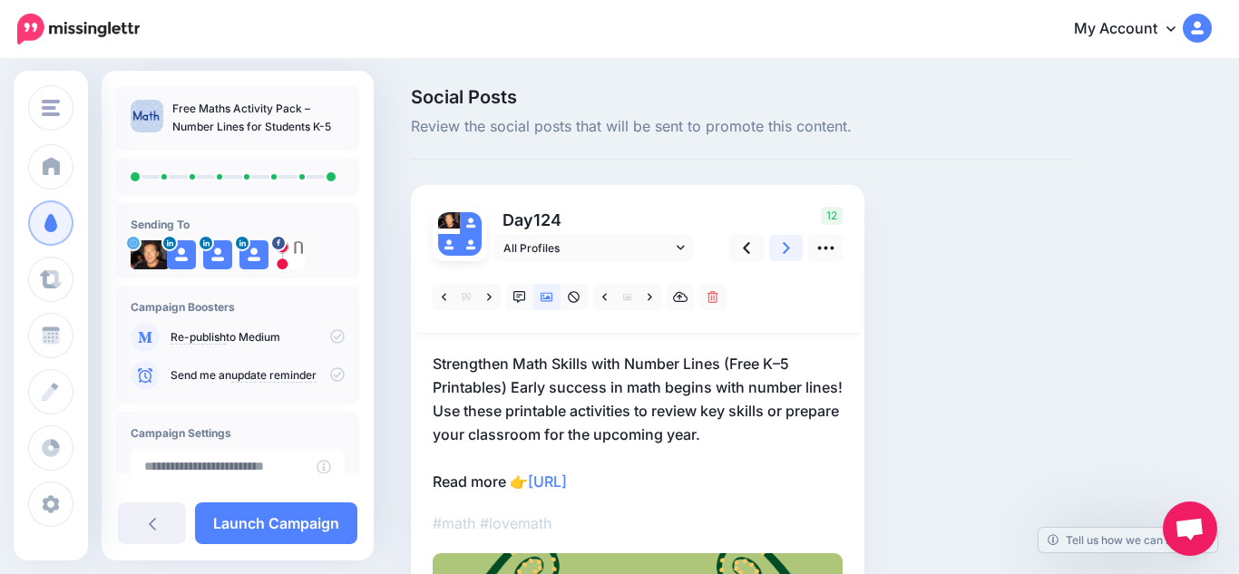
click at [778, 244] on link at bounding box center [786, 248] width 34 height 26
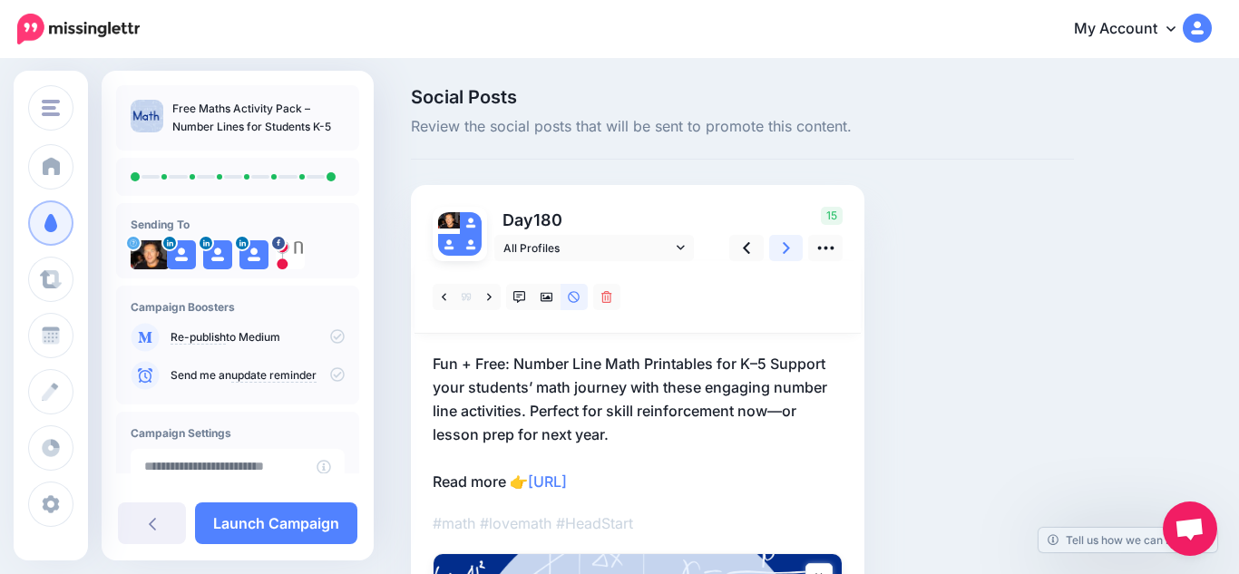
click at [778, 244] on link at bounding box center [786, 248] width 34 height 26
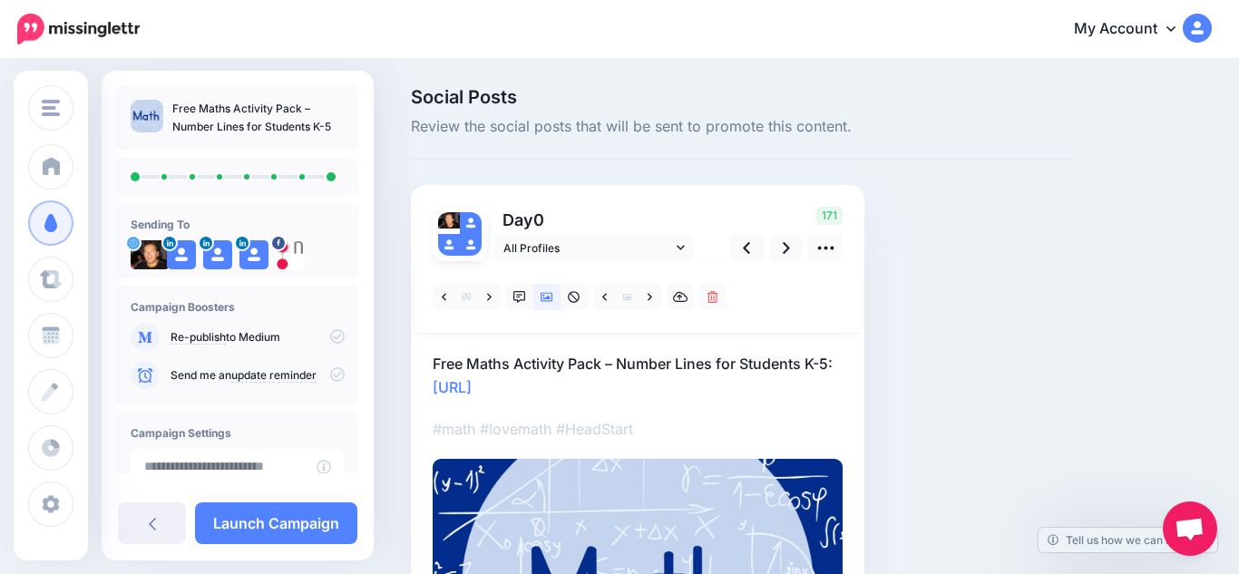
click at [913, 360] on div "Social Posts Review the social posts that will be sent to promote this content.…" at bounding box center [742, 440] width 690 height 704
click at [472, 385] on link "https://lttr.ai/AiVZf" at bounding box center [452, 387] width 39 height 18
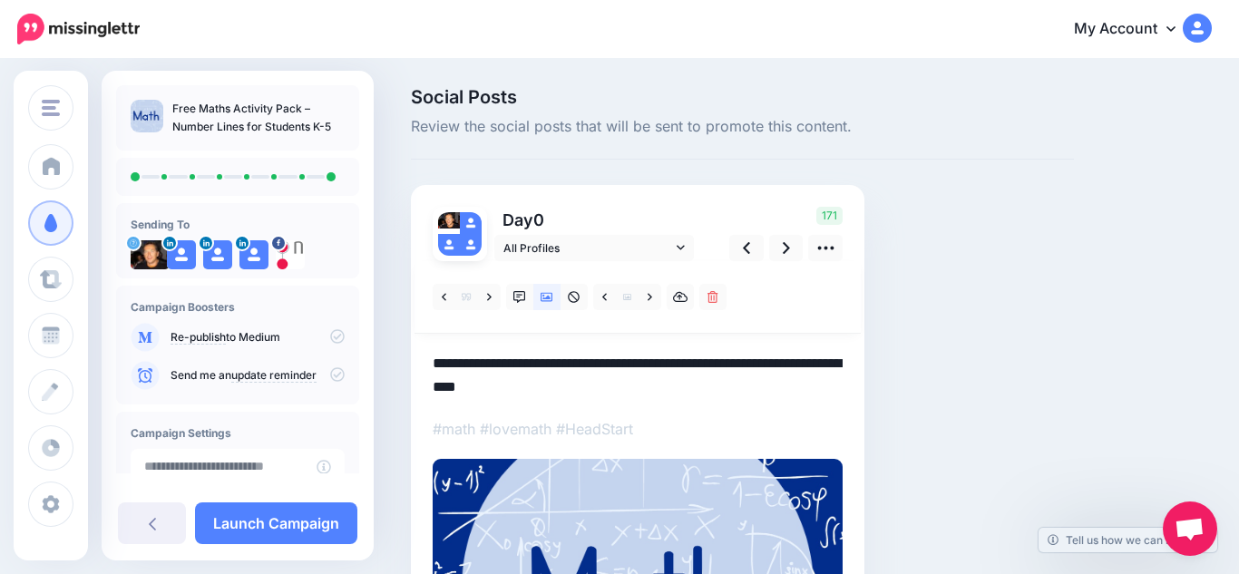
drag, startPoint x: 580, startPoint y: 387, endPoint x: 430, endPoint y: 394, distance: 150.7
click at [430, 394] on div "Day 0 All Profiles" at bounding box center [637, 461] width 453 height 552
click at [790, 244] on link at bounding box center [786, 248] width 34 height 26
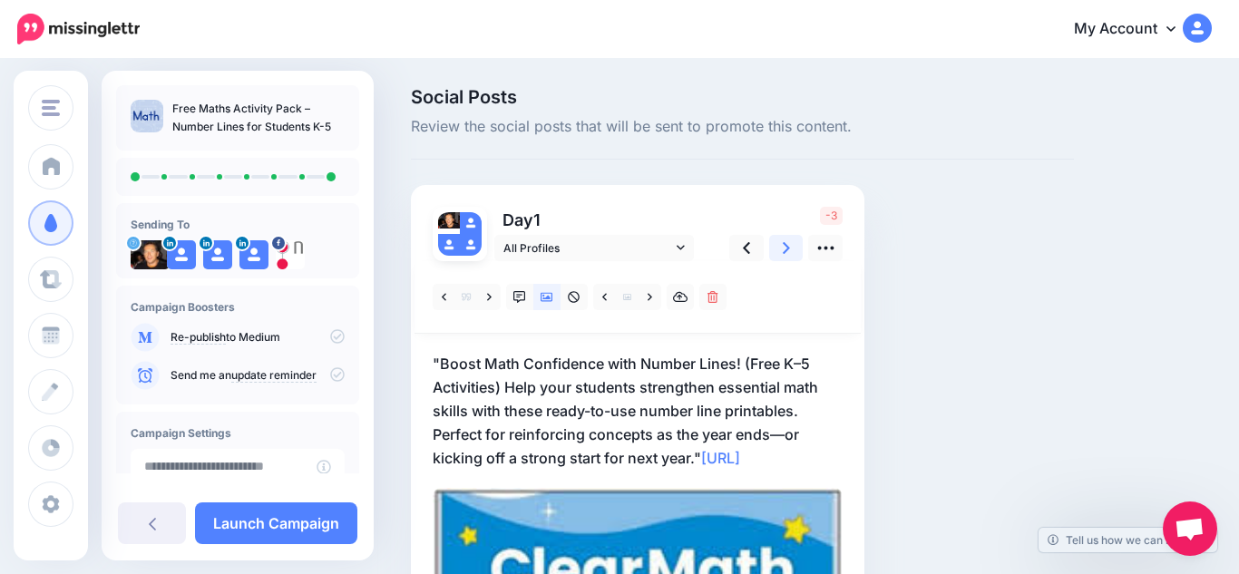
click at [786, 248] on icon at bounding box center [786, 248] width 7 height 12
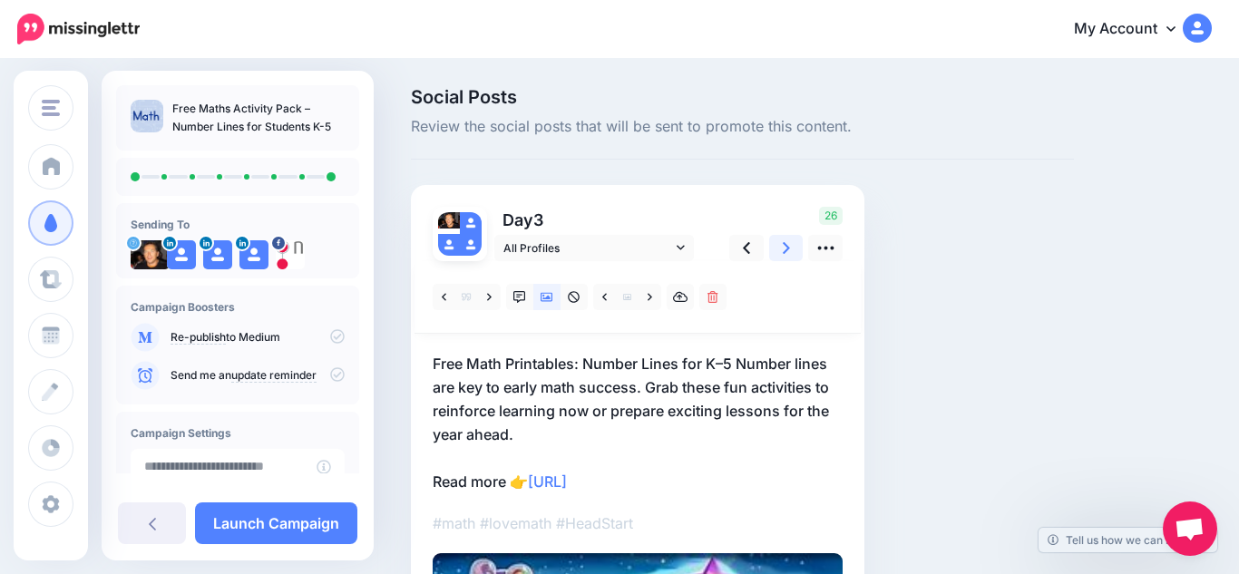
click at [786, 248] on icon at bounding box center [786, 248] width 7 height 12
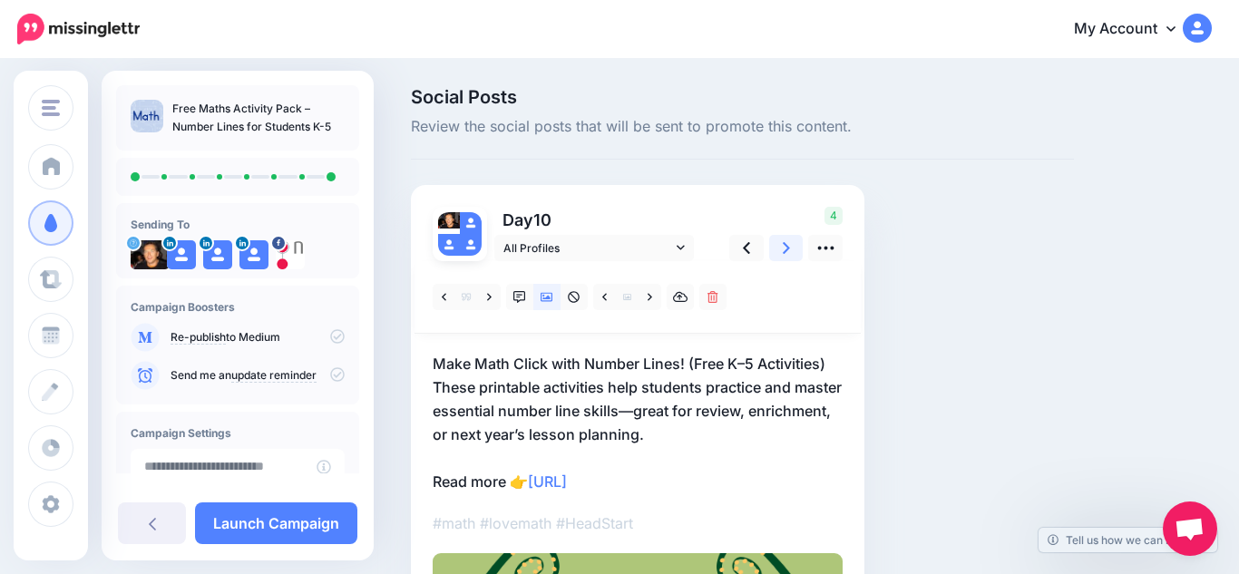
click at [786, 248] on icon at bounding box center [786, 248] width 7 height 12
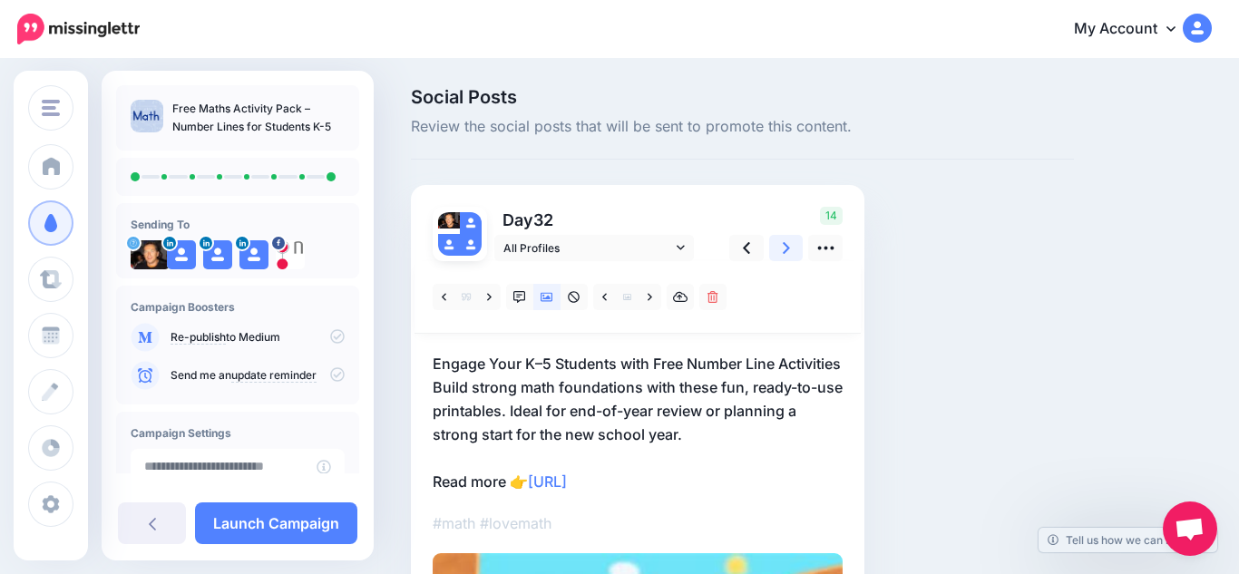
click at [786, 248] on icon at bounding box center [786, 248] width 7 height 12
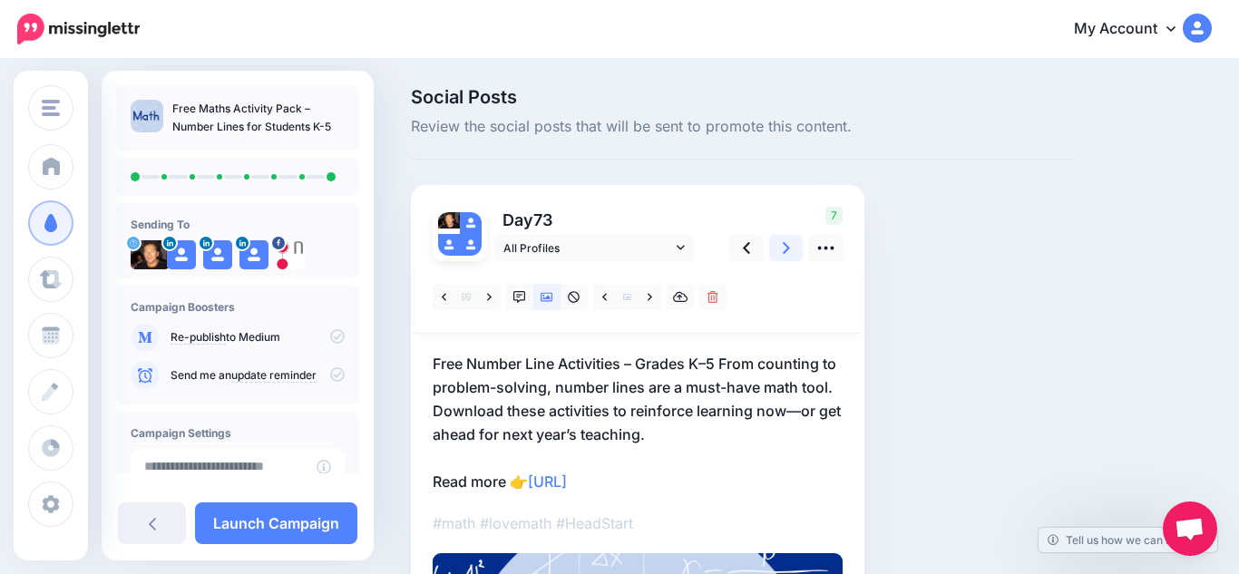
click at [786, 248] on icon at bounding box center [786, 248] width 7 height 12
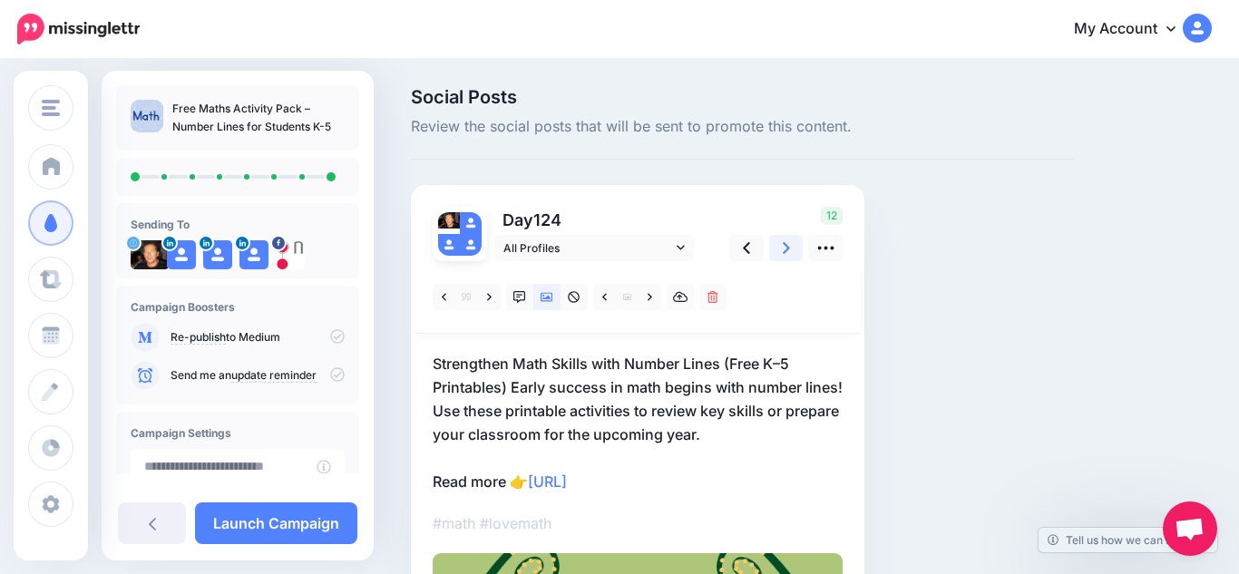
click at [786, 248] on icon at bounding box center [786, 248] width 7 height 12
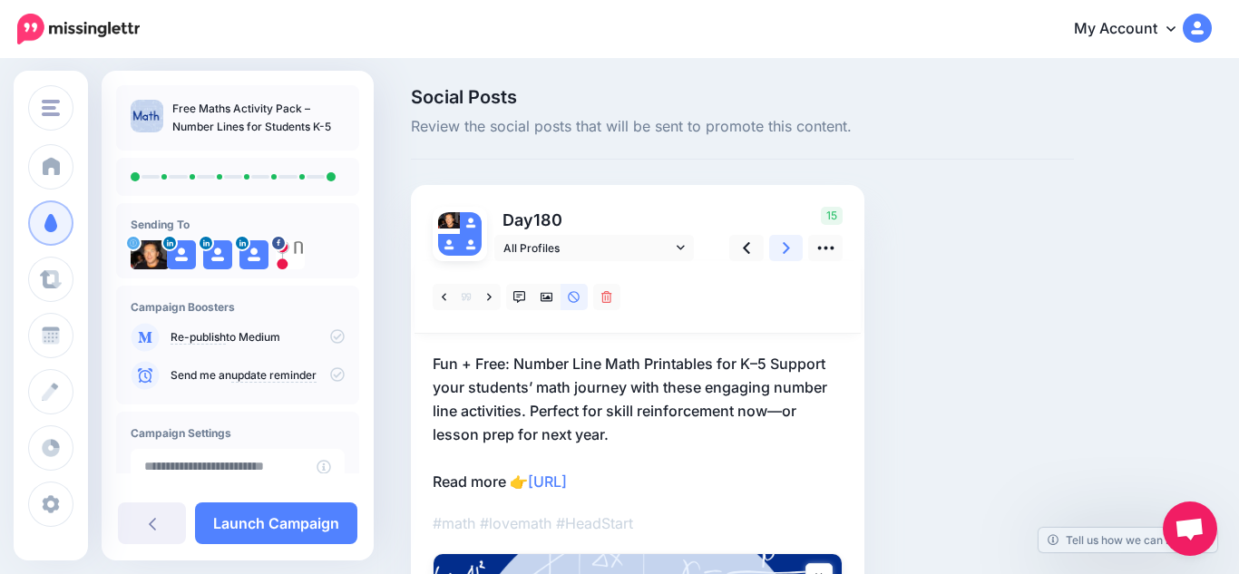
click at [786, 248] on icon at bounding box center [786, 248] width 7 height 12
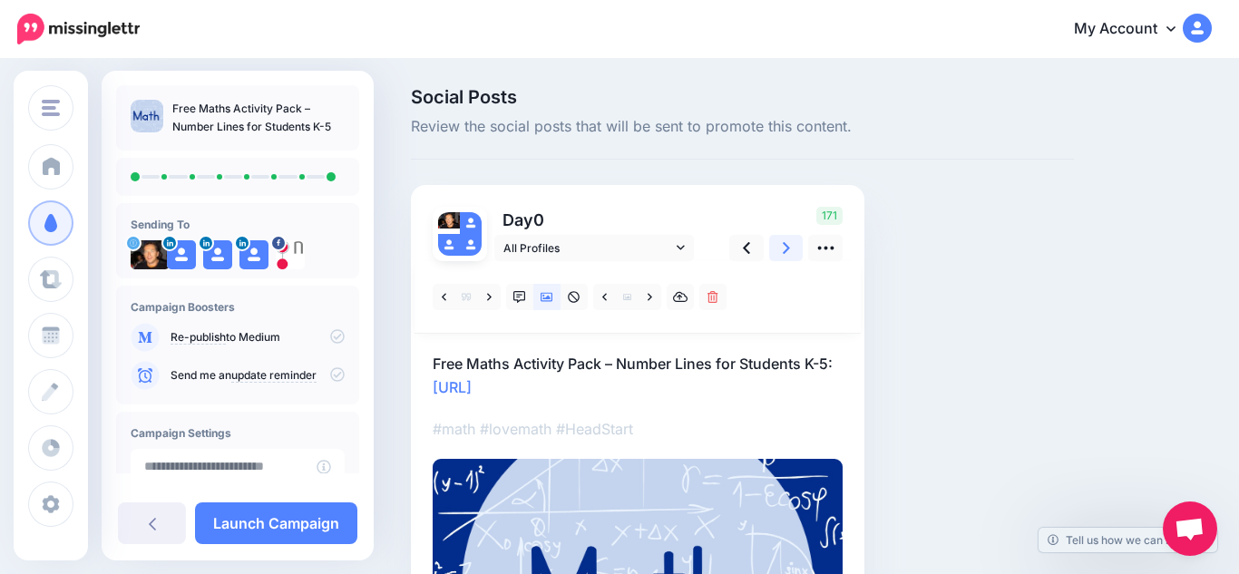
click at [786, 248] on icon at bounding box center [786, 248] width 7 height 12
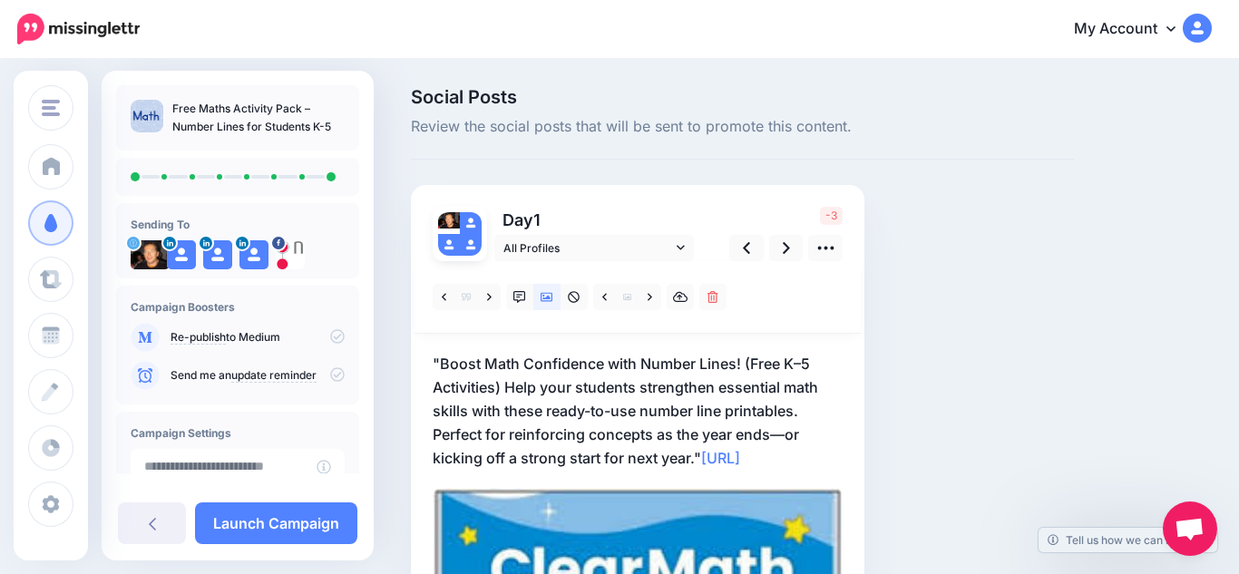
click at [911, 298] on div "Social Posts Review the social posts that will be sent to promote this content.…" at bounding box center [742, 531] width 690 height 886
click at [252, 536] on link "Launch Campaign" at bounding box center [276, 523] width 162 height 42
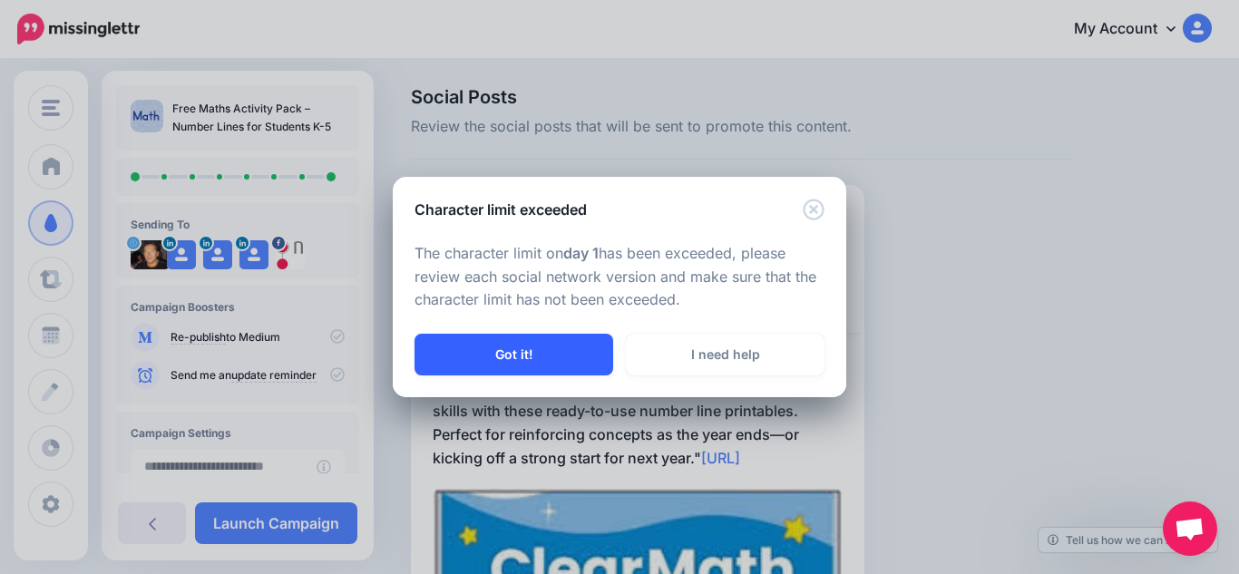
click at [556, 364] on button "Got it!" at bounding box center [513, 355] width 199 height 42
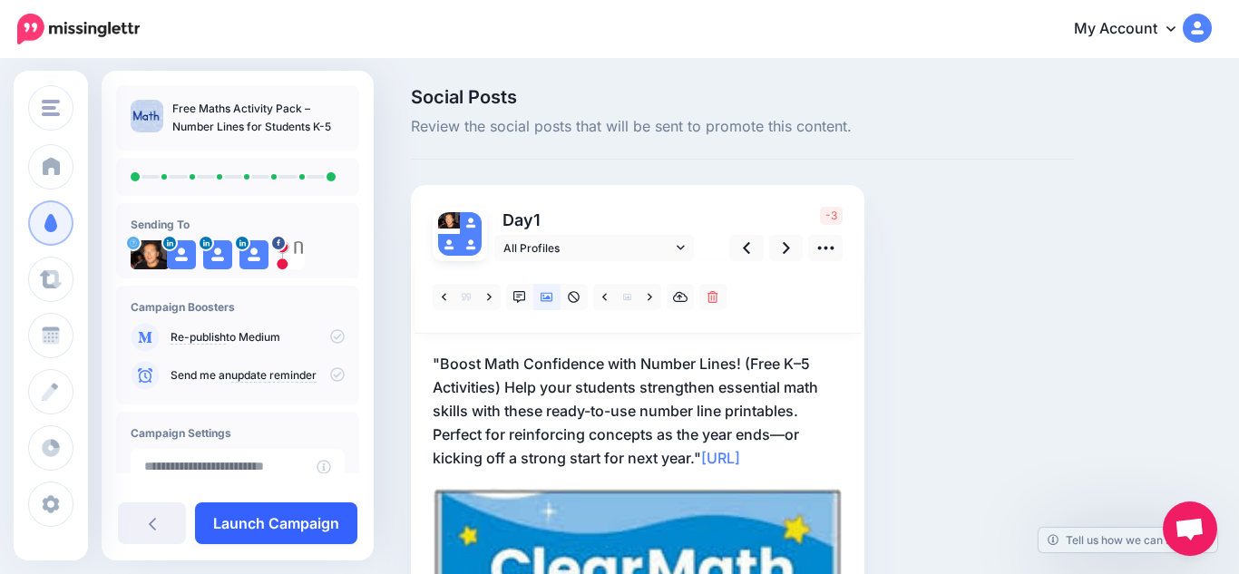
click at [326, 531] on link "Launch Campaign" at bounding box center [276, 523] width 162 height 42
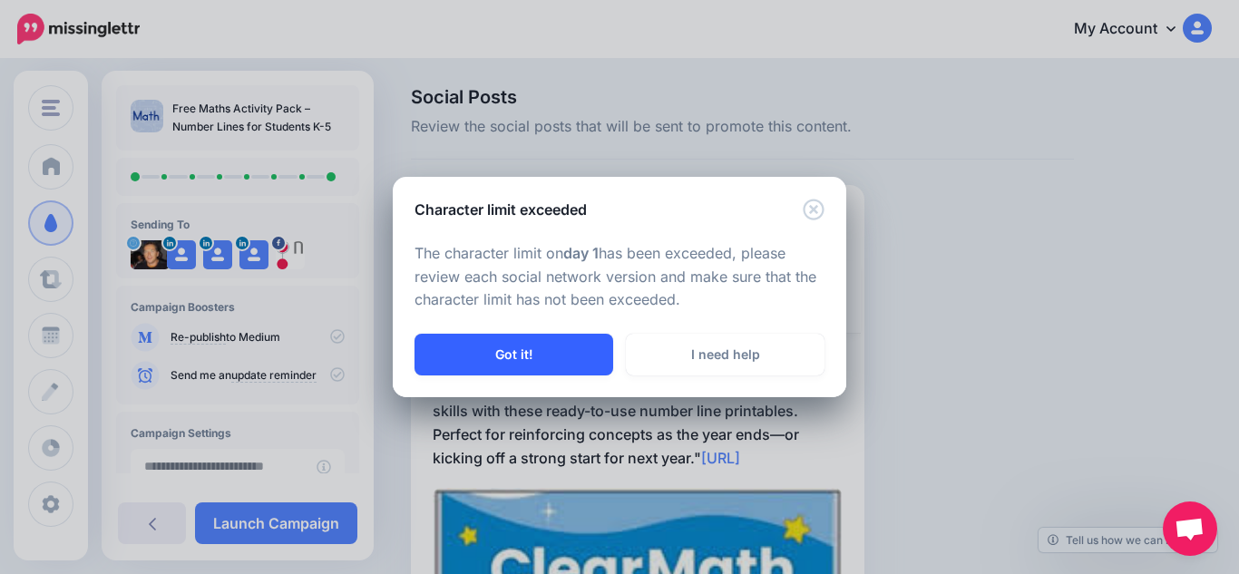
click at [527, 370] on button "Got it!" at bounding box center [513, 355] width 199 height 42
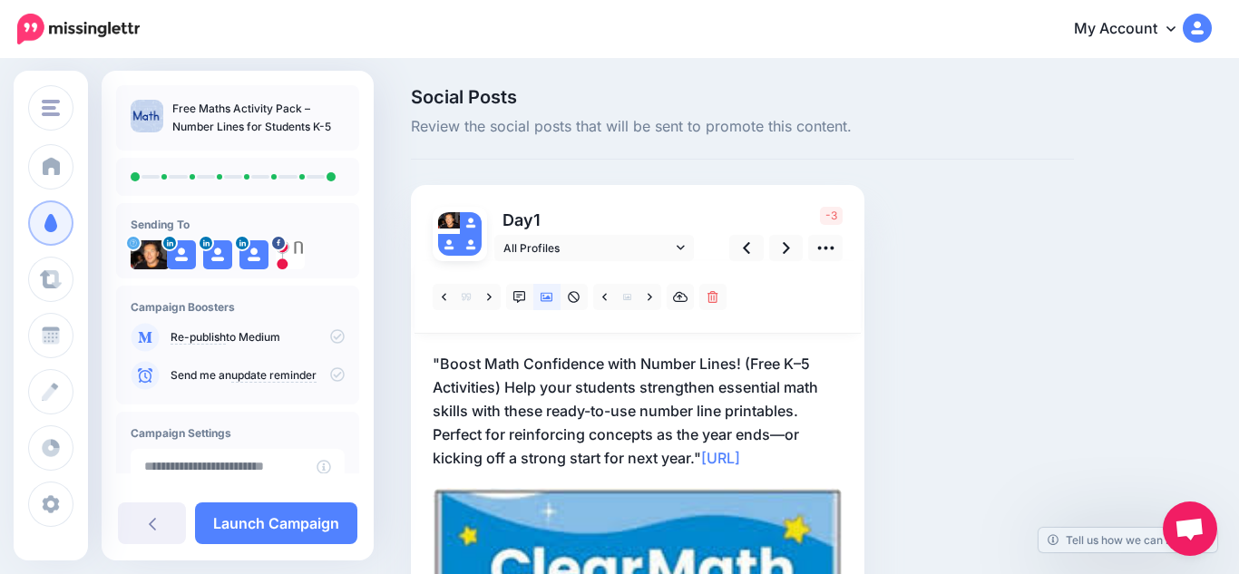
click at [637, 432] on p ""Boost Math Confidence with Number Lines! (Free K–5 Activities) Help your stude…" at bounding box center [638, 411] width 410 height 118
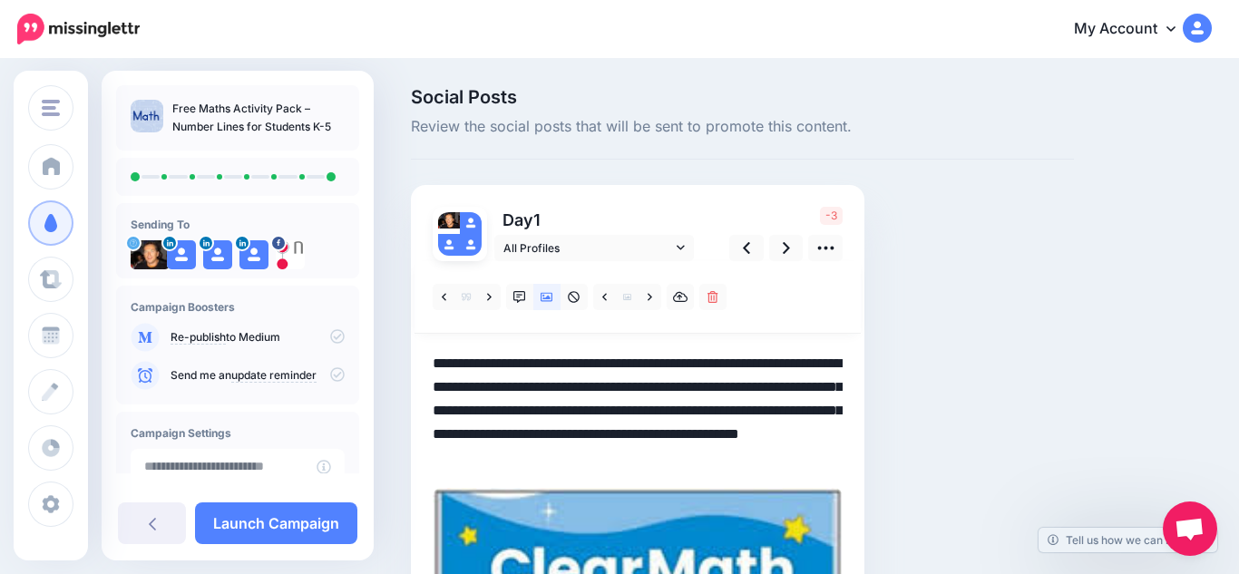
click at [683, 383] on textarea "**********" at bounding box center [638, 411] width 410 height 118
click at [748, 377] on textarea "**********" at bounding box center [638, 411] width 410 height 118
click at [699, 457] on textarea "**********" at bounding box center [638, 411] width 410 height 118
click at [521, 300] on icon at bounding box center [519, 297] width 13 height 13
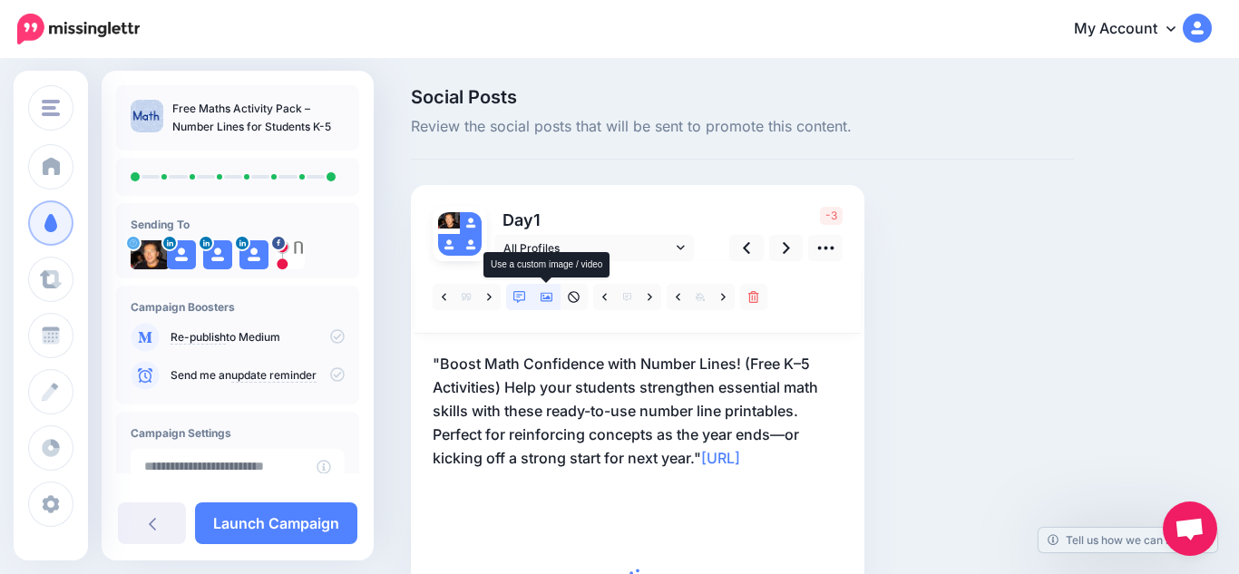
click at [540, 300] on icon at bounding box center [546, 297] width 13 height 13
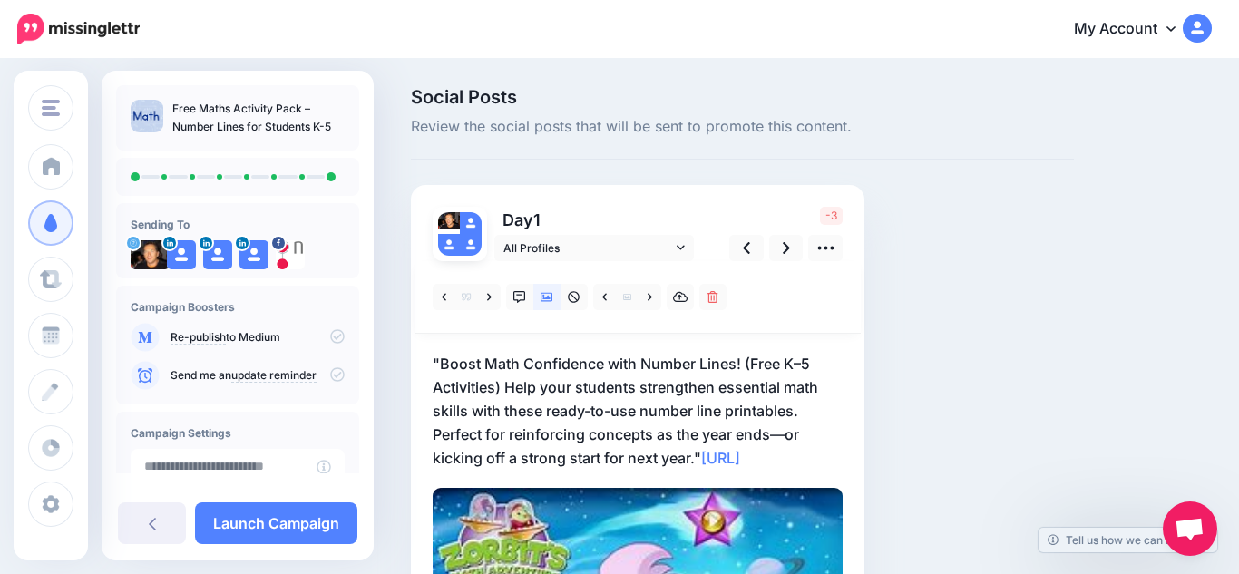
click at [603, 406] on p ""Boost Math Confidence with Number Lines! (Free K–5 Activities) Help your stude…" at bounding box center [638, 411] width 410 height 118
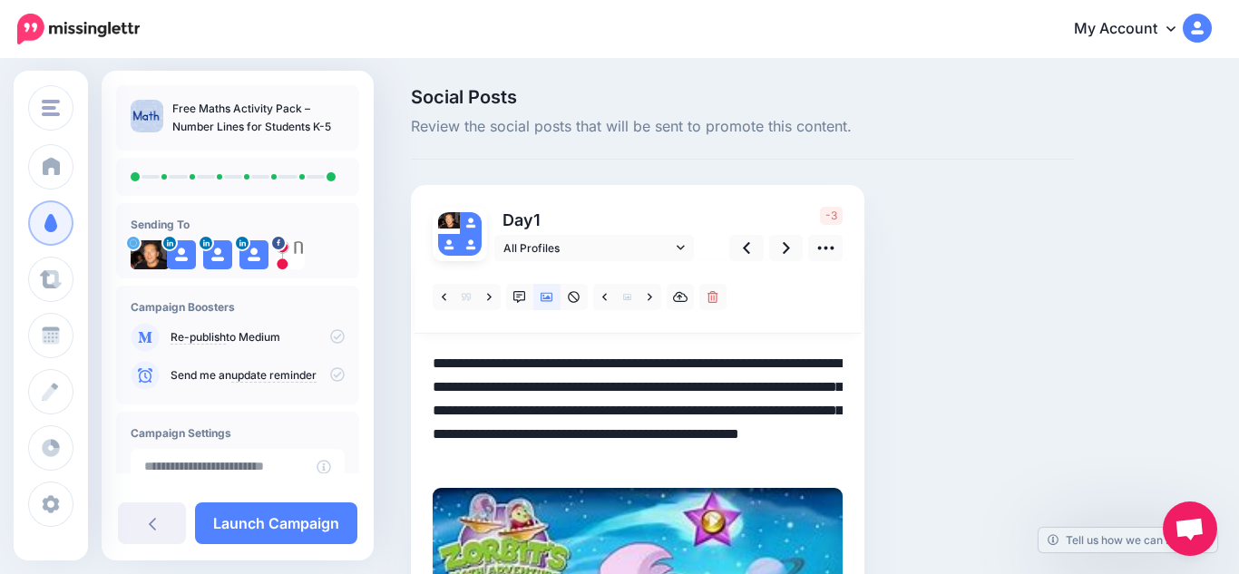
drag, startPoint x: 694, startPoint y: 462, endPoint x: 432, endPoint y: 440, distance: 263.0
click at [433, 440] on textarea "**********" at bounding box center [638, 411] width 410 height 118
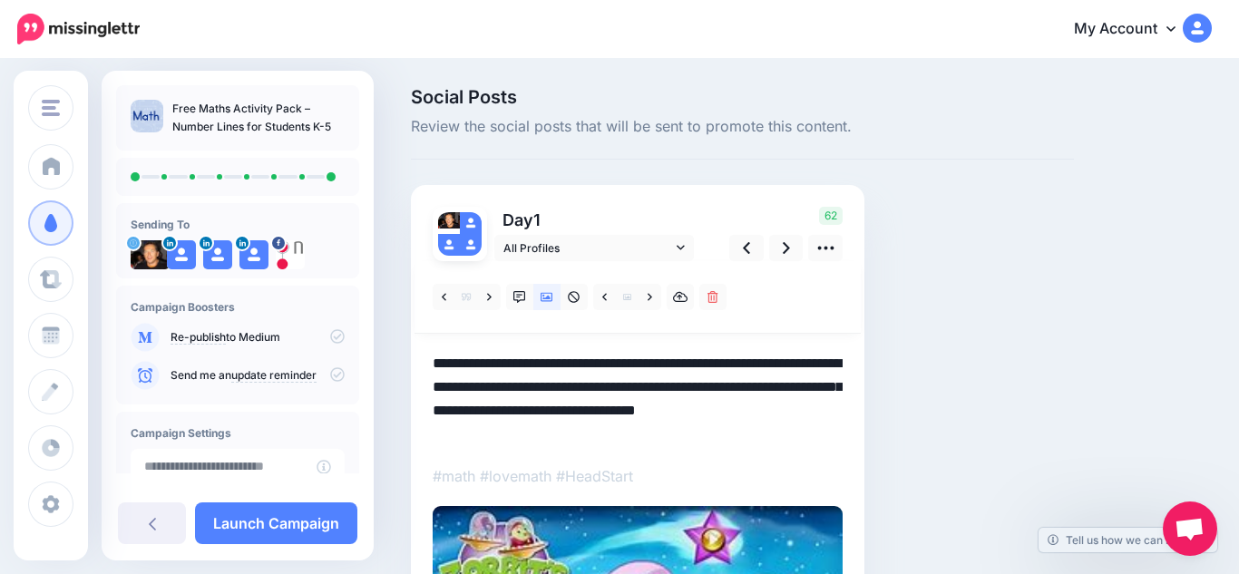
type textarea "**********"
click at [786, 247] on icon at bounding box center [786, 248] width 7 height 12
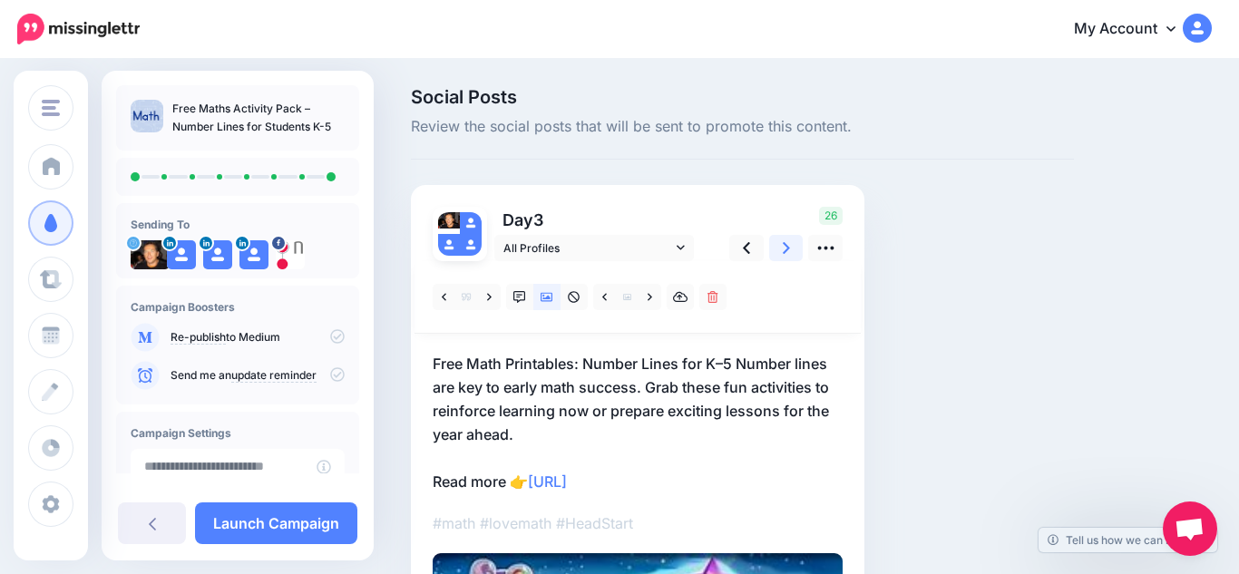
click at [786, 247] on icon at bounding box center [786, 248] width 7 height 12
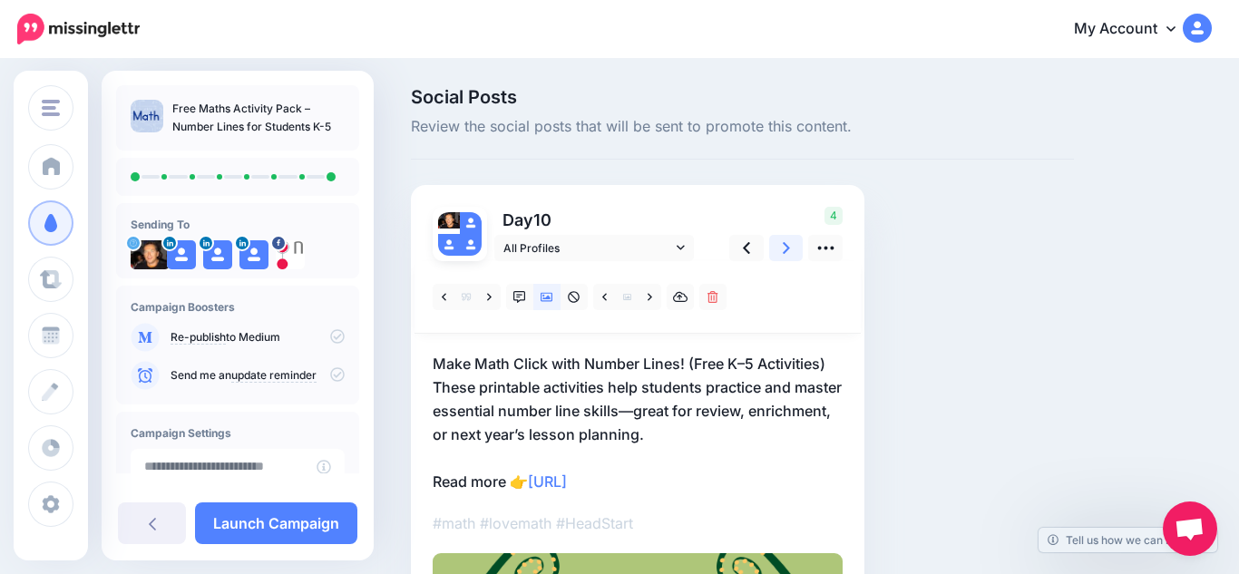
click at [786, 247] on icon at bounding box center [786, 248] width 7 height 12
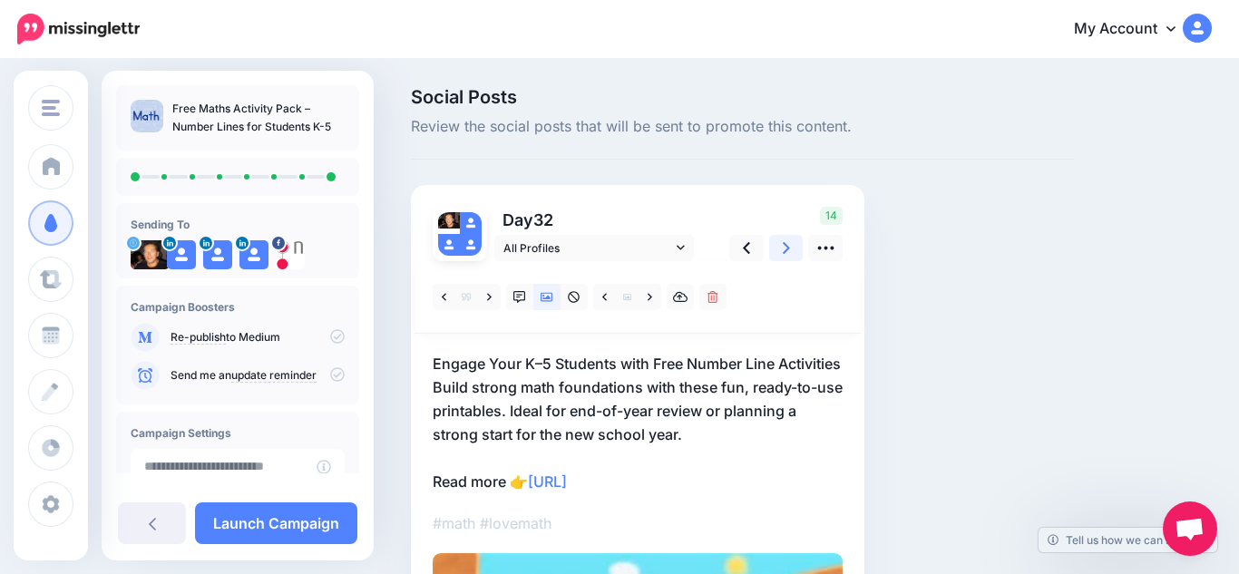
click at [786, 247] on icon at bounding box center [786, 248] width 7 height 12
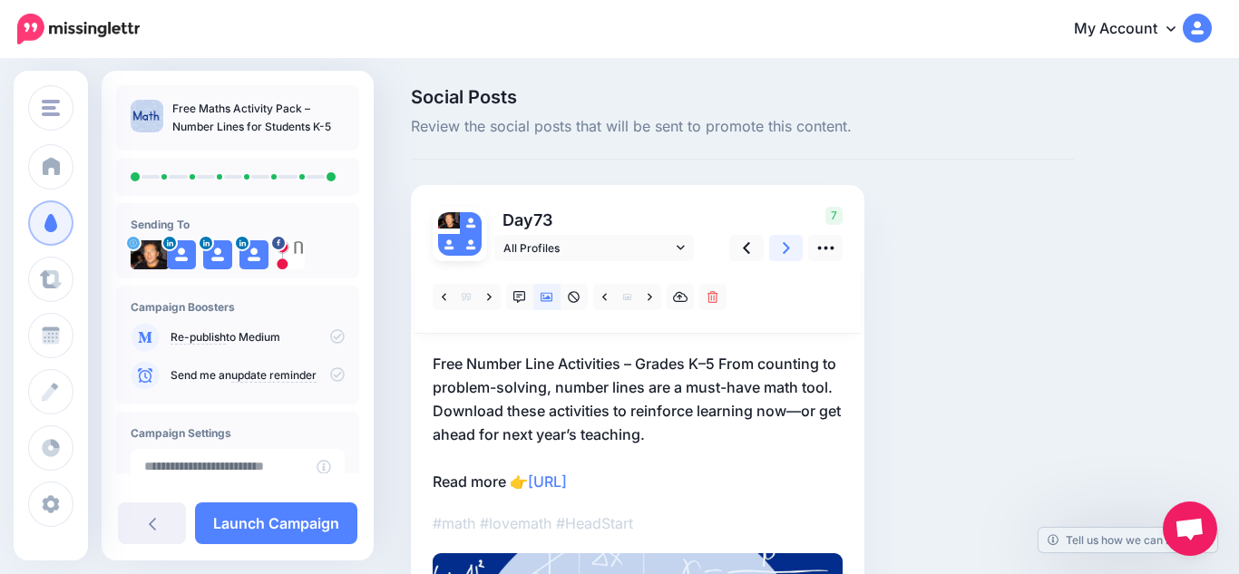
click at [786, 247] on icon at bounding box center [786, 248] width 7 height 12
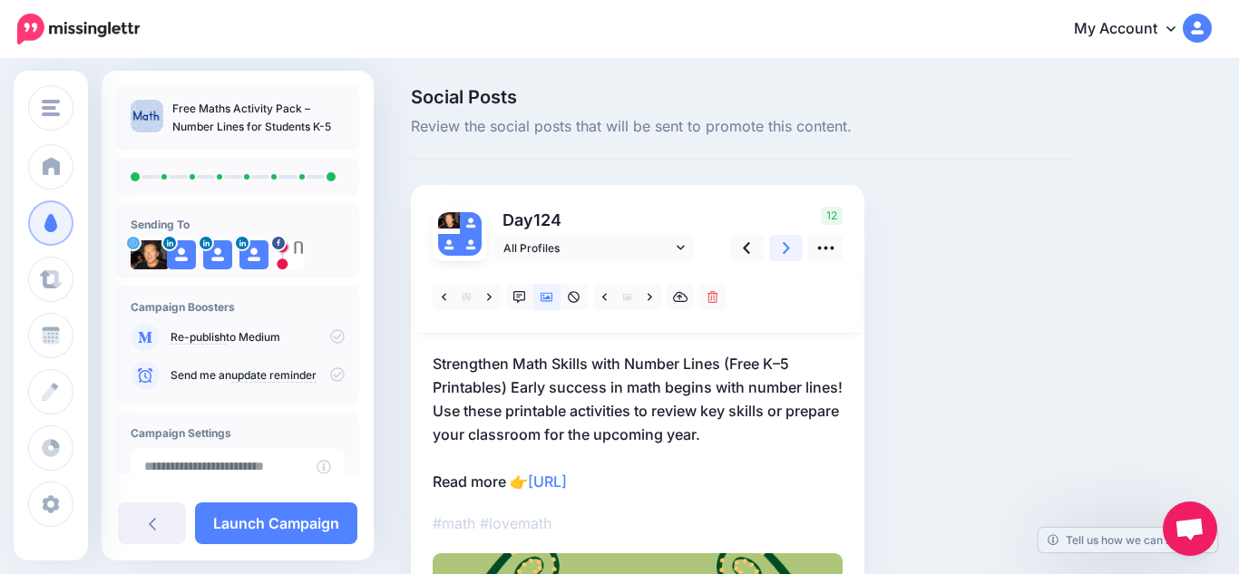
click at [786, 247] on icon at bounding box center [786, 248] width 7 height 12
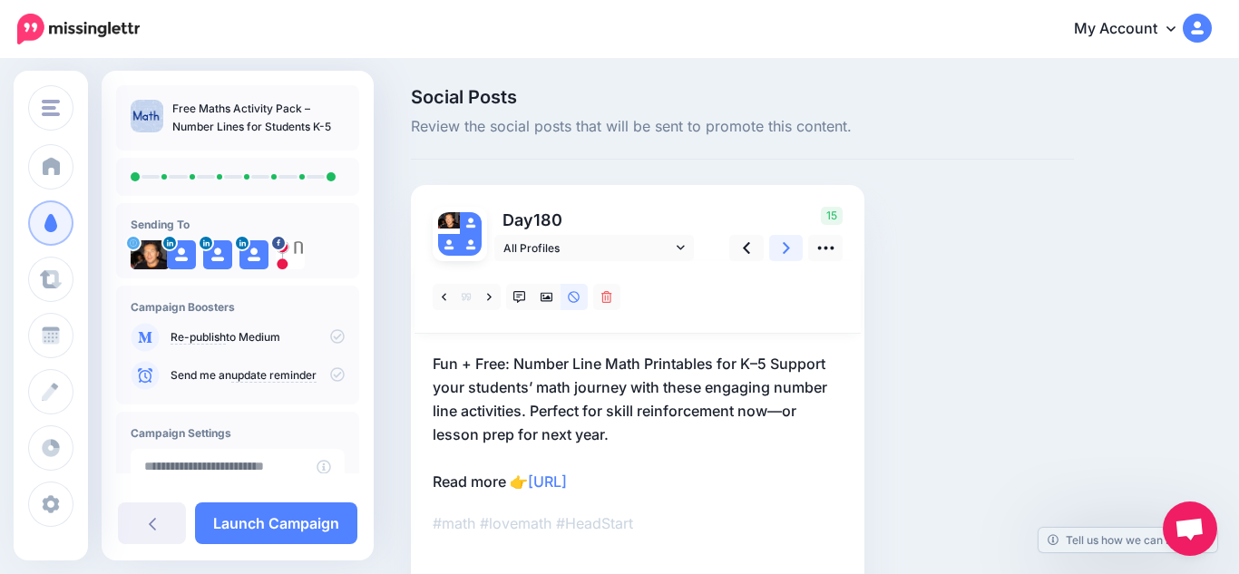
click at [786, 247] on icon at bounding box center [786, 248] width 7 height 12
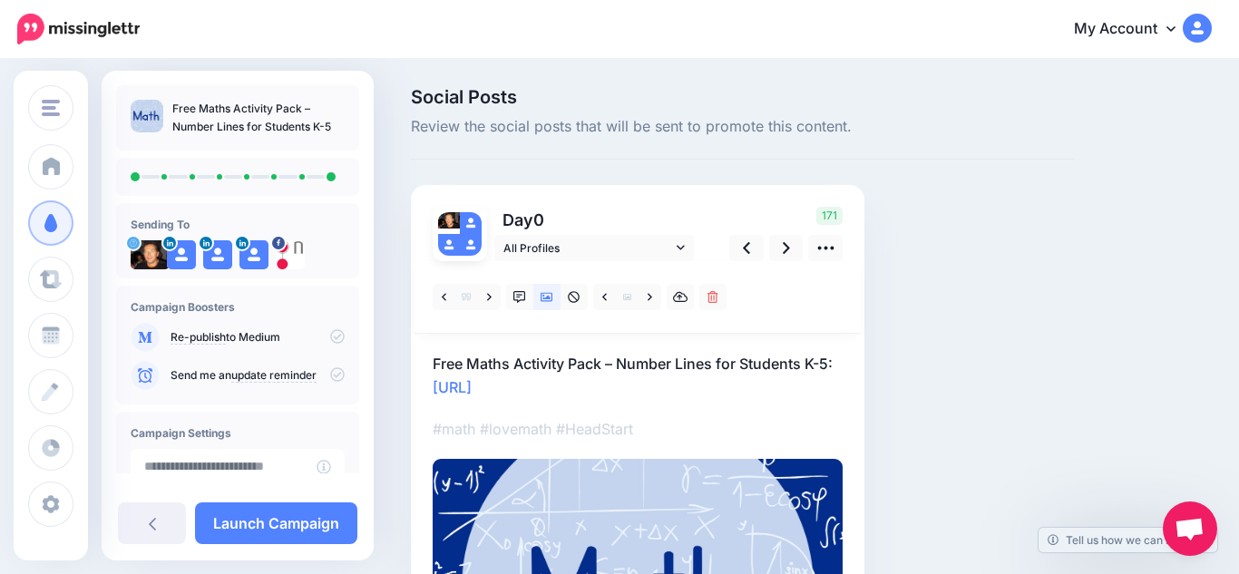
click at [933, 368] on div "Social Posts Review the social posts that will be sent to promote this content.…" at bounding box center [742, 440] width 690 height 704
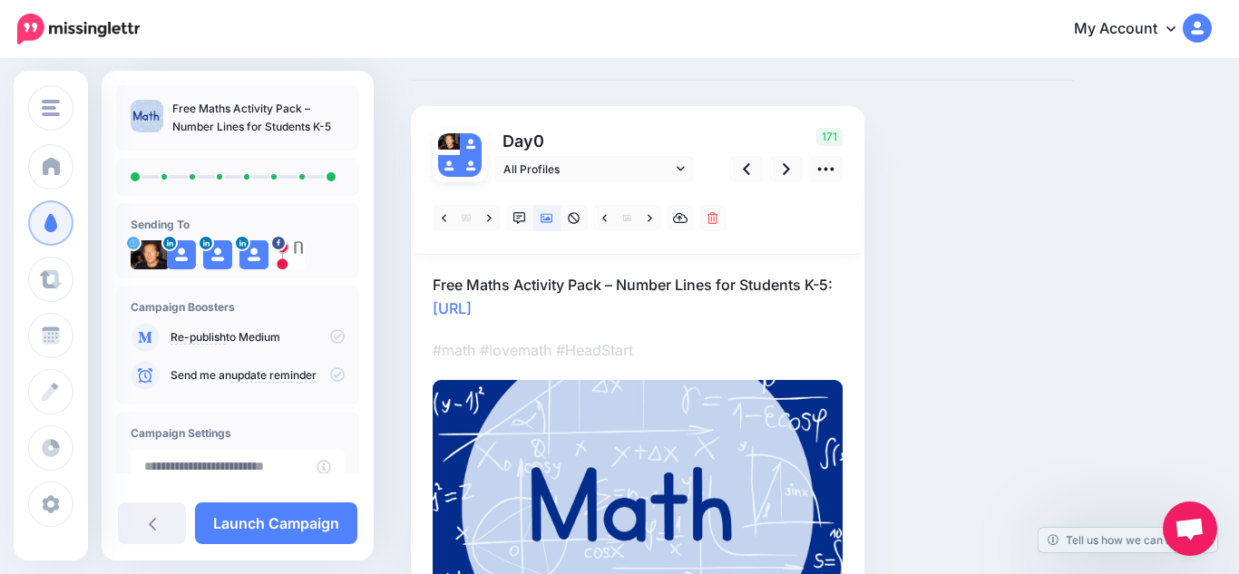
scroll to position [80, 0]
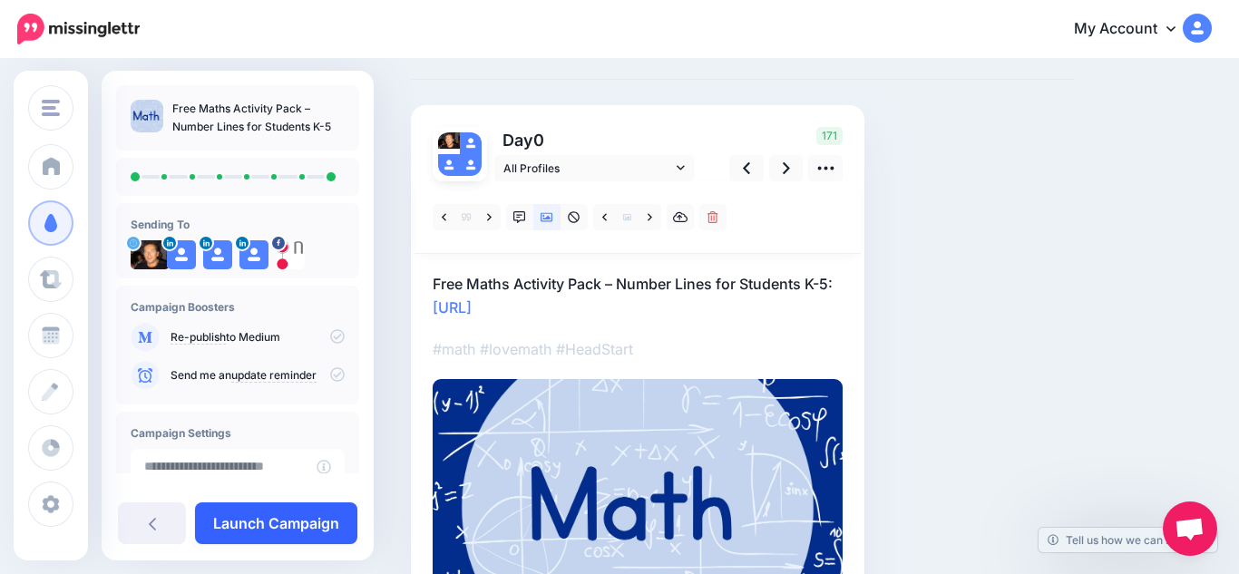
click at [255, 536] on link "Launch Campaign" at bounding box center [276, 523] width 162 height 42
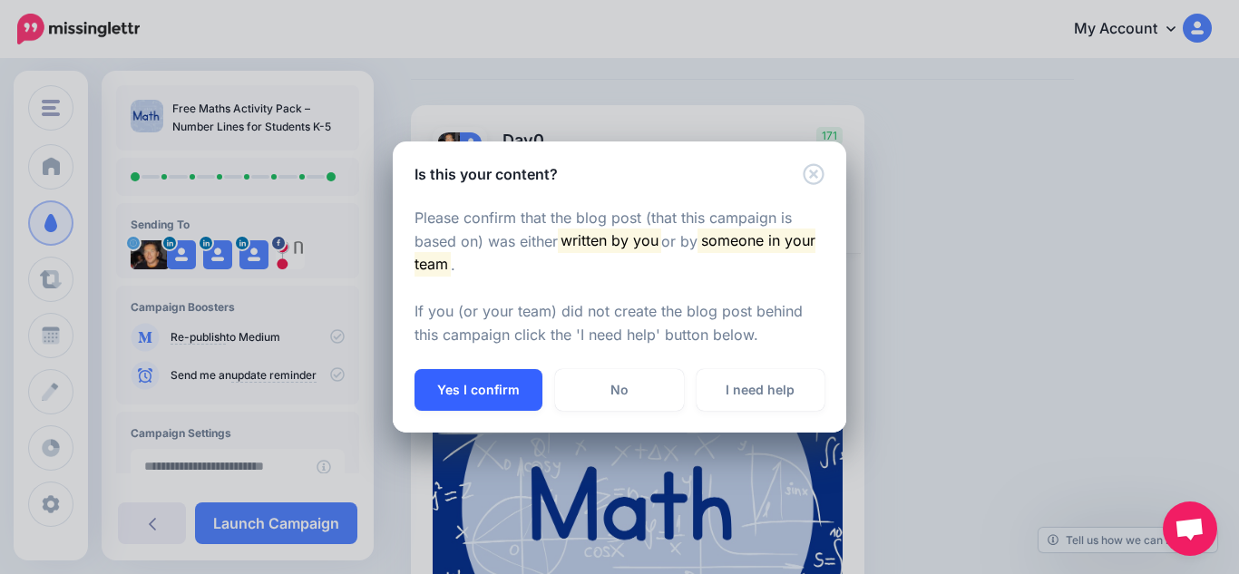
click at [476, 388] on button "Yes I confirm" at bounding box center [478, 390] width 128 height 42
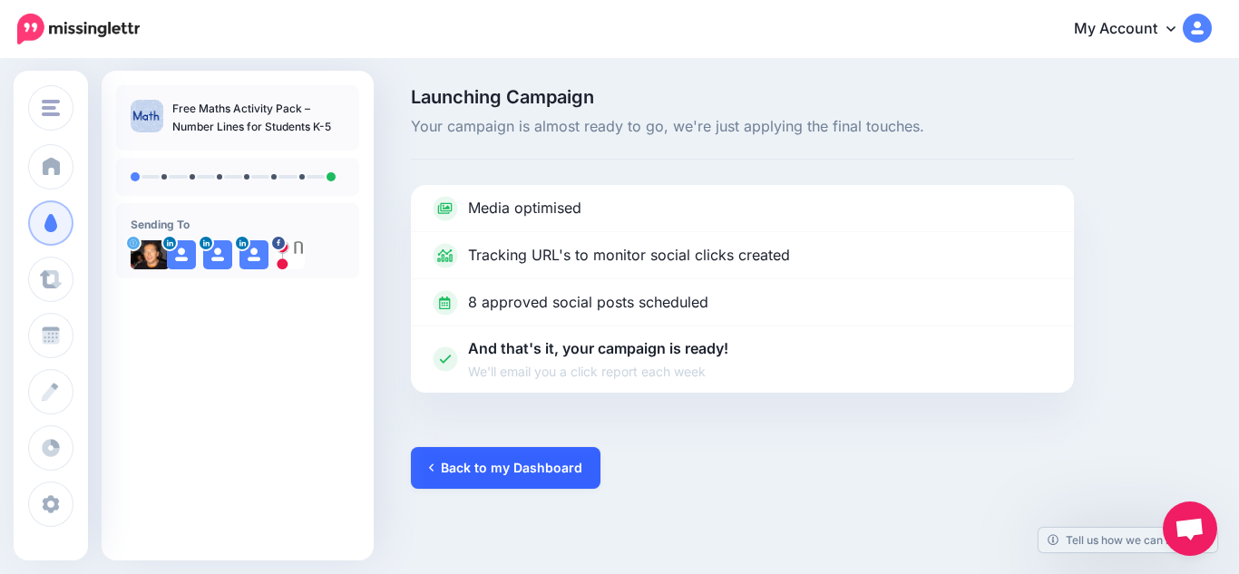
click at [532, 472] on link "Back to my Dashboard" at bounding box center [506, 468] width 190 height 42
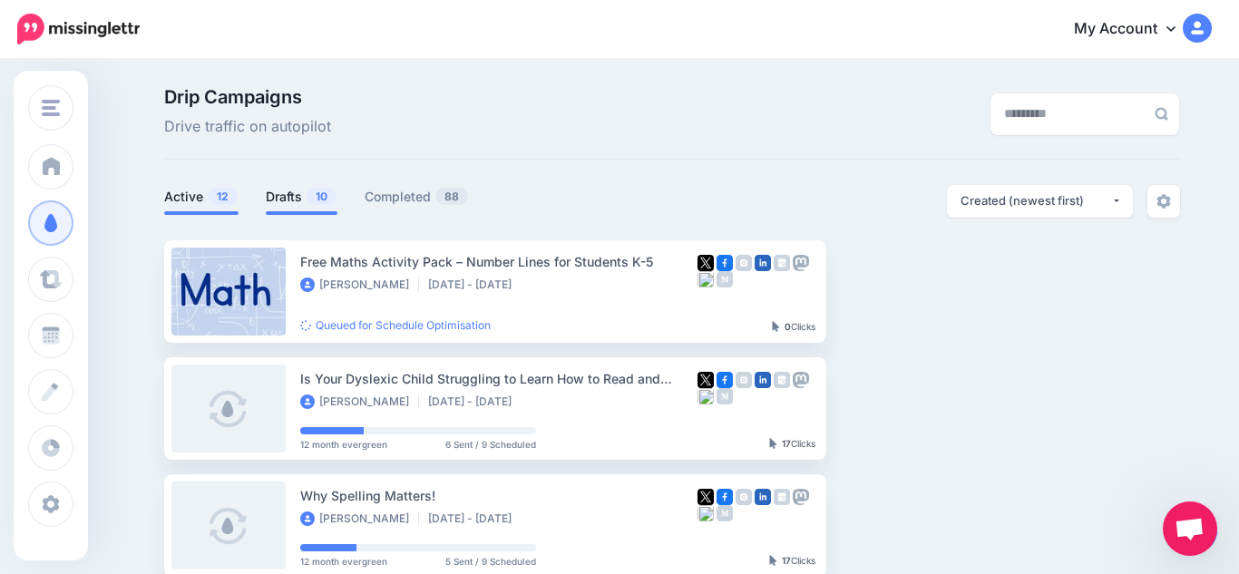
click at [299, 194] on link "Drafts 10" at bounding box center [302, 197] width 72 height 22
